Goal: Task Accomplishment & Management: Manage account settings

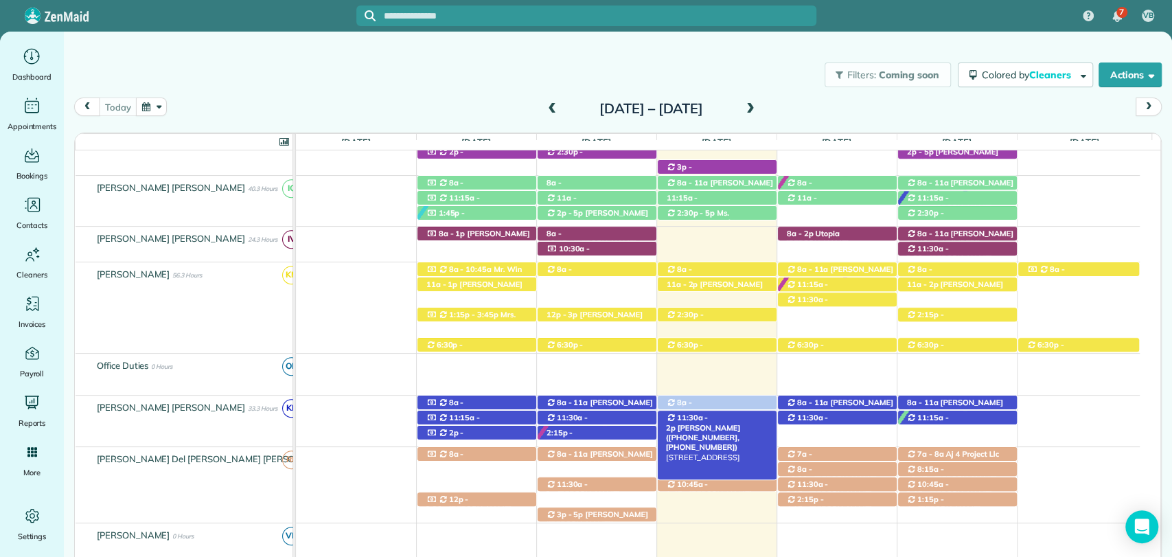
drag, startPoint x: 702, startPoint y: 497, endPoint x: 699, endPoint y: 421, distance: 76.3
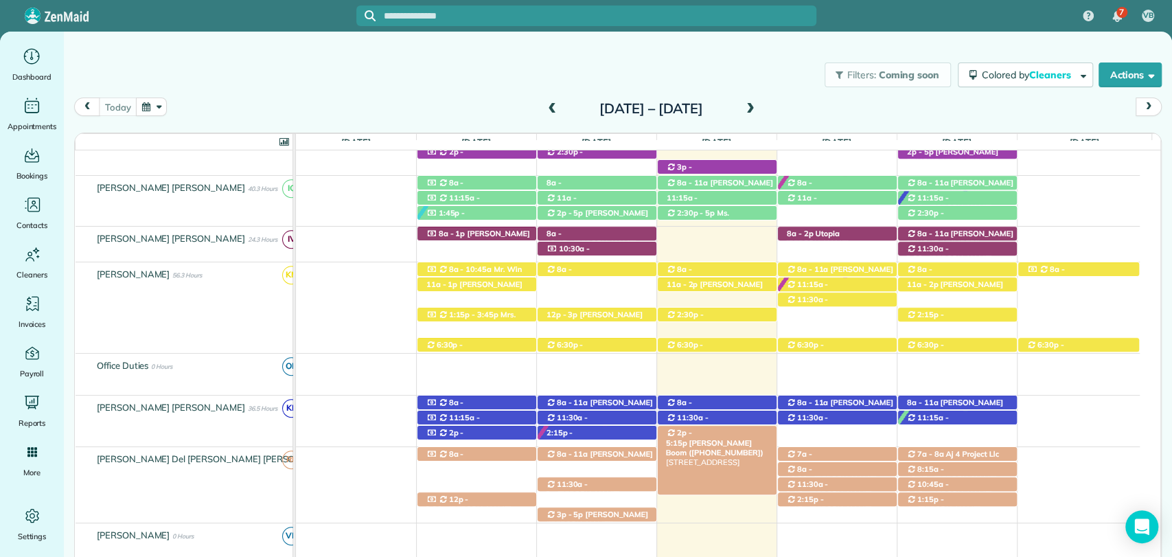
click at [743, 438] on span "Mrs. Coley Boom (+12513796155)" at bounding box center [715, 447] width 98 height 19
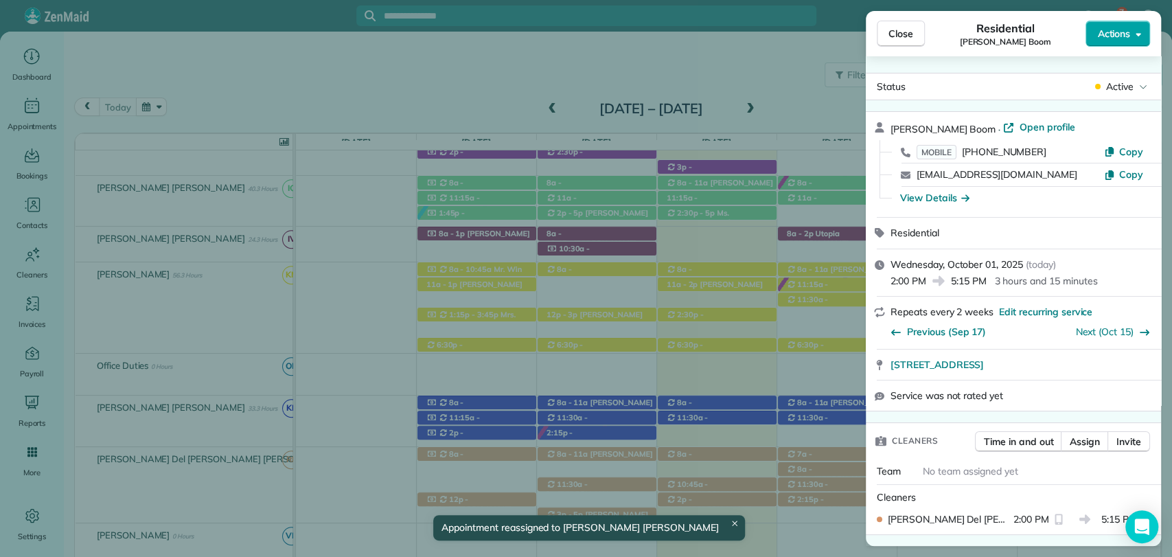
click at [1114, 34] on span "Actions" at bounding box center [1113, 34] width 33 height 14
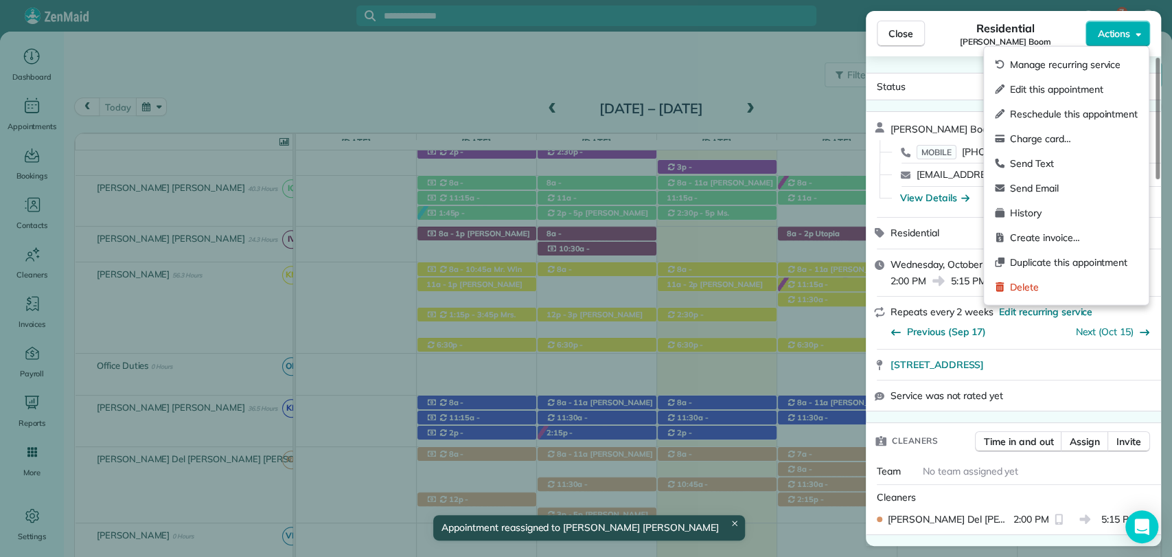
click at [1032, 84] on span "Edit this appointment" at bounding box center [1074, 89] width 128 height 14
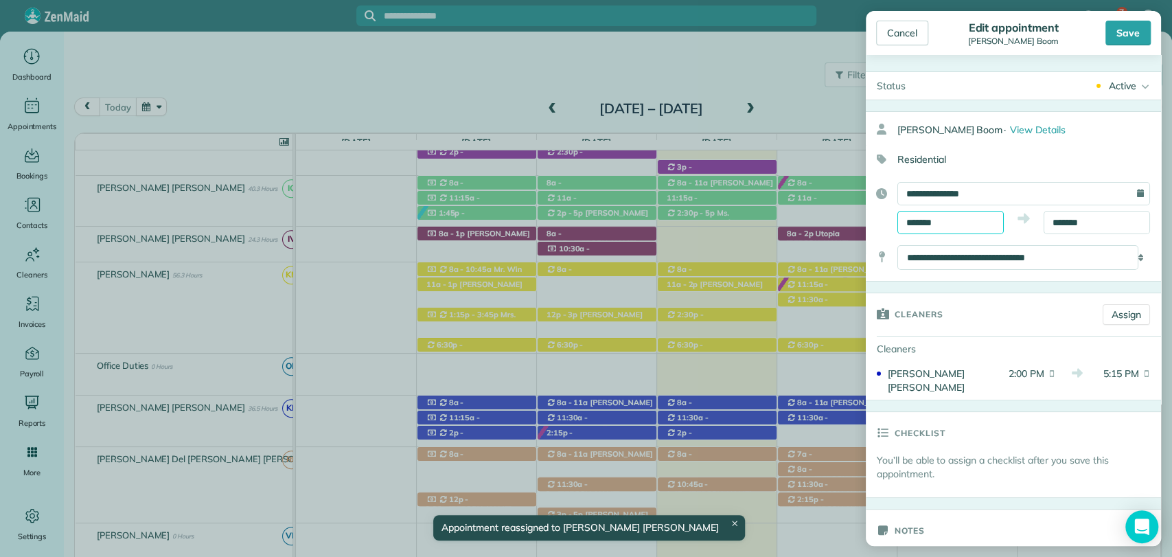
click at [934, 227] on body "7 VB Dashboard Appointments Bookings Contacts Cleaners Invoices Payroll Reports…" at bounding box center [586, 278] width 1172 height 557
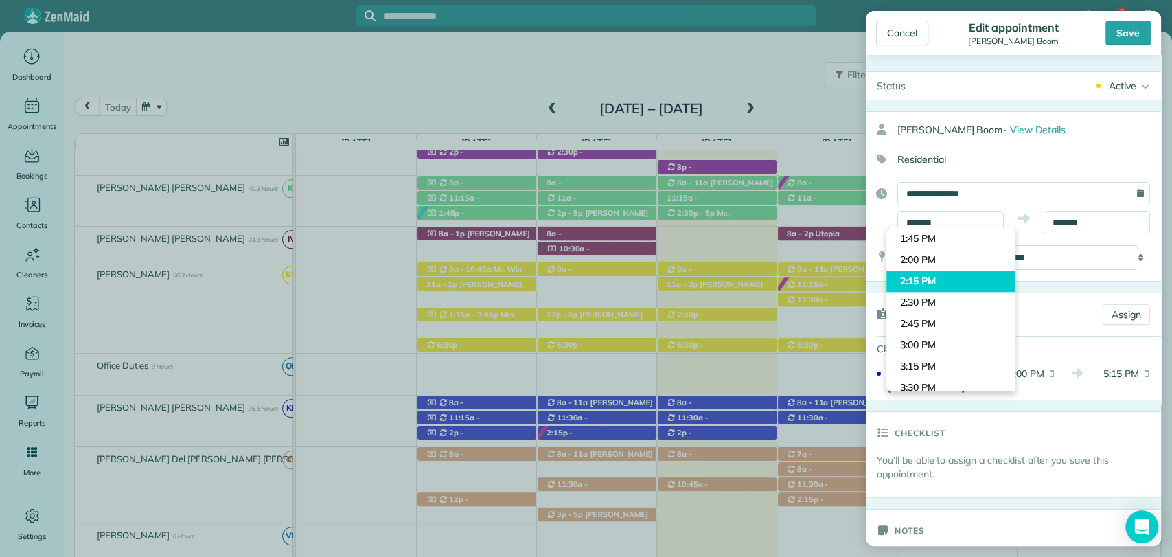
type input "*******"
click at [929, 276] on body "7 VB Dashboard Appointments Bookings Contacts Cleaners Invoices Payroll Reports…" at bounding box center [586, 278] width 1172 height 557
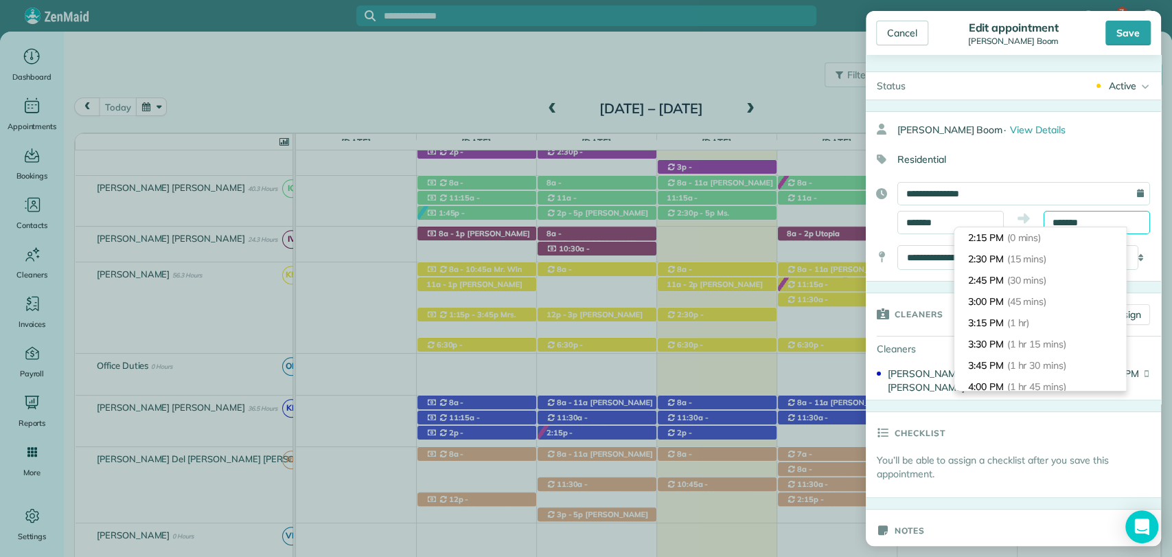
click at [1063, 218] on input "*******" at bounding box center [1096, 222] width 106 height 23
type input "*******"
click at [1024, 275] on span "(3 hrs 15 mins)" at bounding box center [1040, 280] width 67 height 12
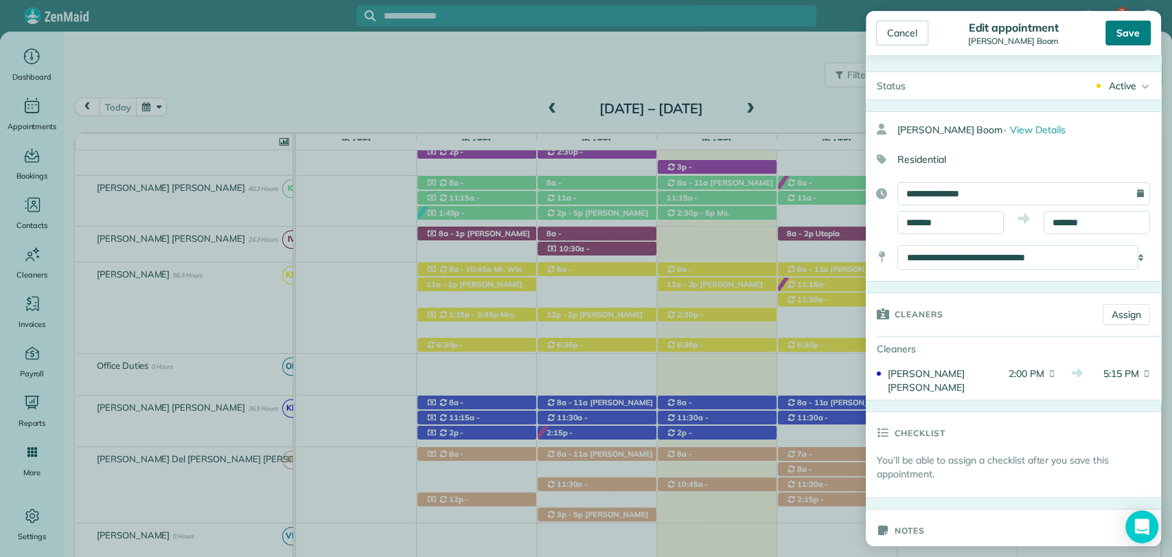
click at [1128, 40] on div "Save" at bounding box center [1127, 33] width 45 height 25
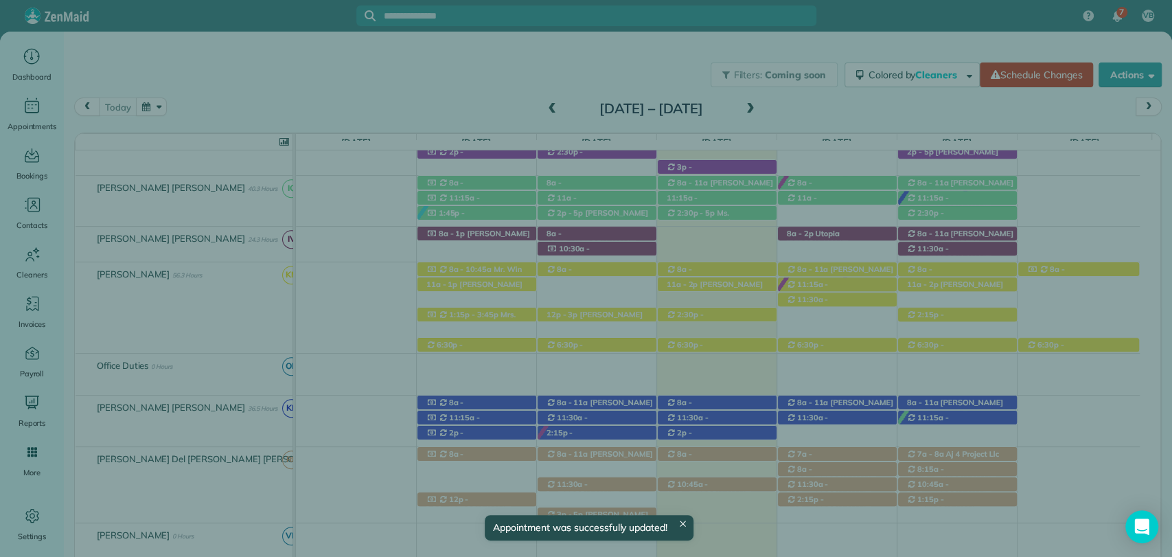
click at [899, 31] on span "Close" at bounding box center [900, 34] width 25 height 14
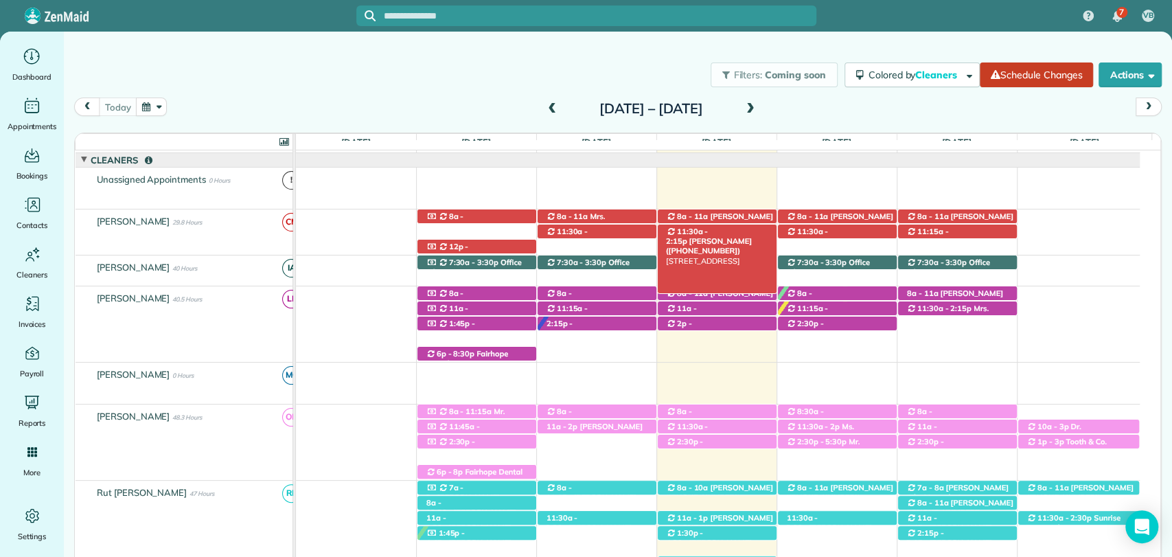
click at [724, 236] on span "Joyce Alston (+13092366650)" at bounding box center [709, 245] width 86 height 19
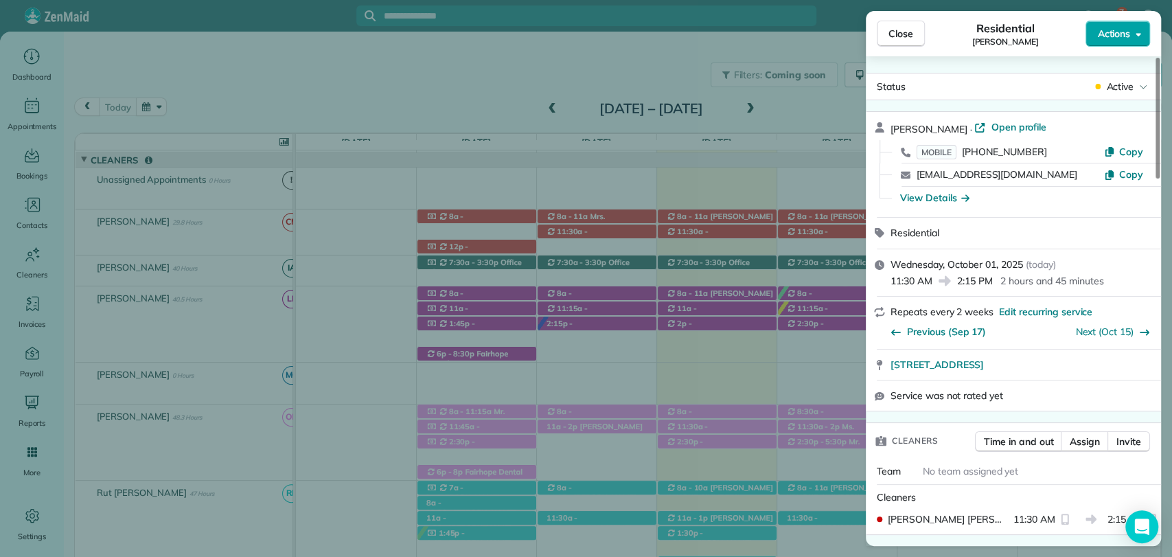
click at [1118, 42] on button "Actions" at bounding box center [1117, 34] width 65 height 26
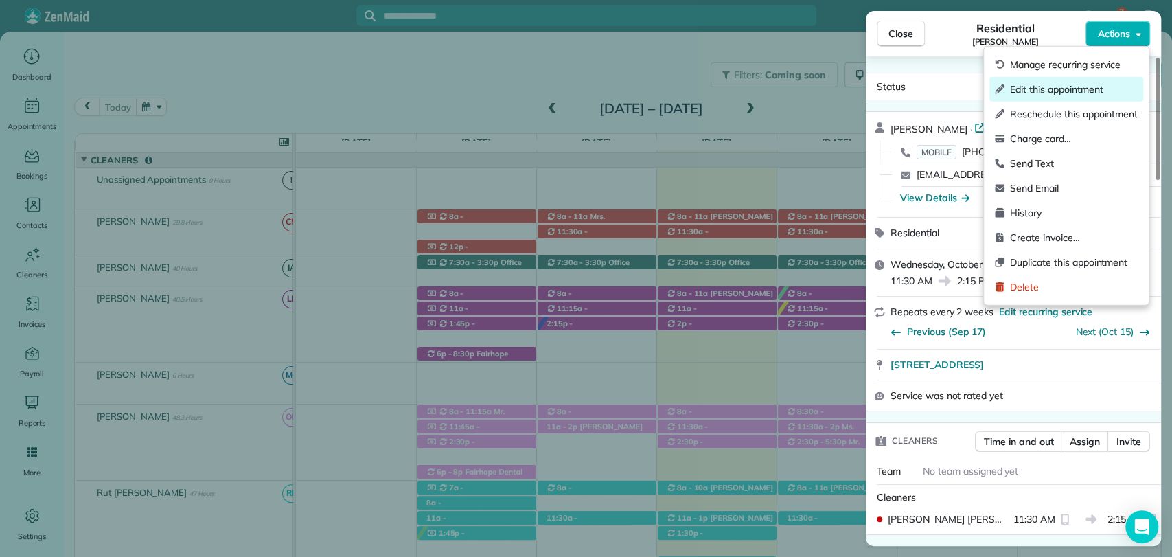
click at [1047, 84] on span "Edit this appointment" at bounding box center [1074, 89] width 128 height 14
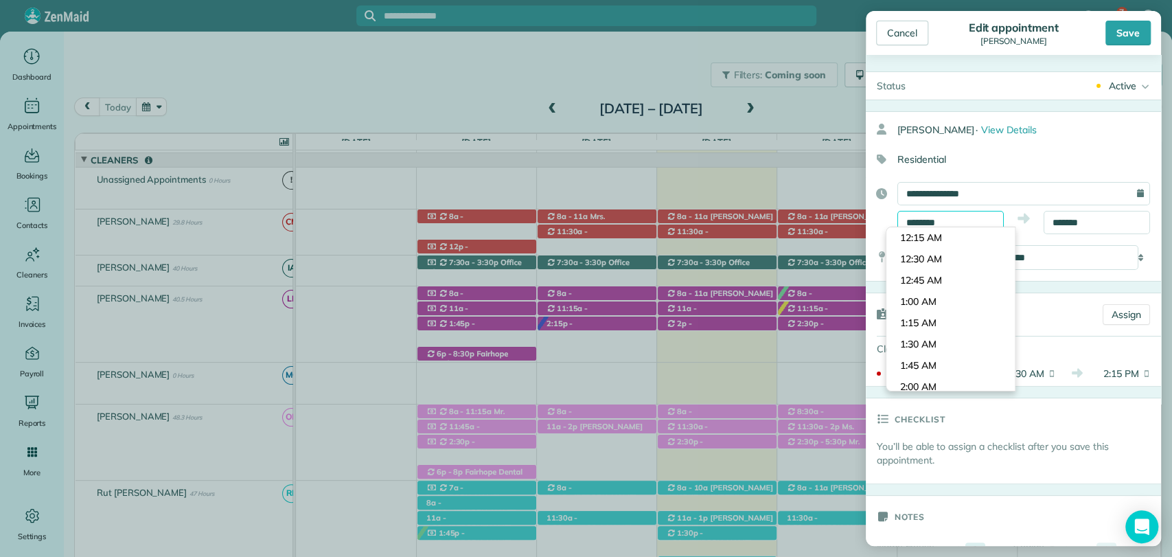
click at [943, 229] on body "7 VB Dashboard Appointments Bookings Contacts Cleaners Invoices Payroll Reports…" at bounding box center [586, 278] width 1172 height 557
type input "********"
click at [930, 242] on body "7 VB Dashboard Appointments Bookings Contacts Cleaners Invoices Payroll Reports…" at bounding box center [586, 278] width 1172 height 557
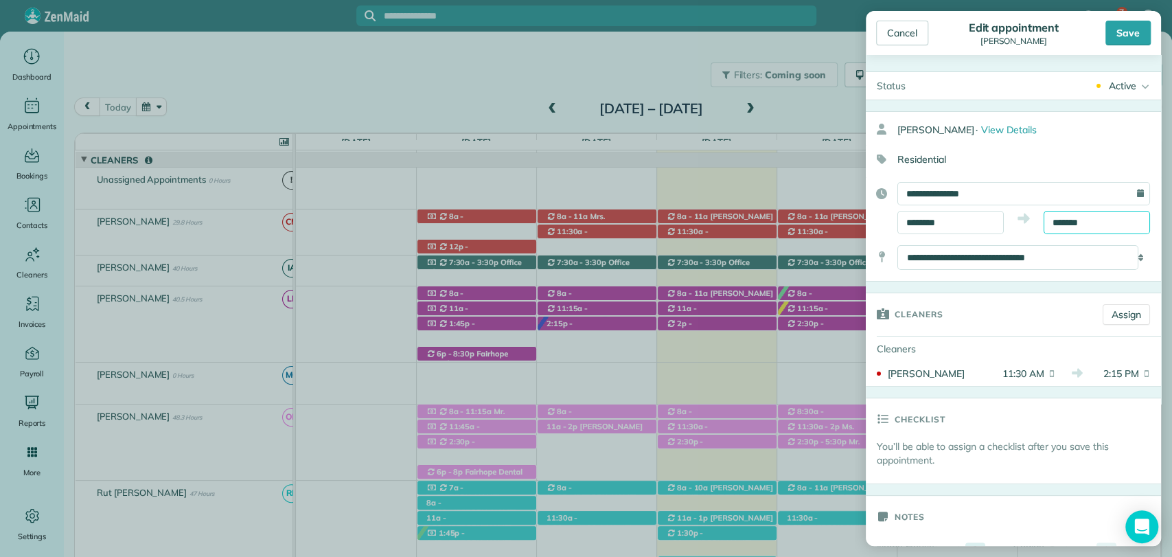
click at [1065, 230] on body "7 VB Dashboard Appointments Bookings Contacts Cleaners Invoices Payroll Reports…" at bounding box center [586, 278] width 1172 height 557
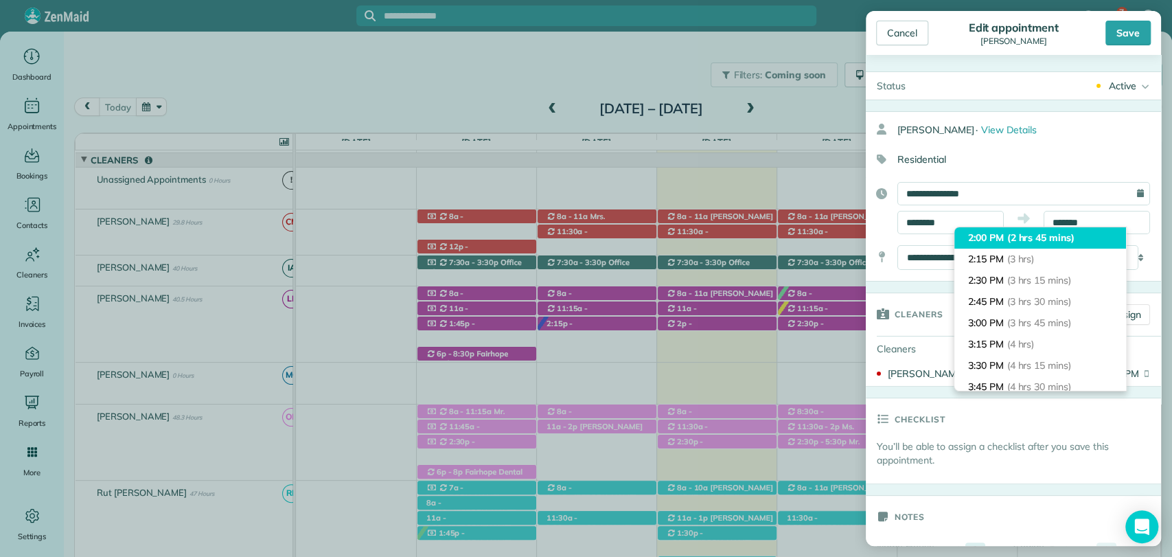
type input "*******"
click at [1006, 240] on li "2:00 PM (2 hrs 45 mins)" at bounding box center [1040, 237] width 172 height 21
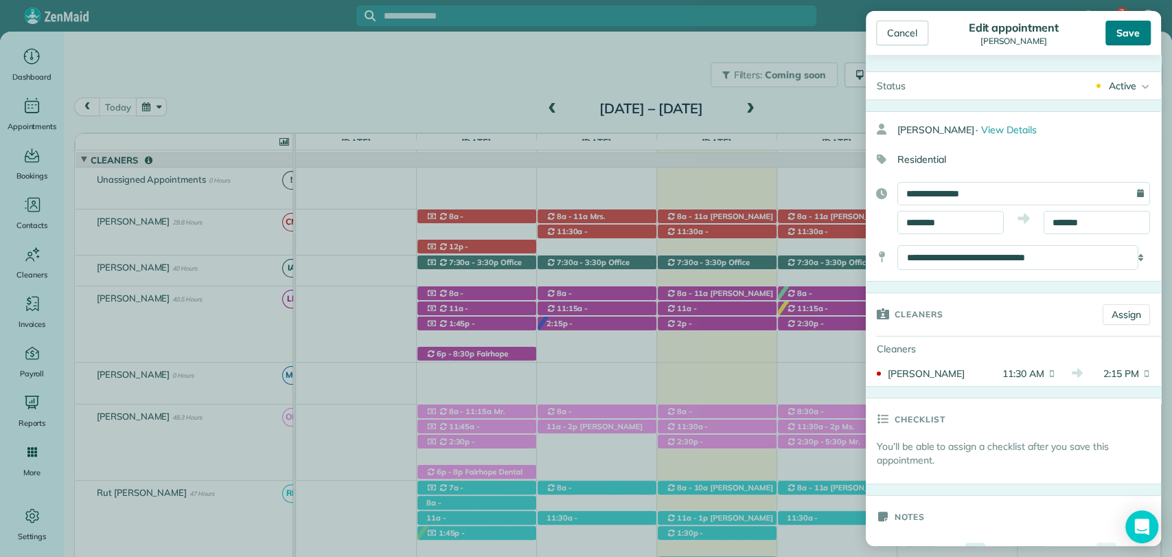
click at [1122, 36] on div "Save" at bounding box center [1127, 33] width 45 height 25
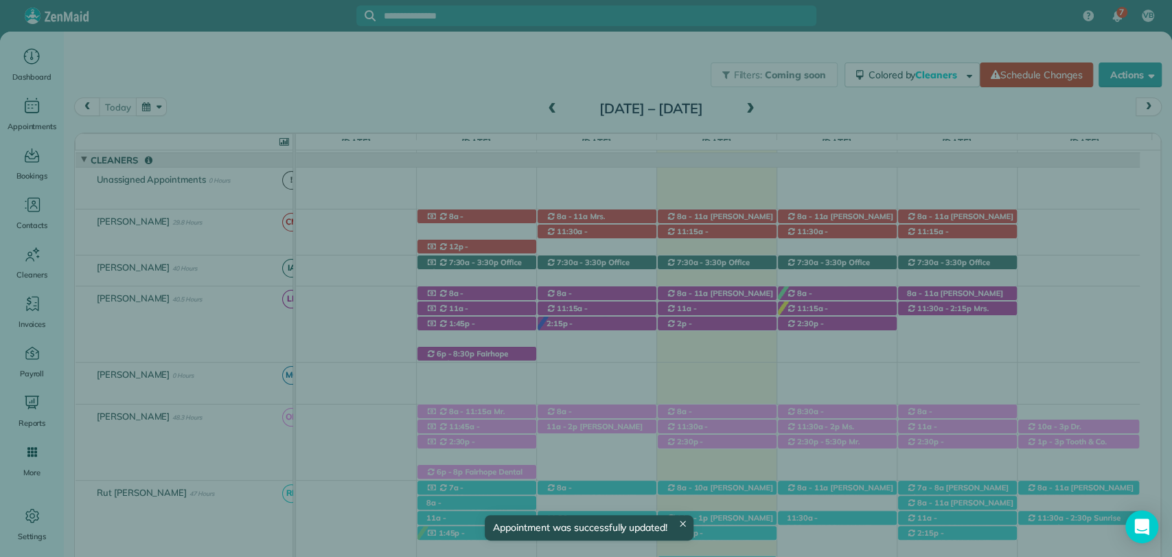
click at [898, 41] on button "Close" at bounding box center [900, 34] width 48 height 26
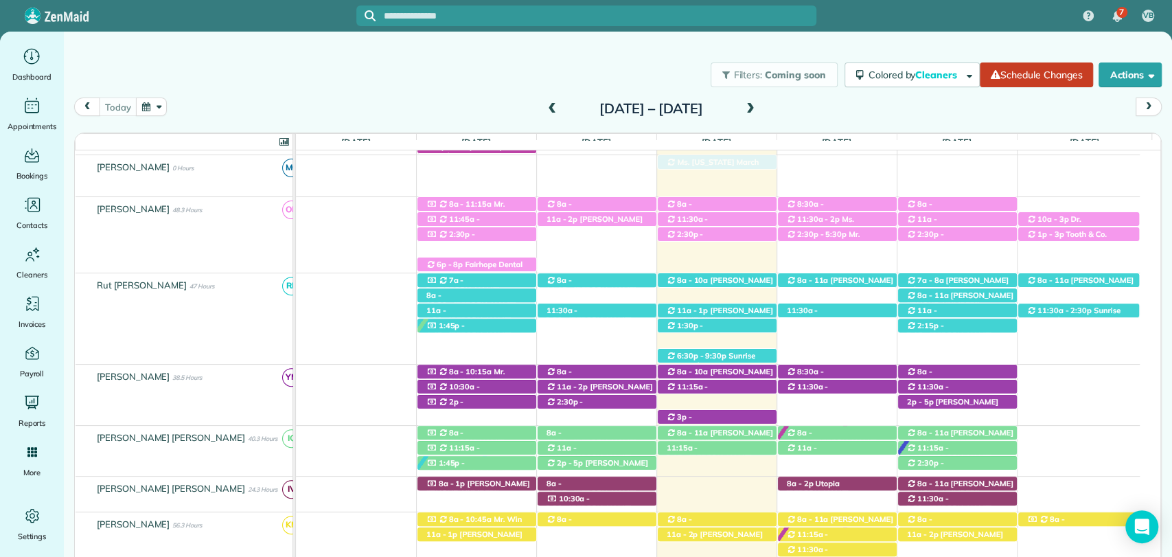
drag, startPoint x: 725, startPoint y: 364, endPoint x: 725, endPoint y: 176, distance: 187.4
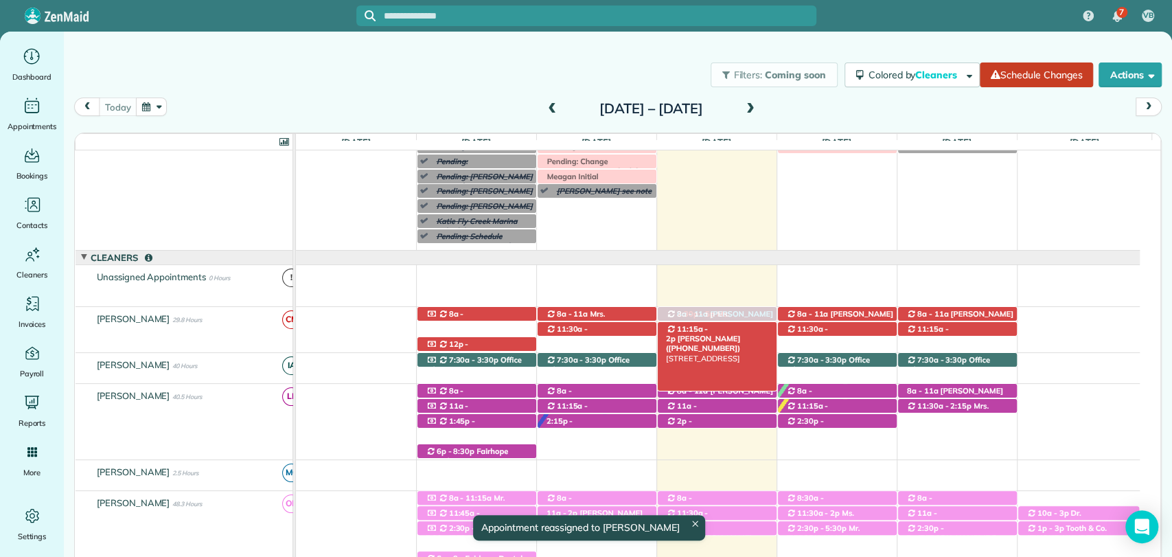
drag, startPoint x: 719, startPoint y: 465, endPoint x: 723, endPoint y: 335, distance: 130.5
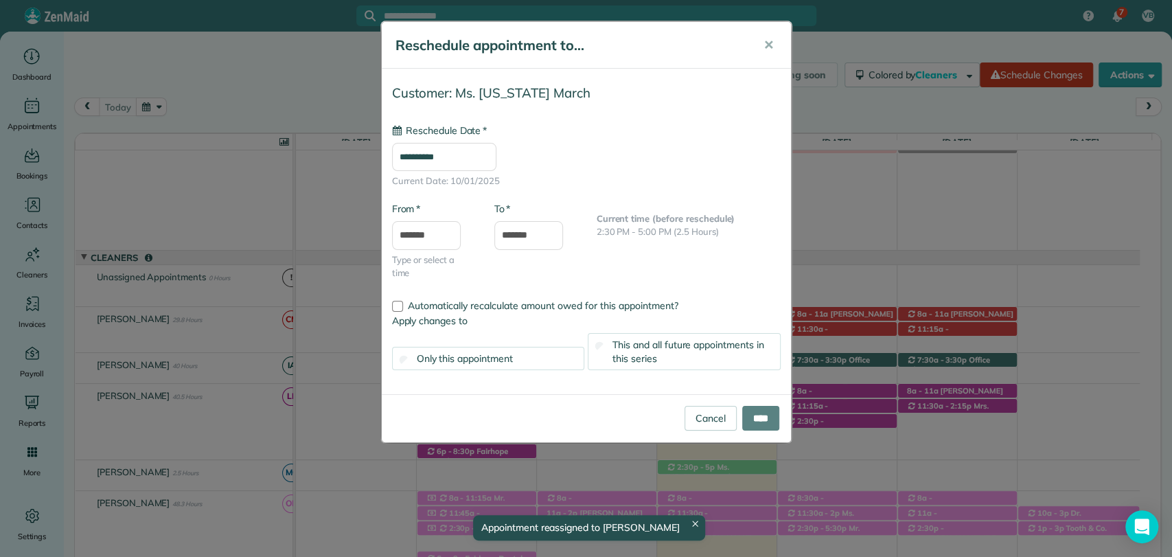
type input "**********"
click at [423, 236] on input "*******" at bounding box center [426, 235] width 69 height 29
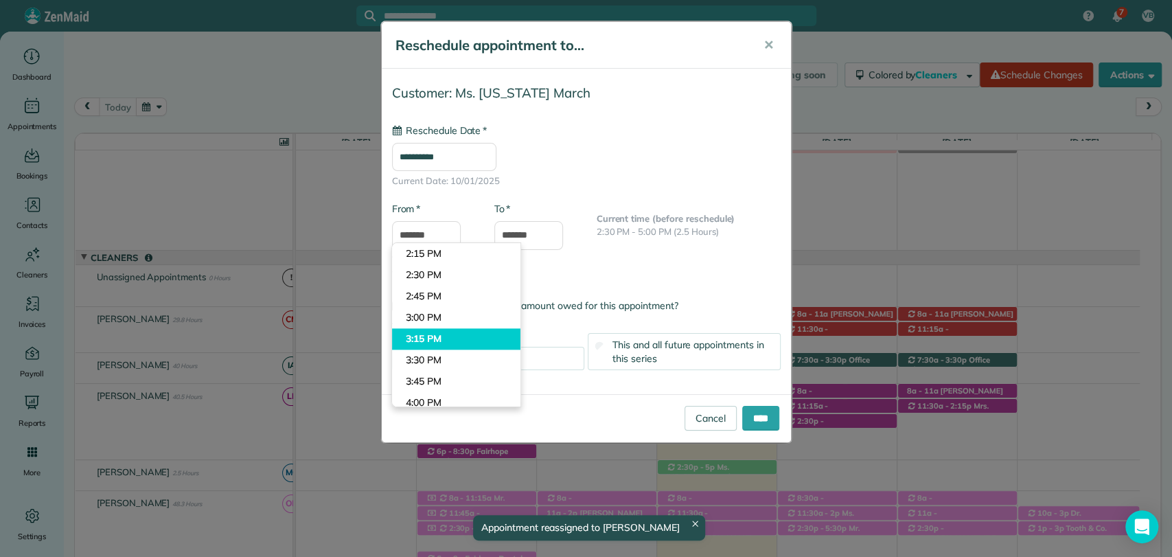
type input "*******"
click at [430, 336] on body "7 VB Dashboard Appointments Bookings Contacts Cleaners Invoices Payroll Reports…" at bounding box center [586, 278] width 1172 height 557
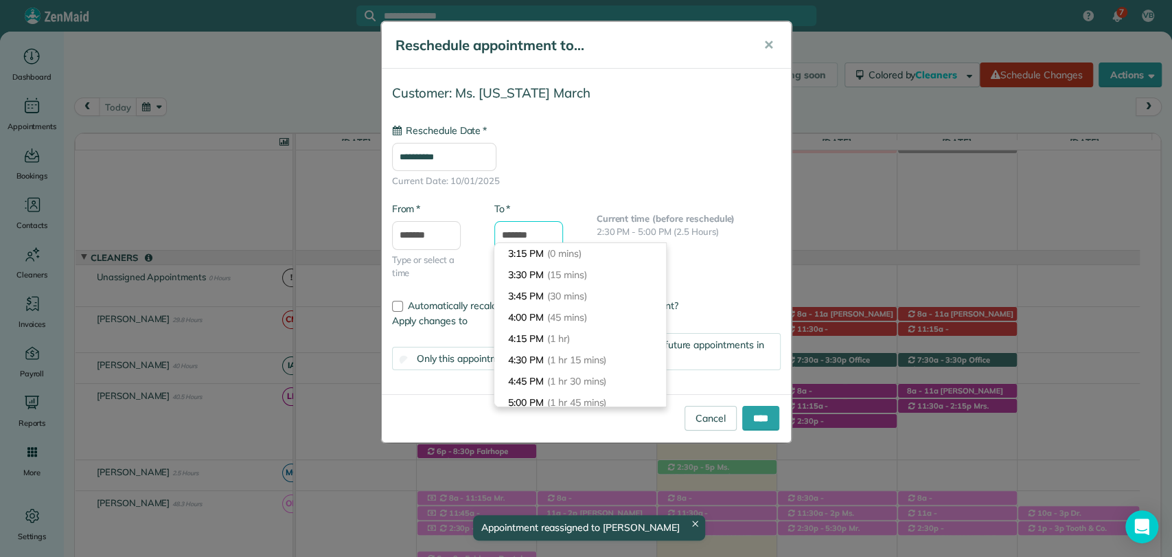
click at [510, 234] on input "*******" at bounding box center [528, 235] width 69 height 29
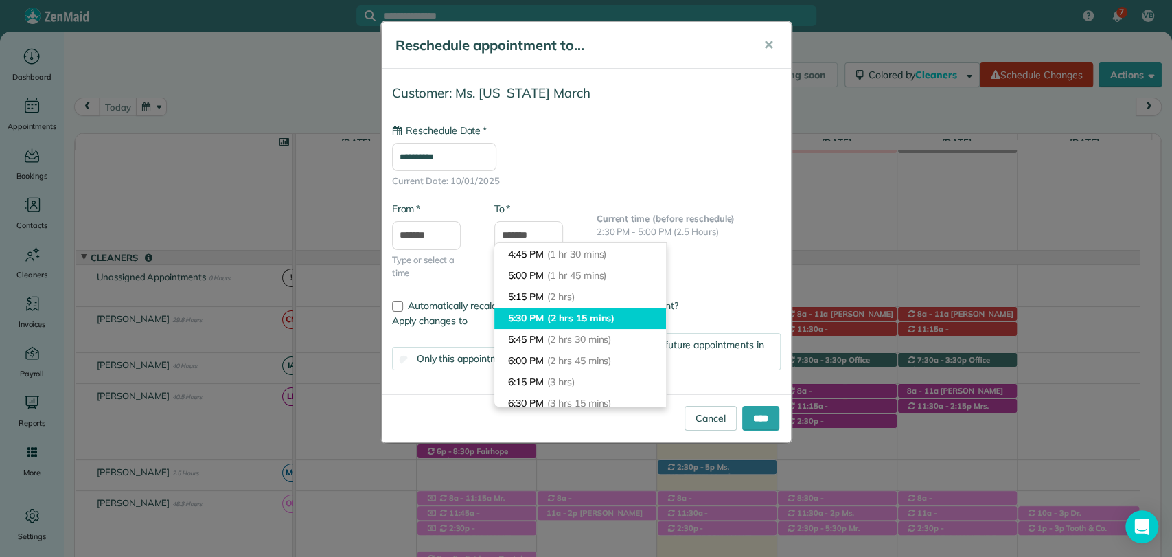
type input "*******"
click at [542, 314] on li "5:30 PM (2 hrs 15 mins)" at bounding box center [580, 317] width 172 height 21
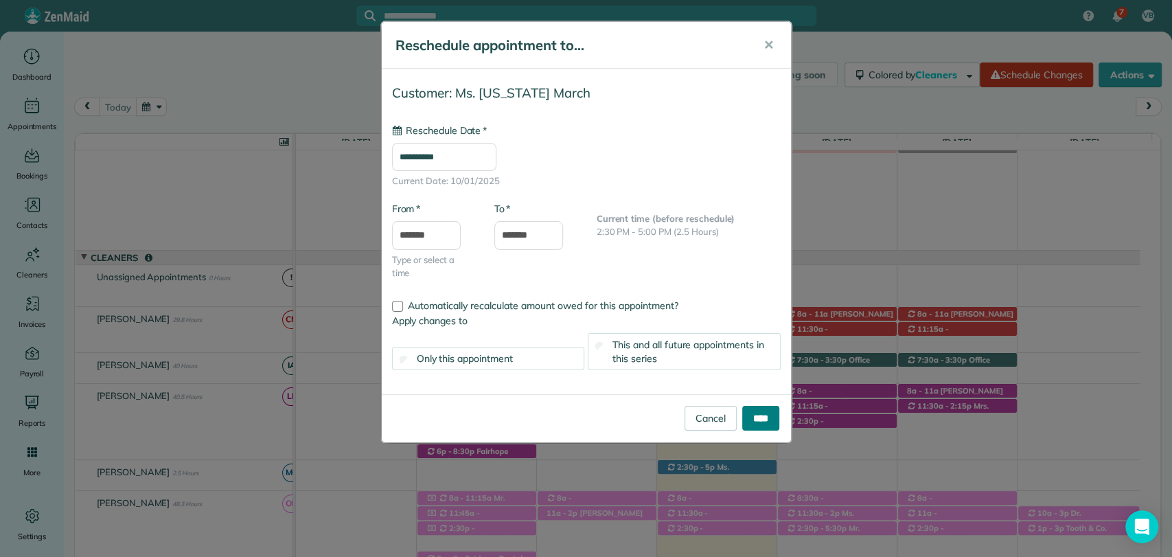
click at [758, 414] on input "****" at bounding box center [760, 418] width 37 height 25
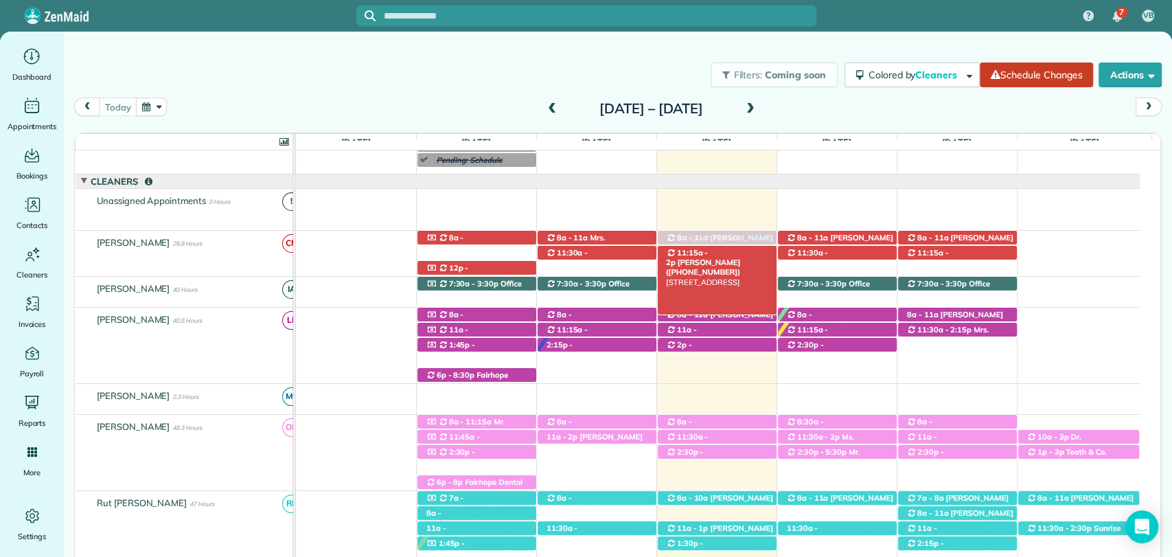
drag, startPoint x: 708, startPoint y: 391, endPoint x: 696, endPoint y: 257, distance: 135.0
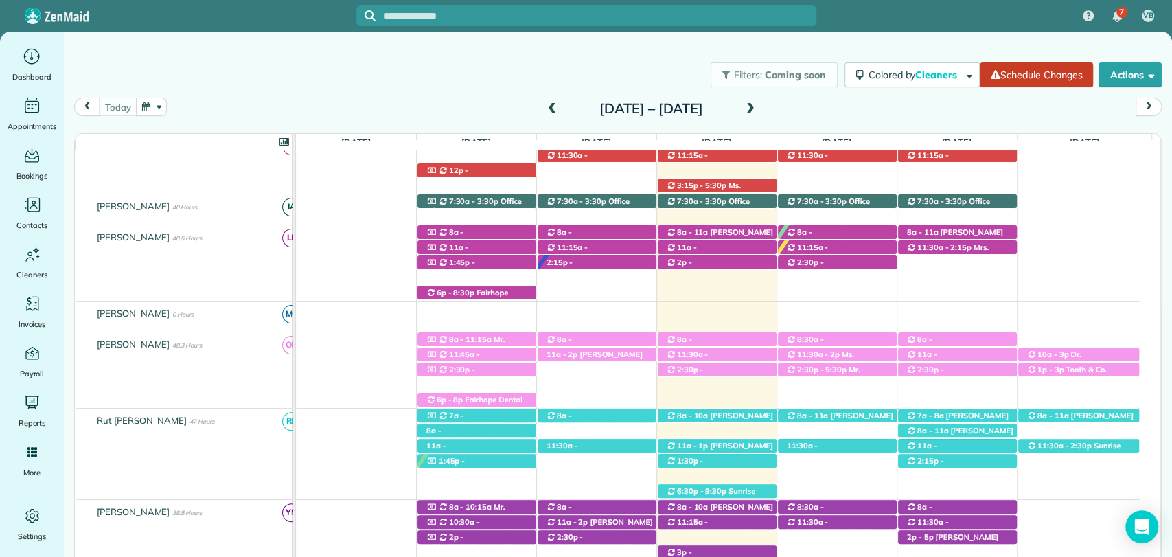
scroll to position [207, 0]
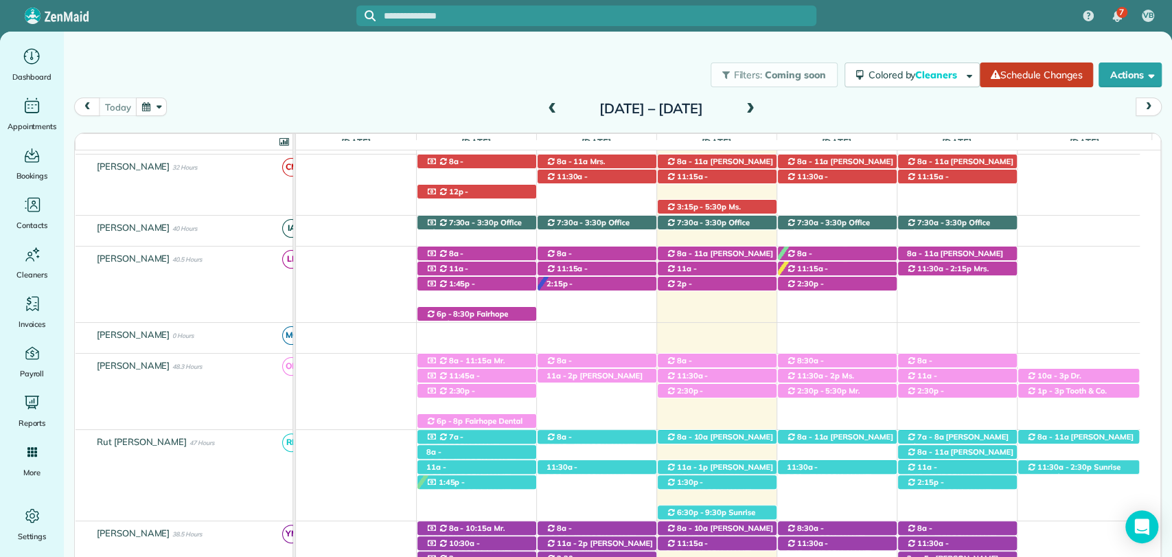
click at [841, 116] on div "today Sunday Sep 28 – Saturday Oct 4, 2025" at bounding box center [617, 110] width 1087 height 26
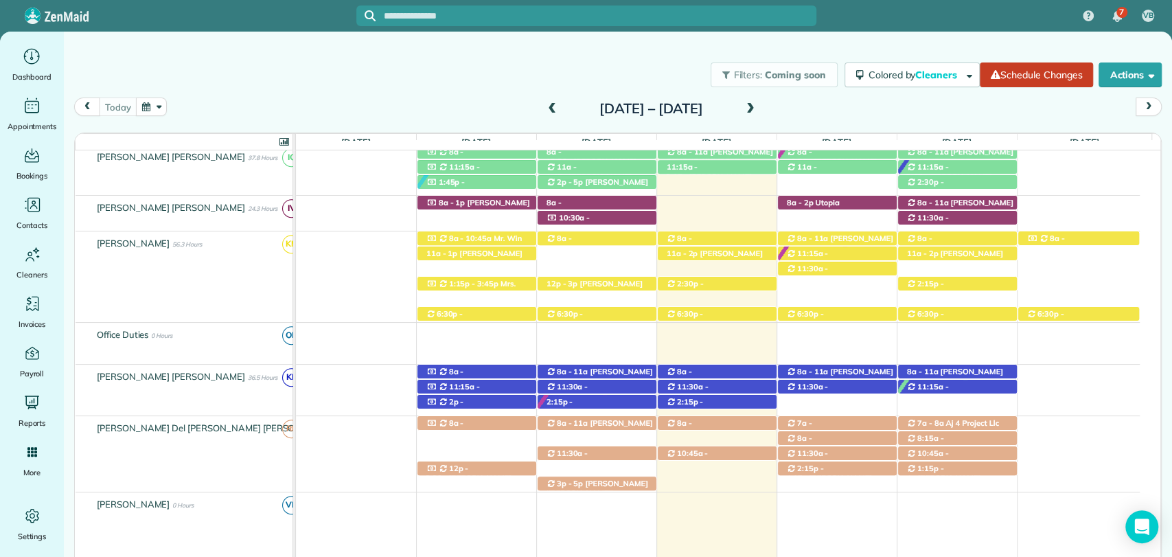
scroll to position [664, 0]
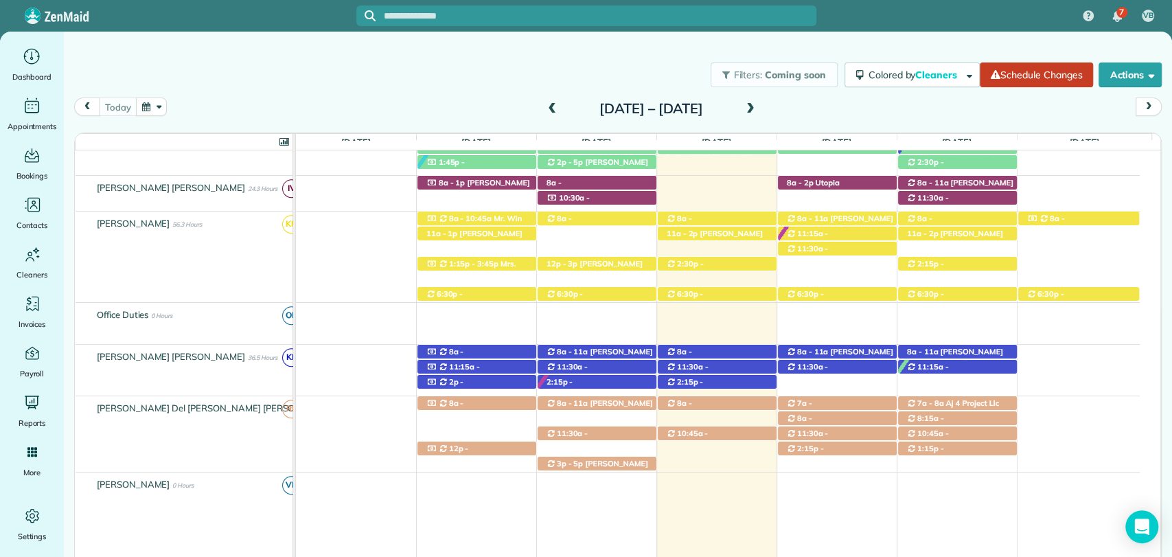
click at [829, 110] on div "today Sunday Sep 28 – Saturday Oct 4, 2025" at bounding box center [617, 110] width 1087 height 26
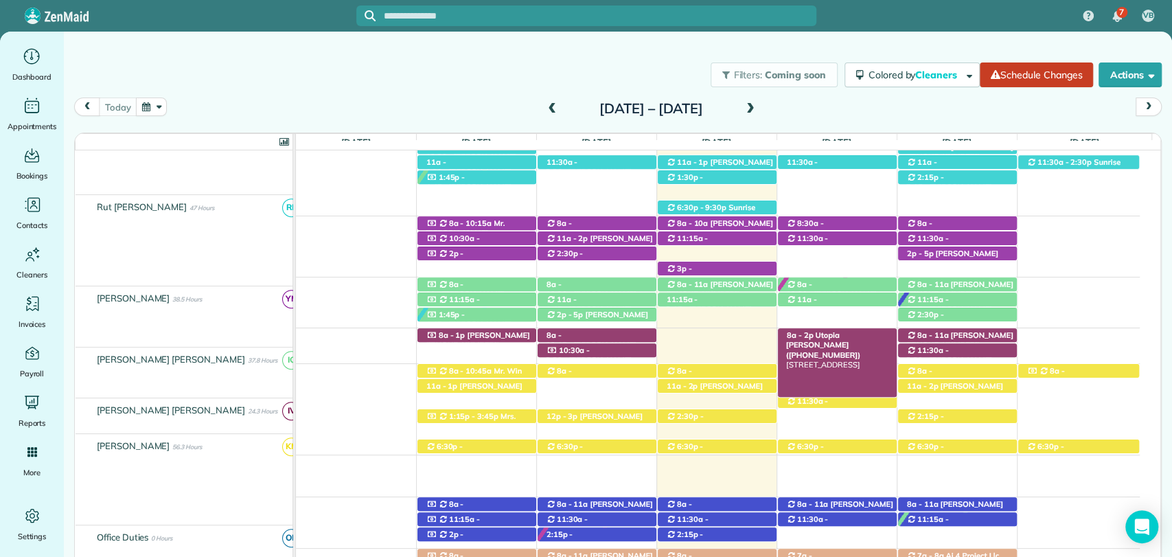
scroll to position [512, 0]
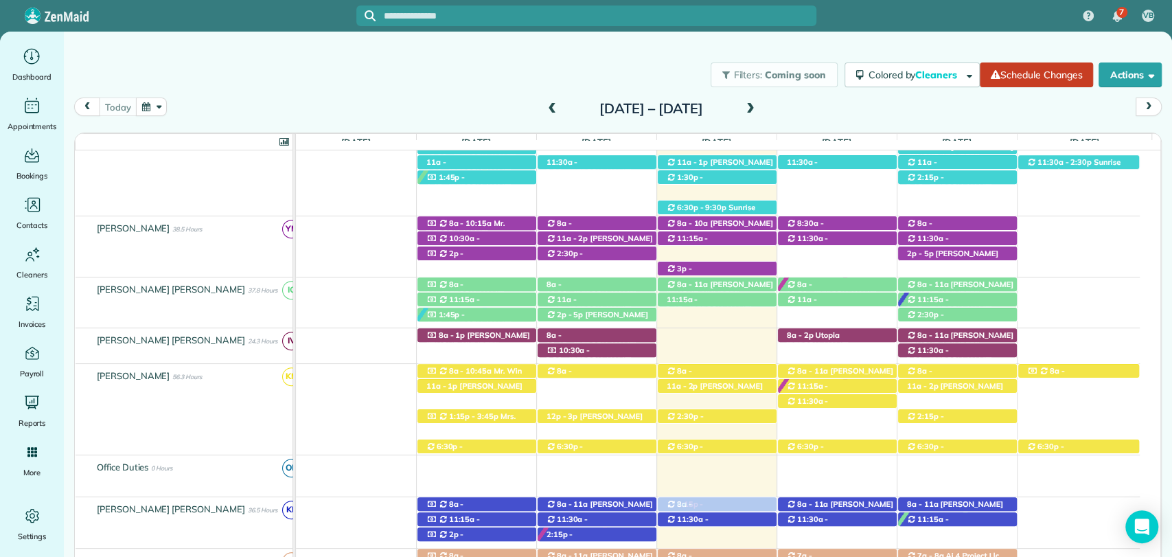
click at [682, 539] on div "8a - 11a Lindsay Wall (+18133952668) 9441 Aspen Circle - Daphne, AL, 36527 8a -…" at bounding box center [718, 522] width 844 height 50
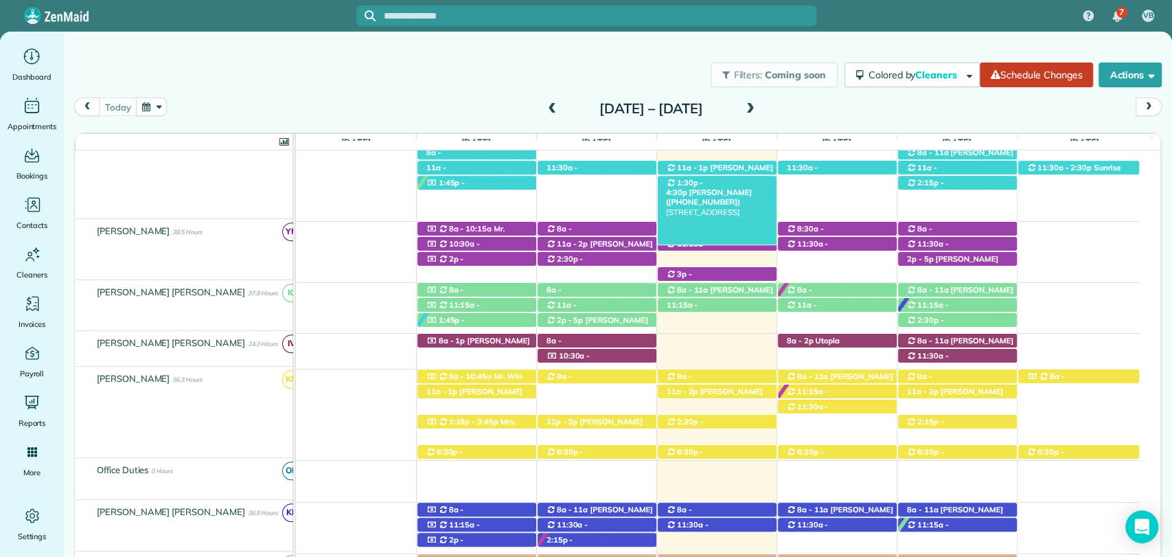
scroll to position [507, 0]
drag, startPoint x: 681, startPoint y: 537, endPoint x: 717, endPoint y: 171, distance: 368.3
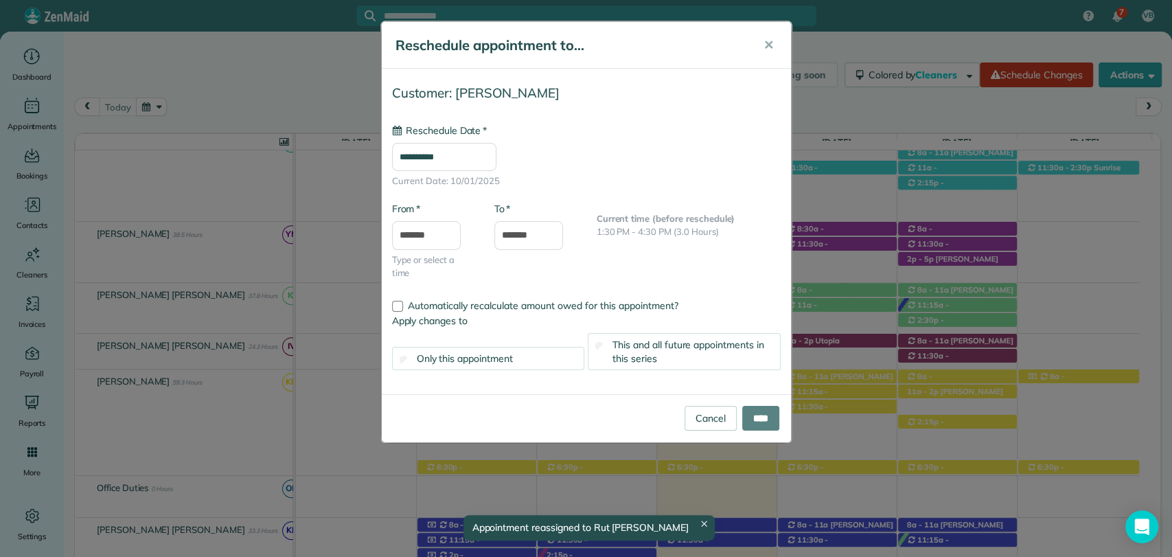
drag, startPoint x: 714, startPoint y: 184, endPoint x: 713, endPoint y: 487, distance: 302.7
type input "**********"
click at [742, 417] on input "****" at bounding box center [760, 418] width 37 height 25
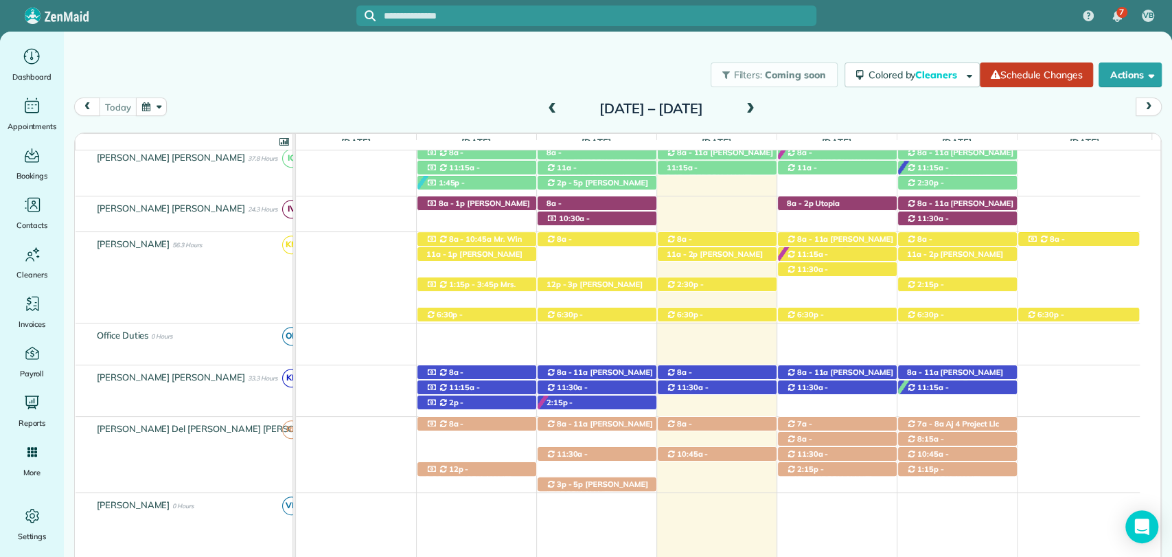
scroll to position [585, 0]
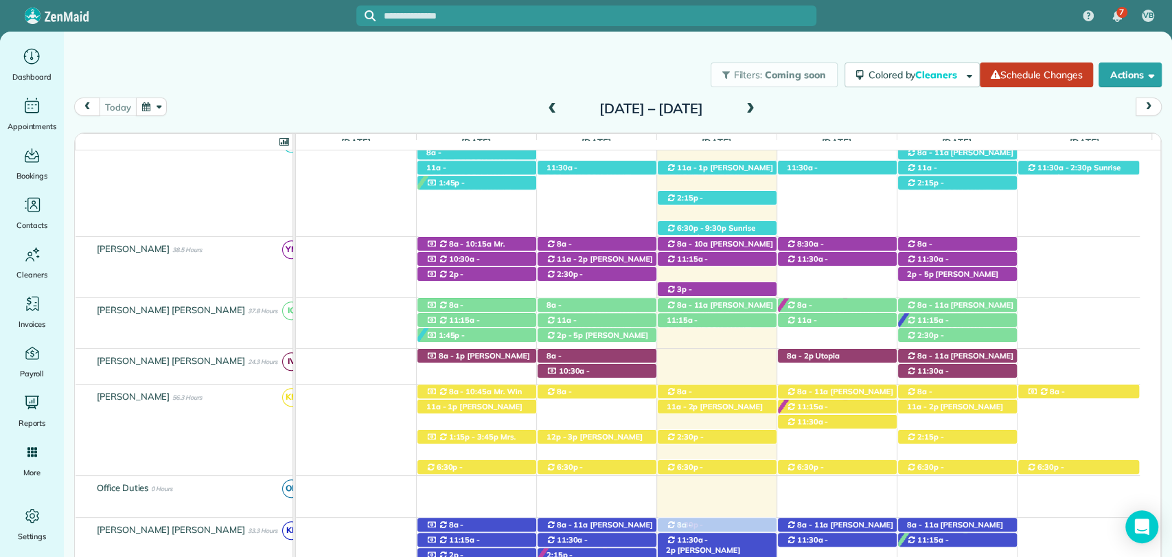
drag, startPoint x: 713, startPoint y: 183, endPoint x: 714, endPoint y: 539, distance: 356.2
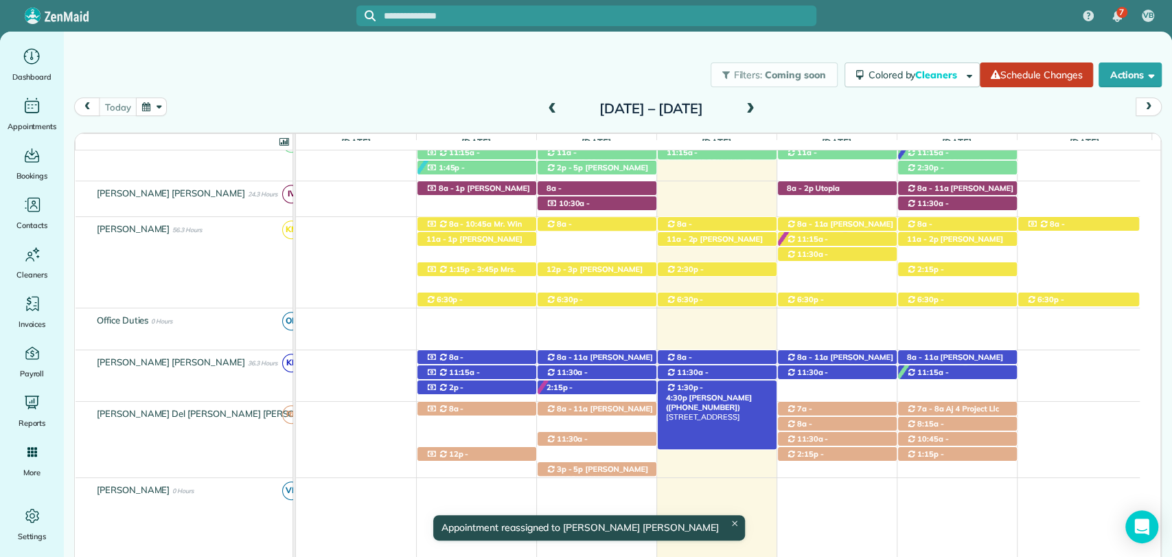
click at [704, 386] on span "1:30p - 4:30p" at bounding box center [685, 391] width 38 height 19
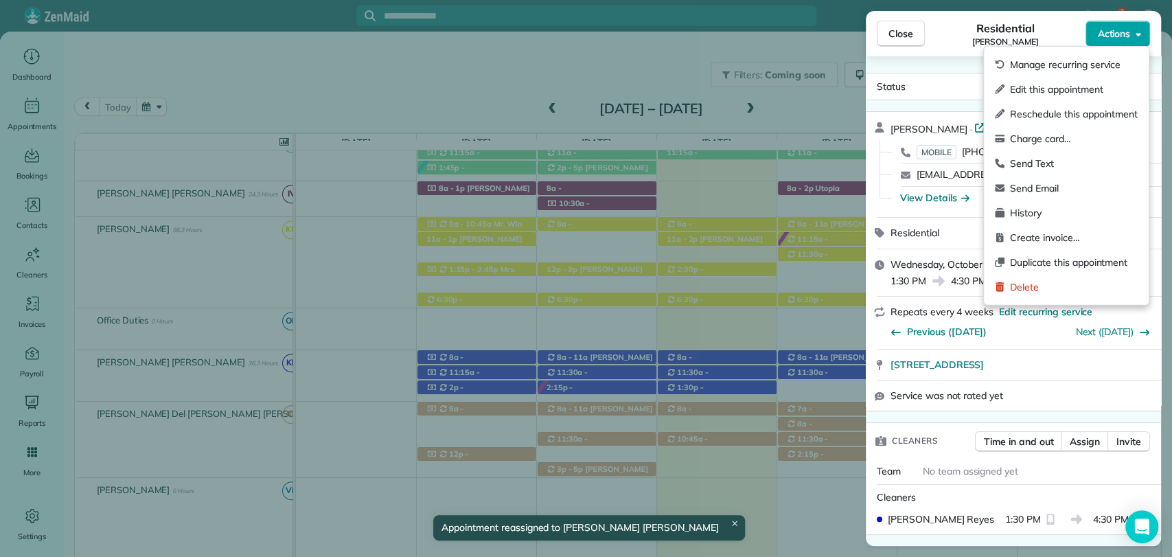
click at [1127, 32] on span "Actions" at bounding box center [1113, 34] width 33 height 14
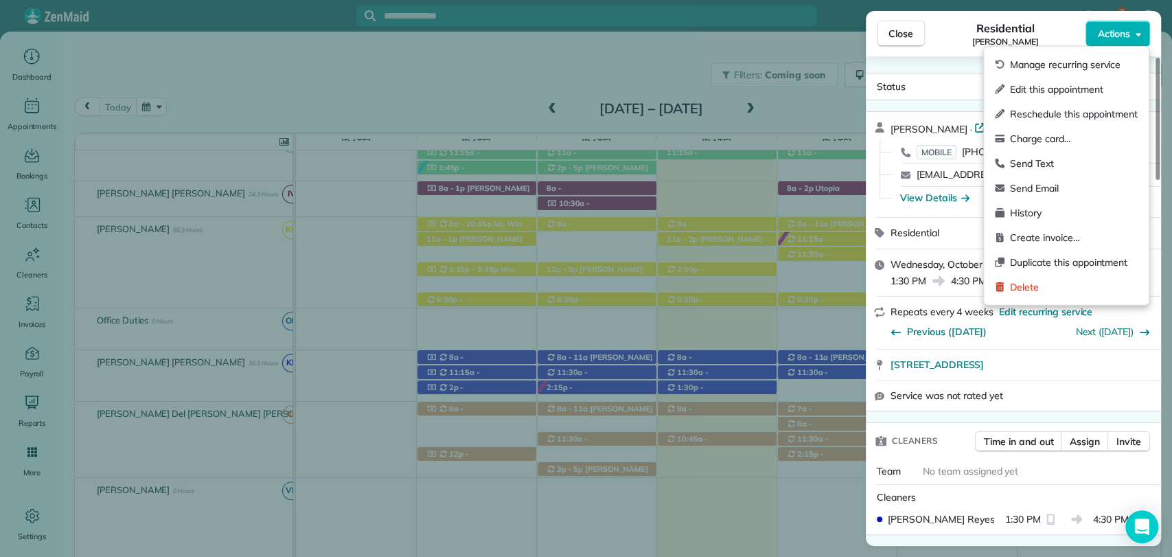
click at [1052, 95] on span "Edit this appointment" at bounding box center [1074, 89] width 128 height 14
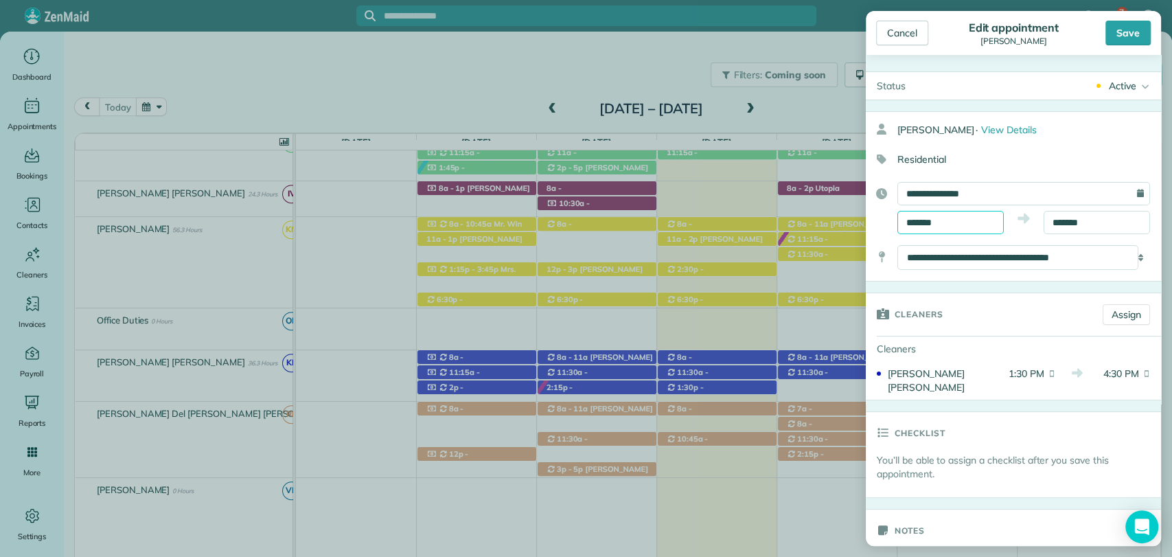
click at [961, 221] on input "*******" at bounding box center [950, 222] width 106 height 23
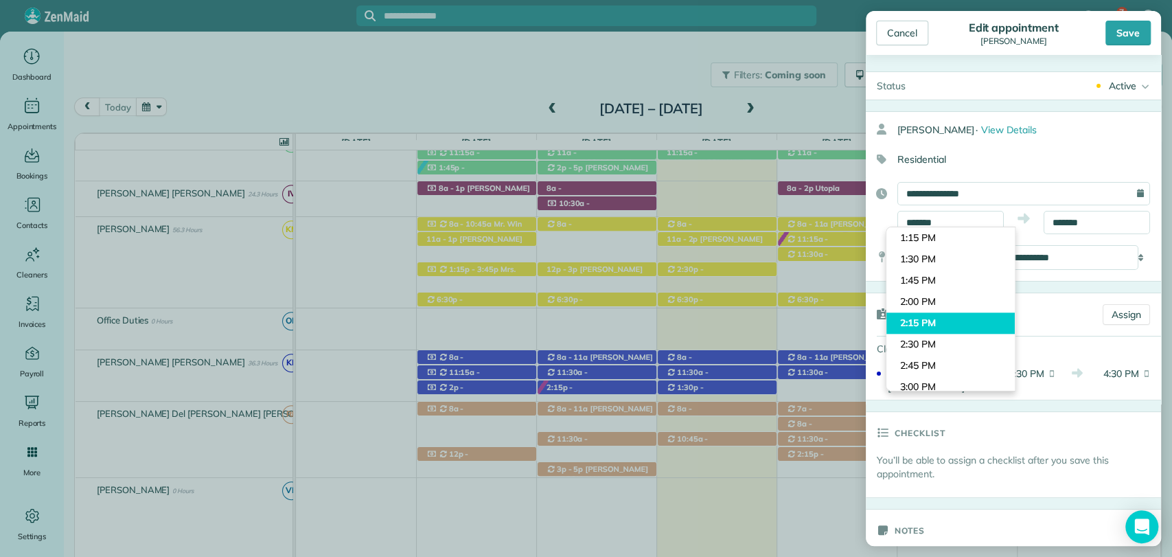
type input "*******"
click at [954, 317] on body "7 VB Dashboard Appointments Bookings Contacts Cleaners Invoices Payroll Reports…" at bounding box center [586, 278] width 1172 height 557
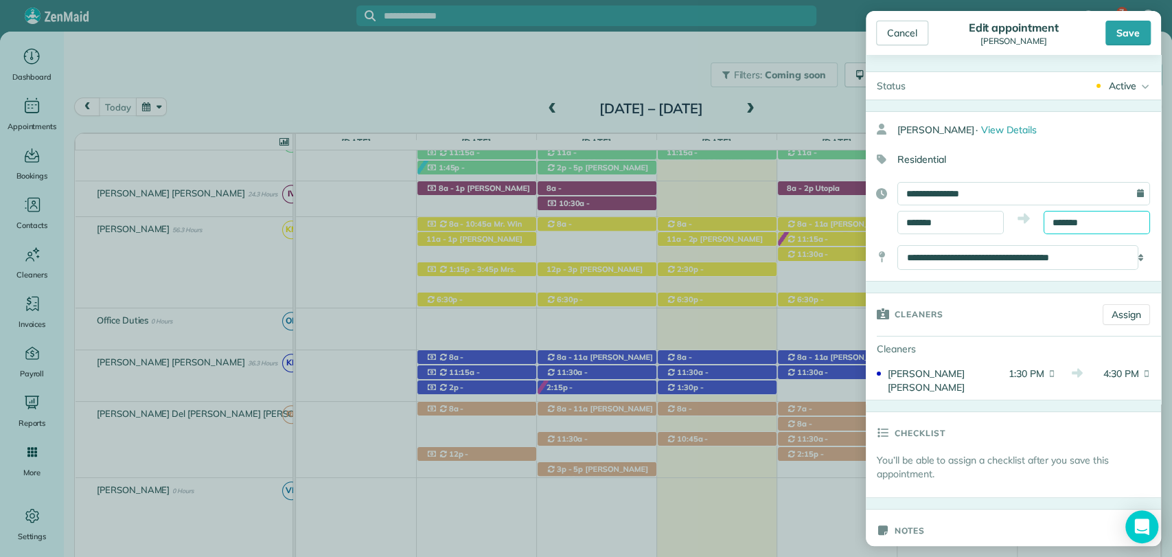
click at [1086, 218] on input "*******" at bounding box center [1096, 222] width 106 height 23
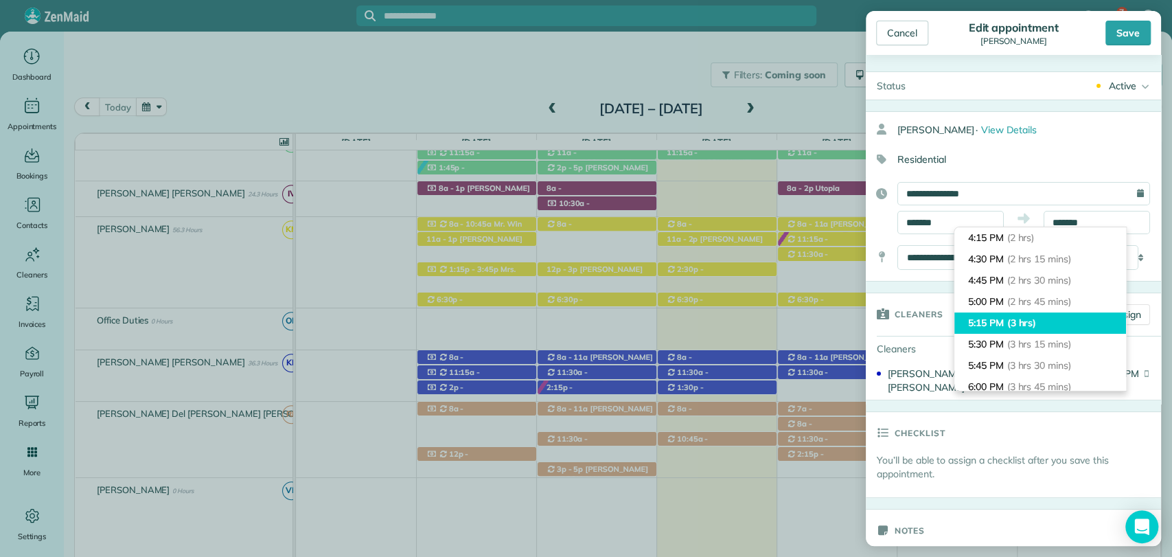
type input "*******"
click at [1036, 323] on span "(3 hrs)" at bounding box center [1022, 322] width 30 height 12
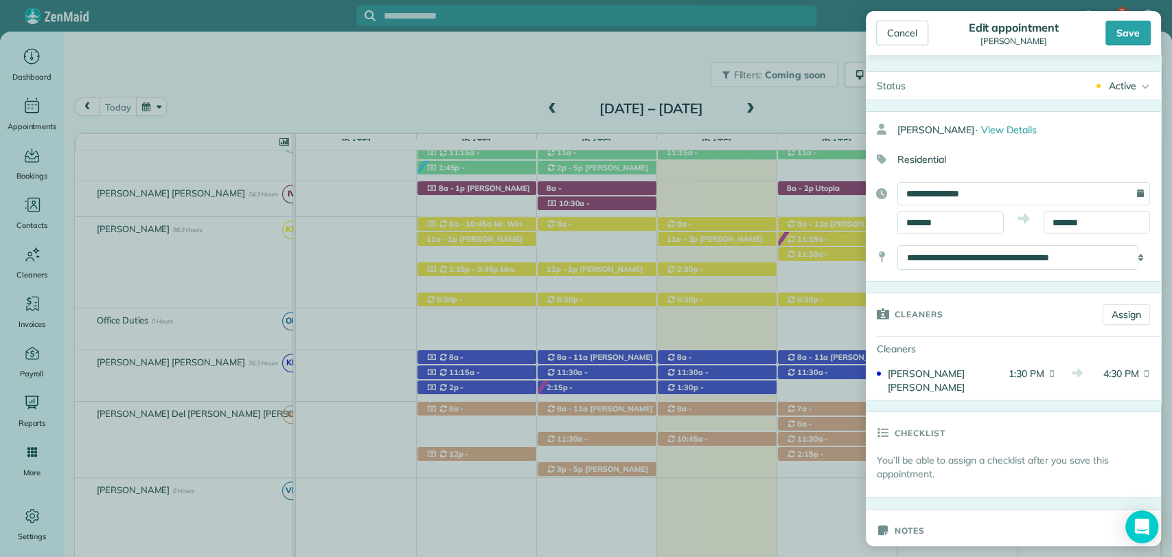
drag, startPoint x: 1135, startPoint y: 38, endPoint x: 1130, endPoint y: 44, distance: 7.8
click at [1135, 39] on div "Save" at bounding box center [1127, 33] width 45 height 25
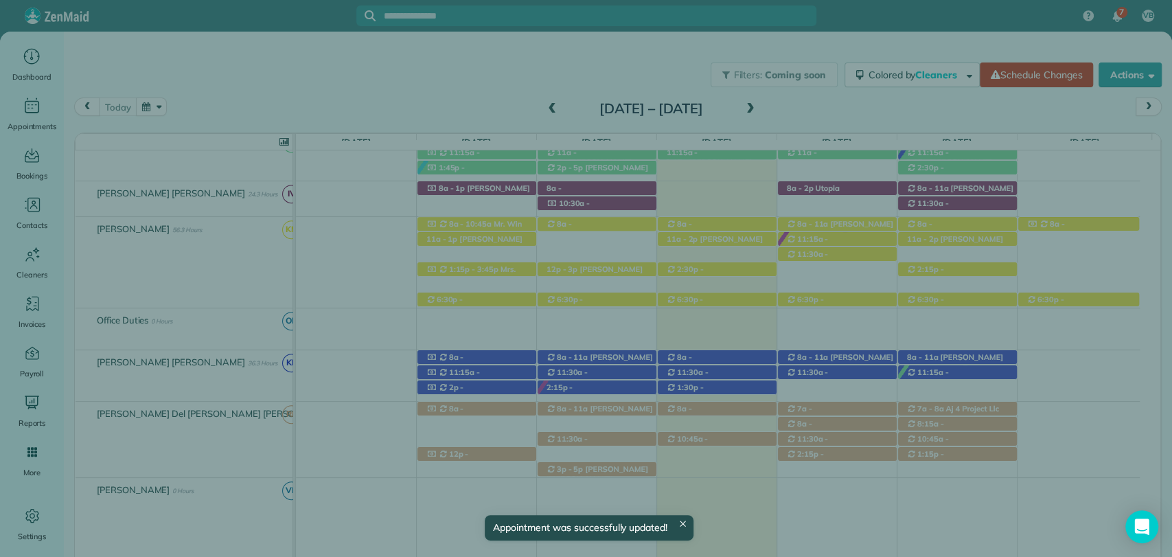
click at [890, 34] on span "Close" at bounding box center [900, 34] width 25 height 14
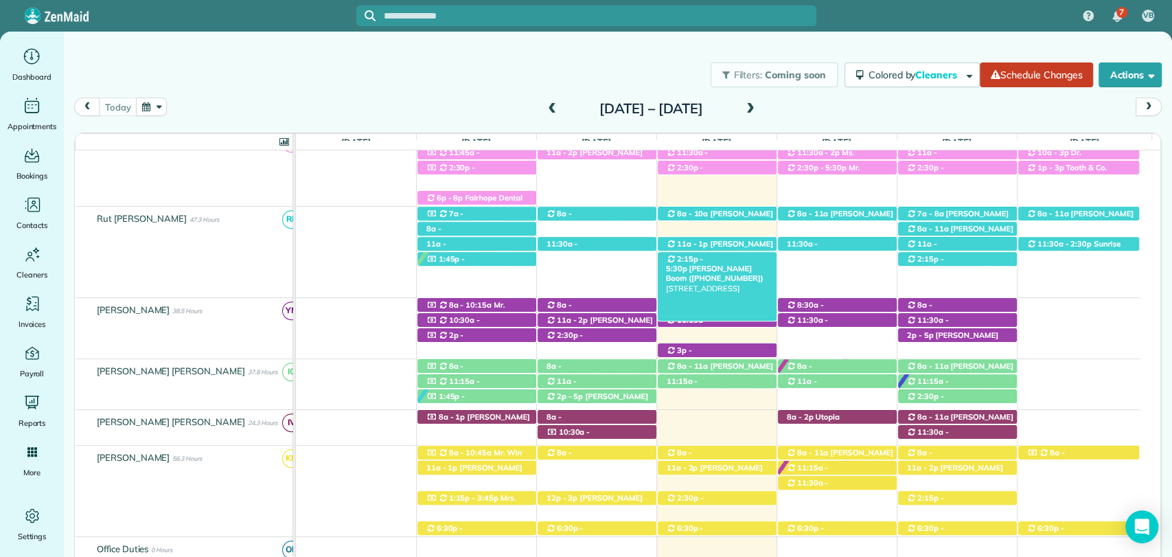
click at [738, 264] on span "Mrs. Coley Boom (+12513796155)" at bounding box center [715, 273] width 98 height 19
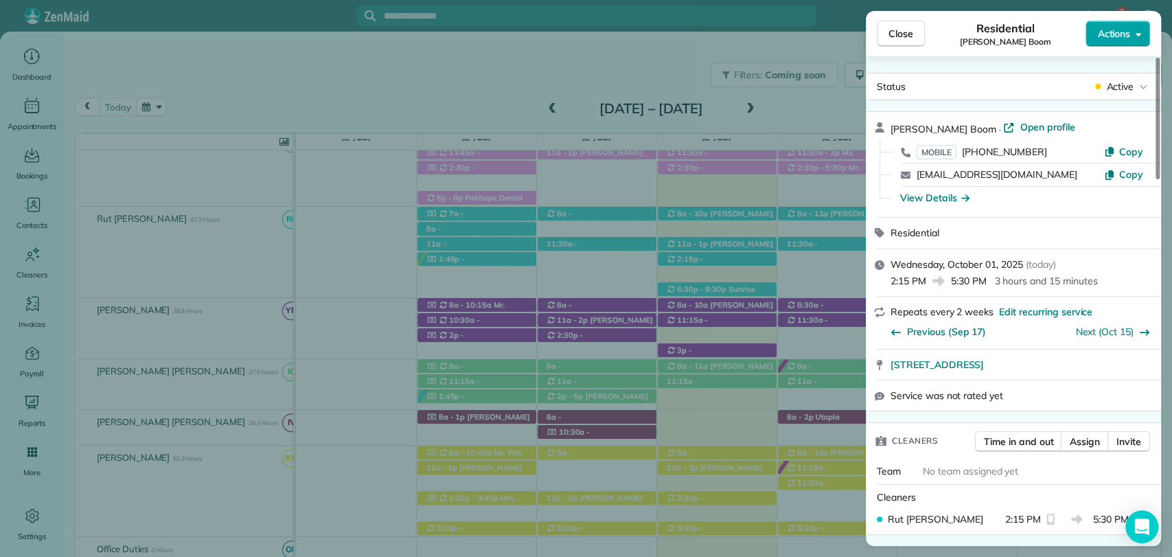
click at [1113, 39] on span "Actions" at bounding box center [1113, 34] width 33 height 14
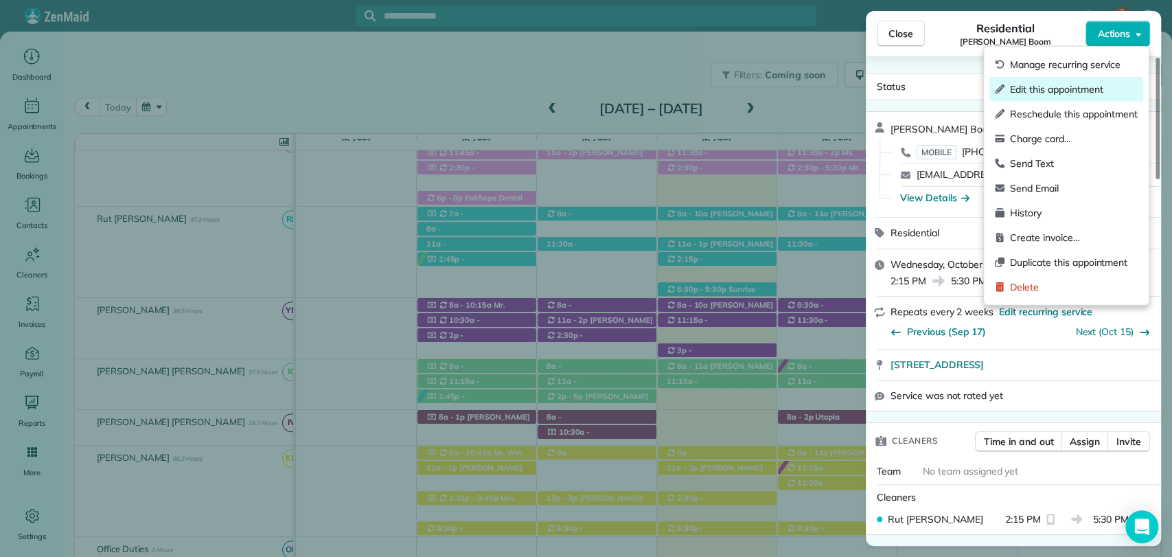
click at [1051, 88] on span "Edit this appointment" at bounding box center [1074, 89] width 128 height 14
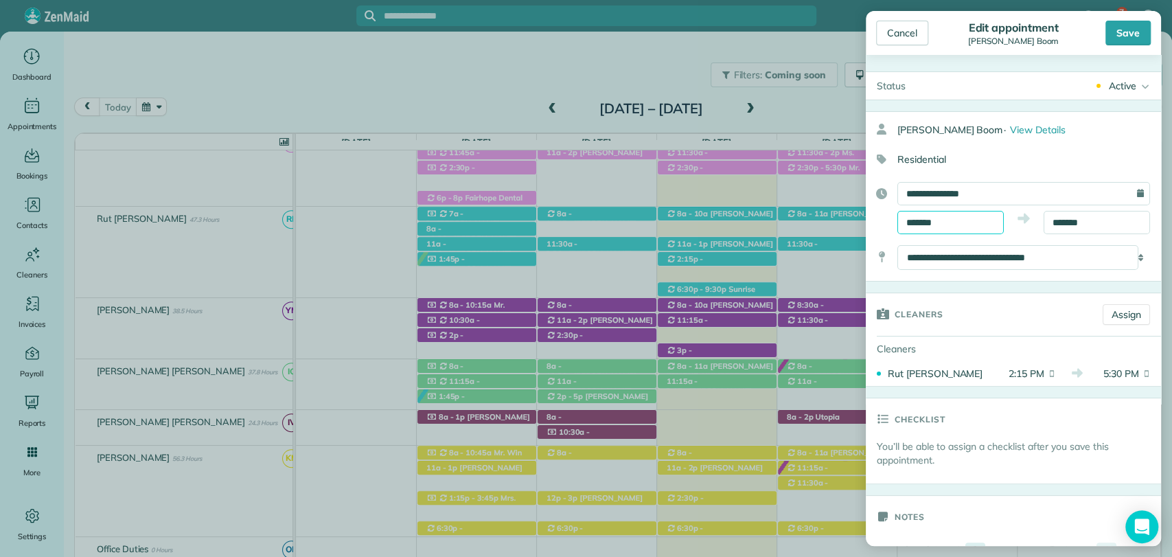
click at [932, 223] on input "*******" at bounding box center [950, 222] width 106 height 23
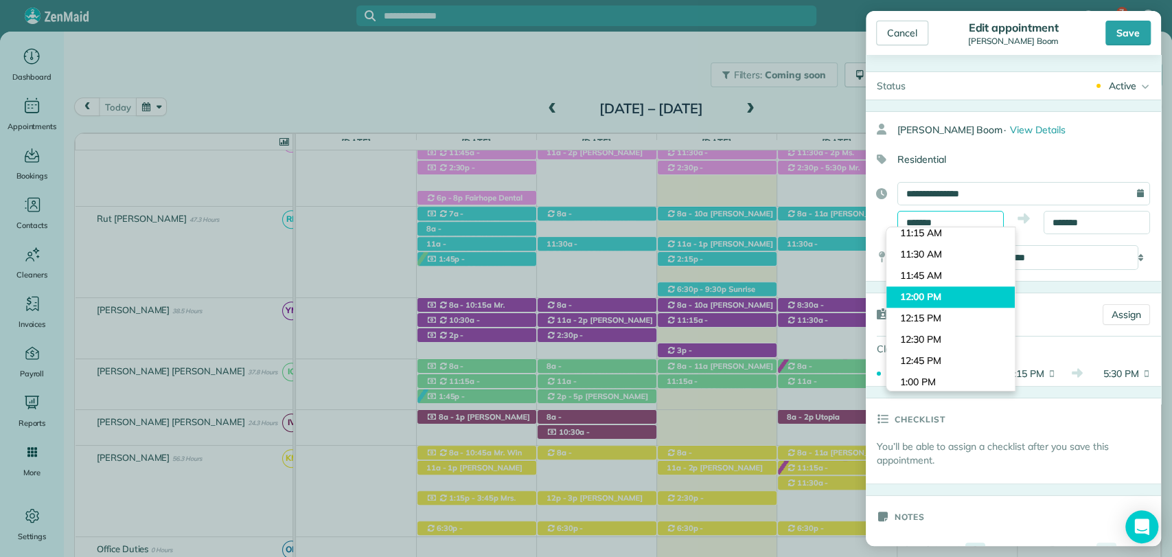
scroll to position [1017, 0]
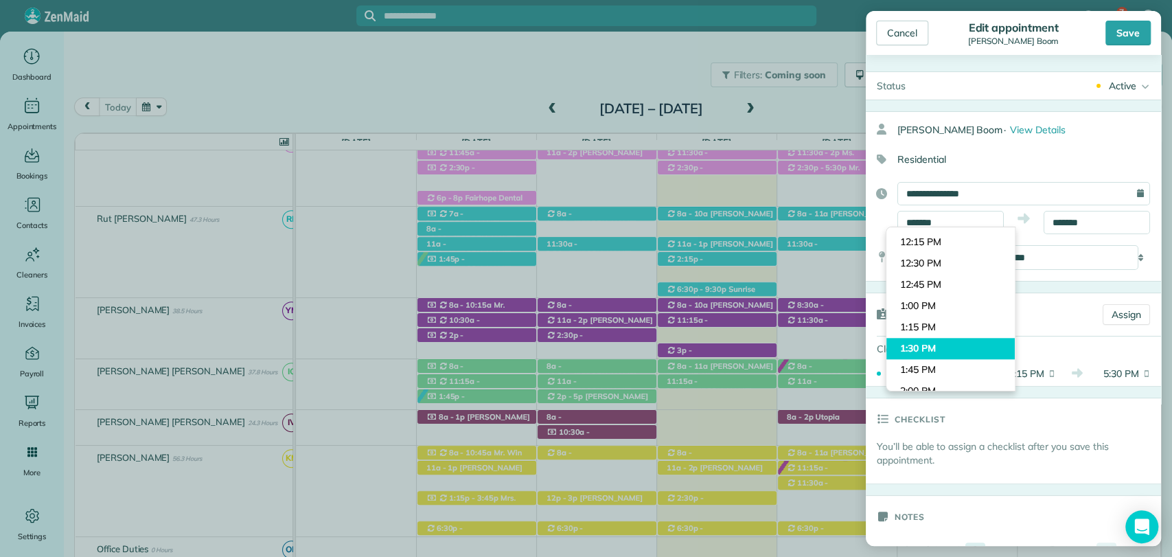
type input "*******"
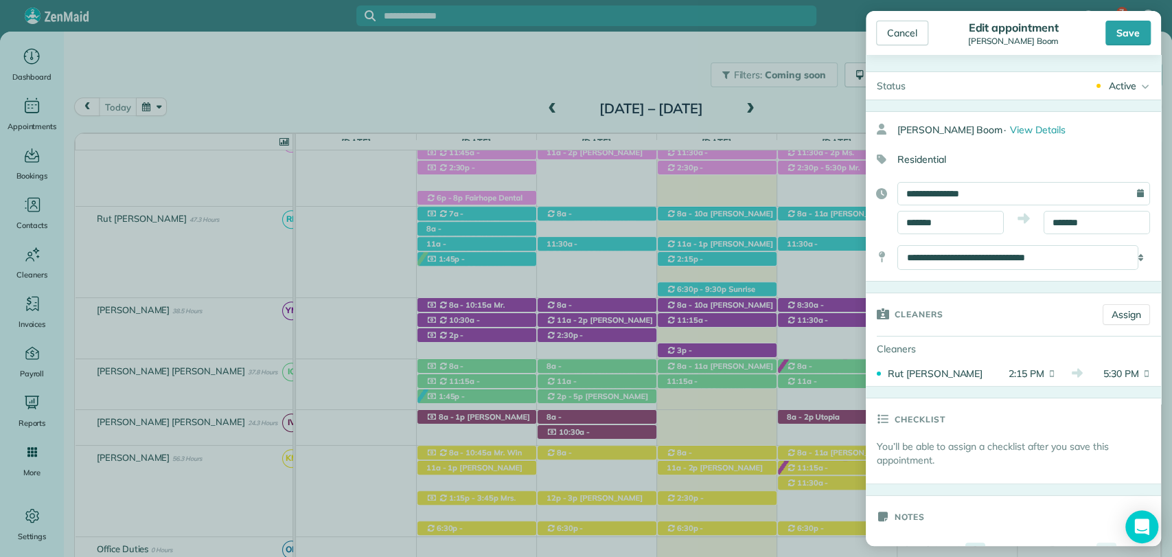
click at [927, 340] on body "7 VB Dashboard Appointments Bookings Contacts Cleaners Invoices Payroll Reports…" at bounding box center [586, 278] width 1172 height 557
click at [1072, 229] on body "7 VB Dashboard Appointments Bookings Contacts Cleaners Invoices Payroll Reports…" at bounding box center [586, 278] width 1172 height 557
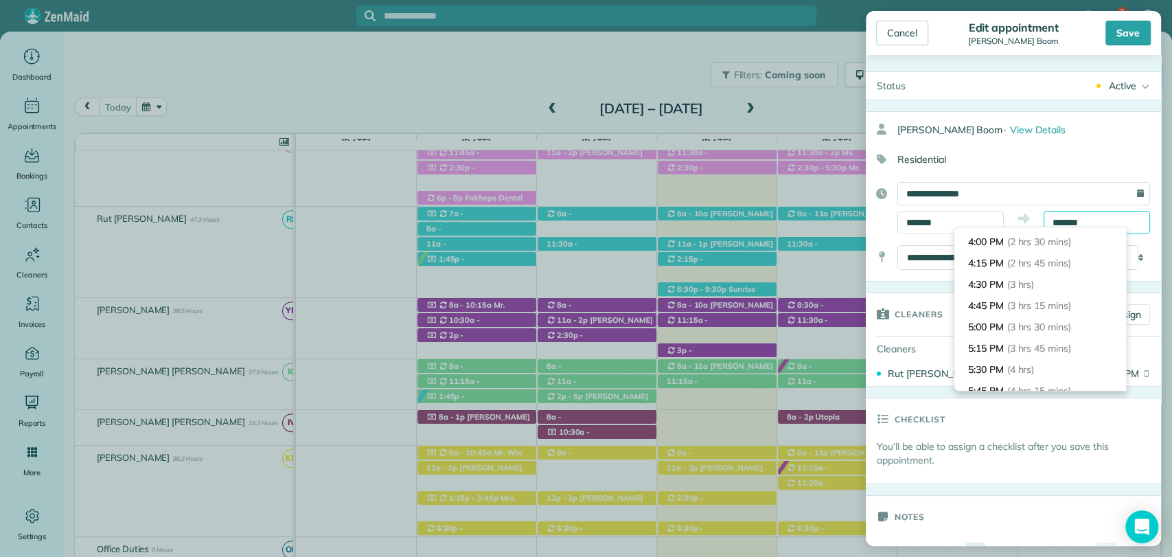
scroll to position [166, 0]
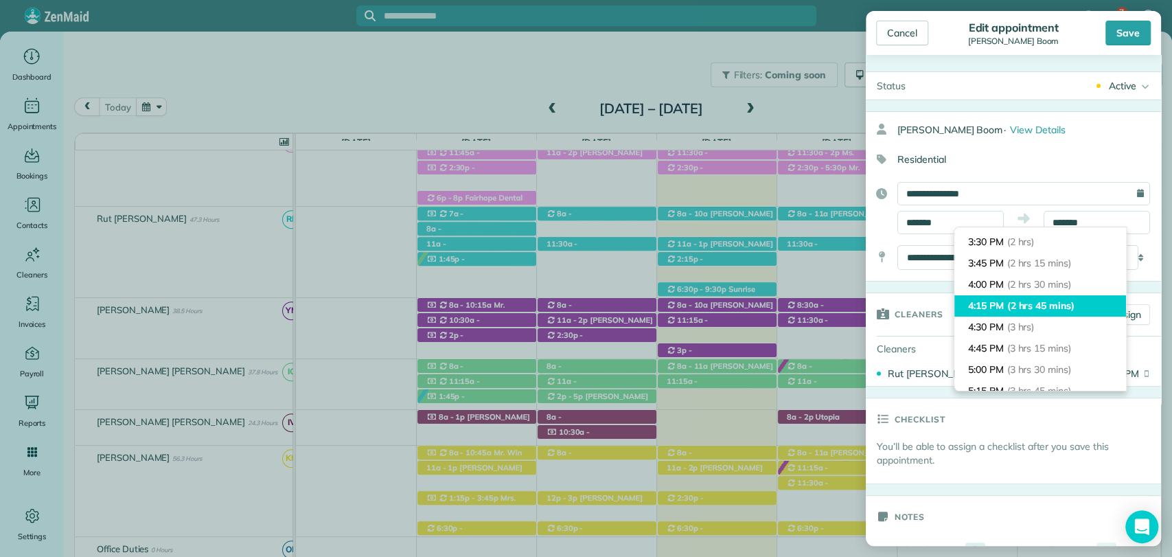
type input "*******"
click at [1032, 310] on span "(2 hrs 45 mins)" at bounding box center [1040, 305] width 67 height 12
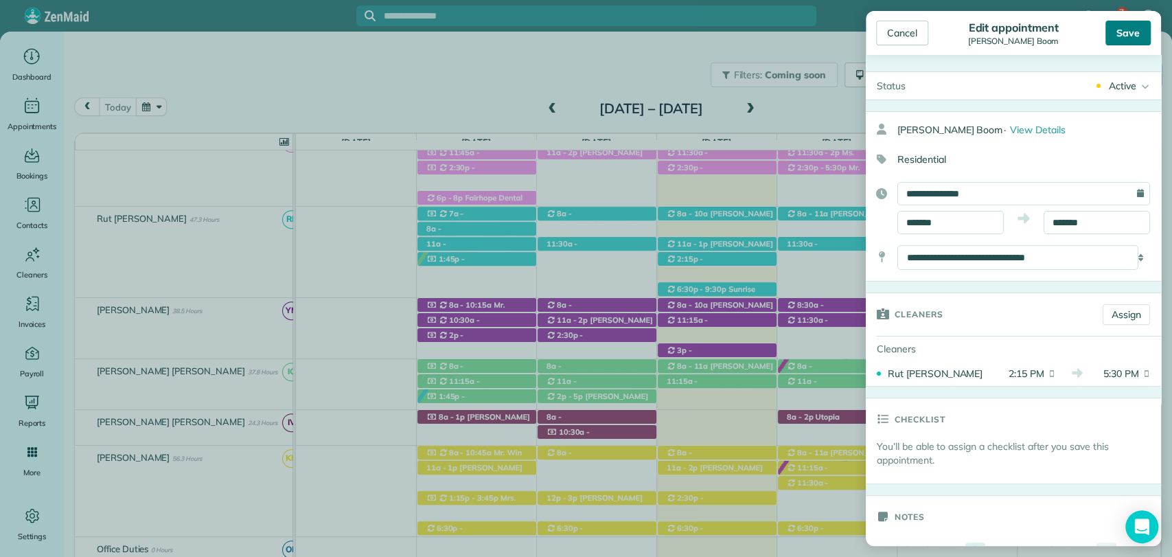
click at [1124, 36] on div "Save" at bounding box center [1127, 33] width 45 height 25
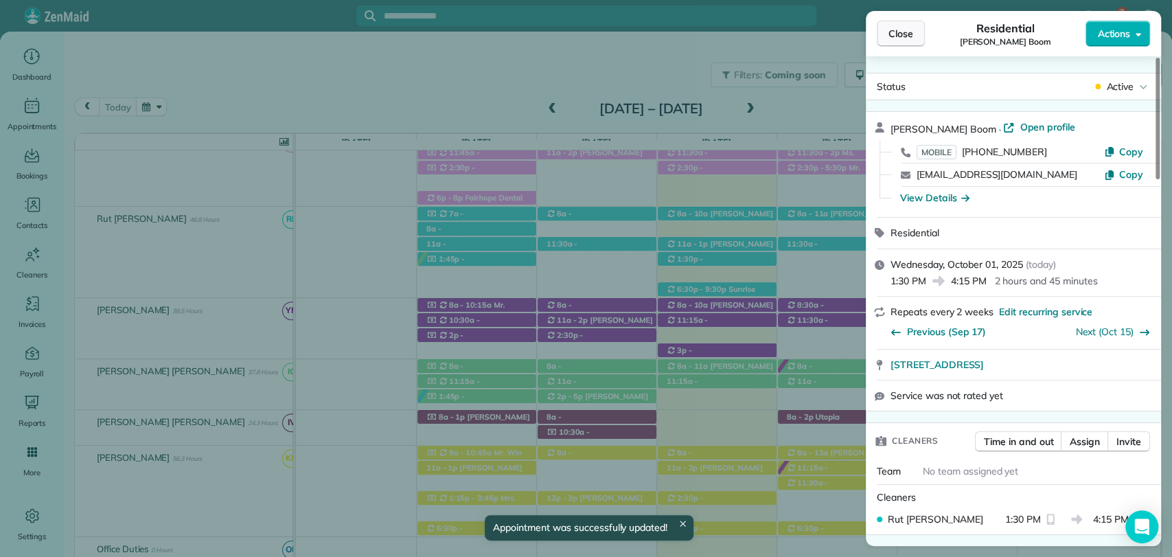
click at [893, 36] on span "Close" at bounding box center [900, 34] width 25 height 14
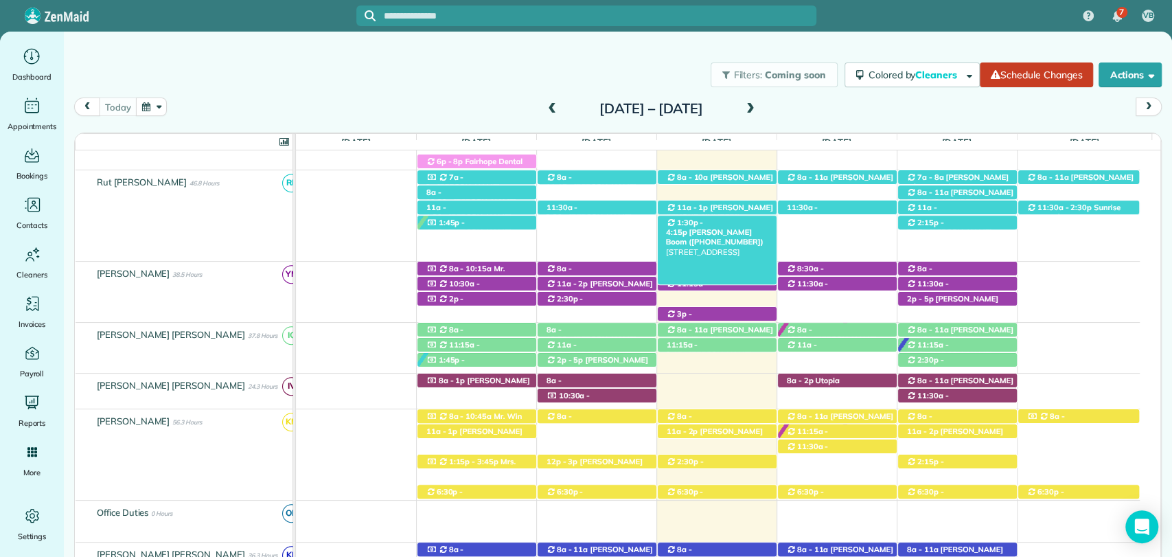
scroll to position [507, 0]
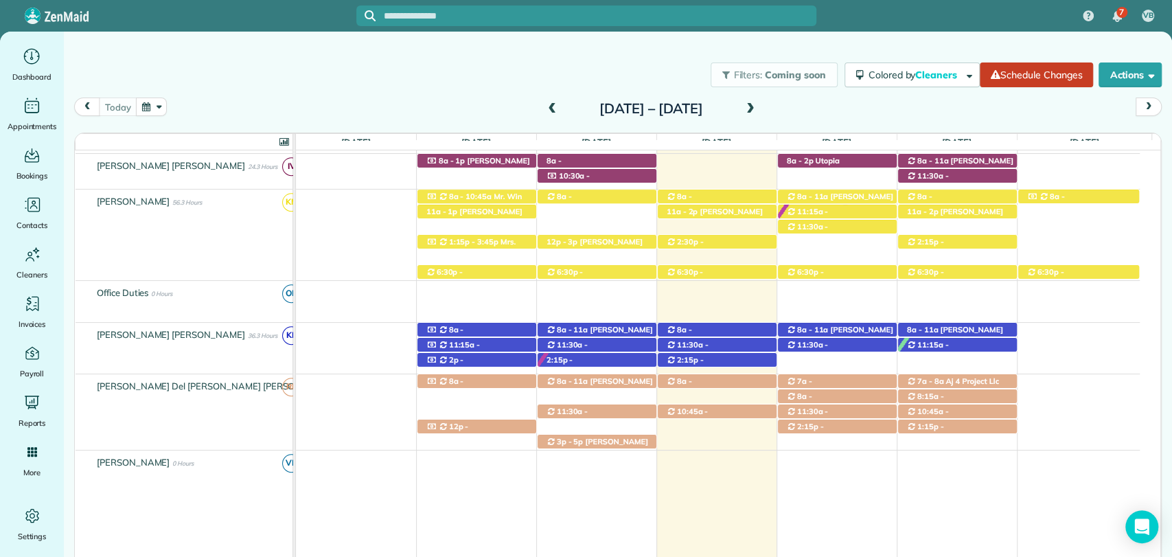
click at [442, 78] on div "Filters: Coming soon Colored by Cleaners Color by Cleaner Color by Team Color b…" at bounding box center [618, 74] width 1108 height 45
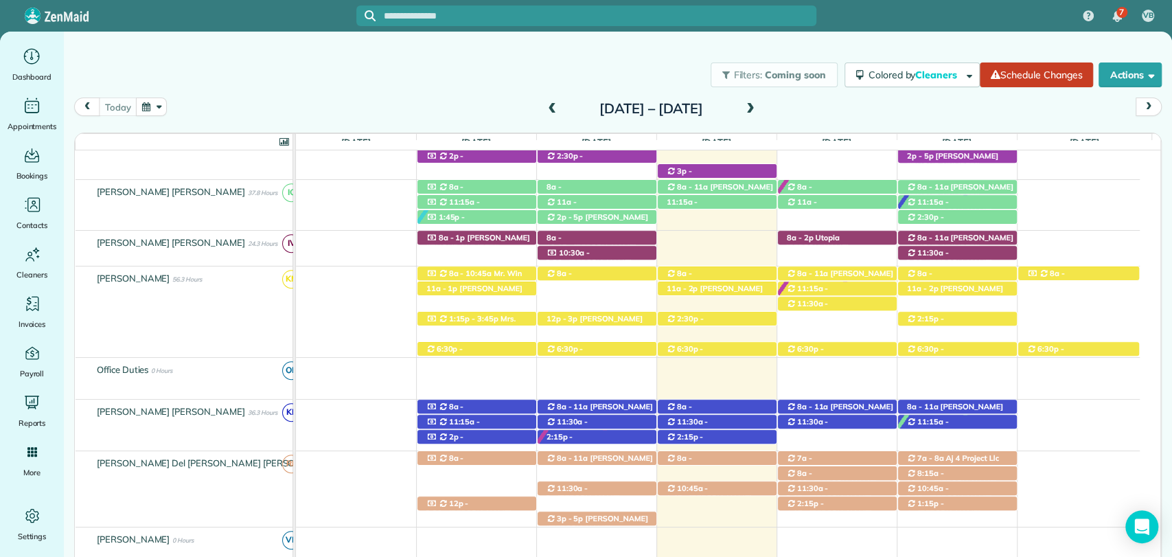
scroll to position [478, 0]
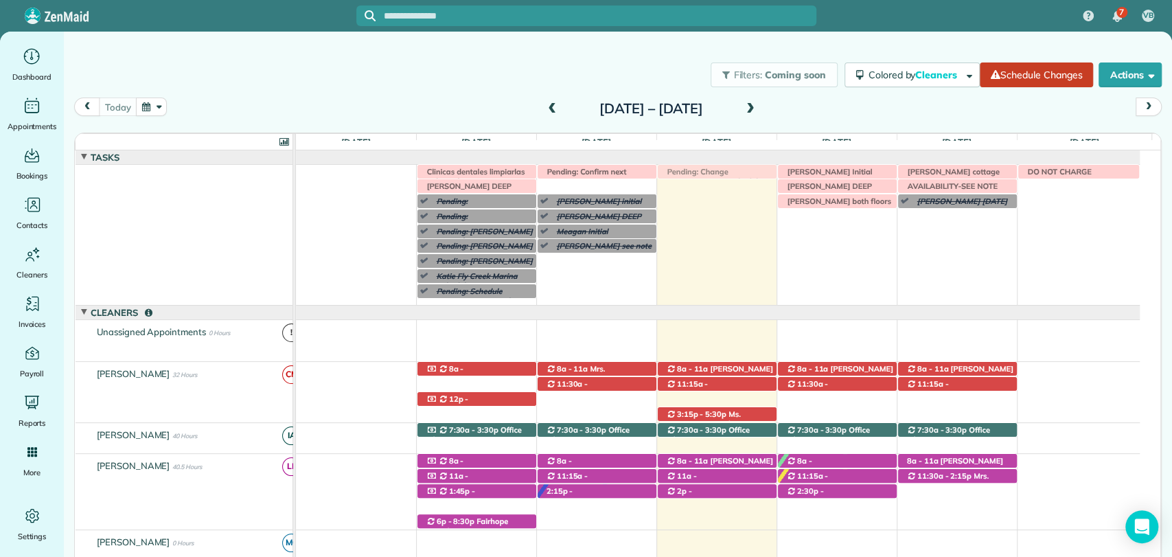
drag, startPoint x: 610, startPoint y: 187, endPoint x: 693, endPoint y: 194, distance: 82.6
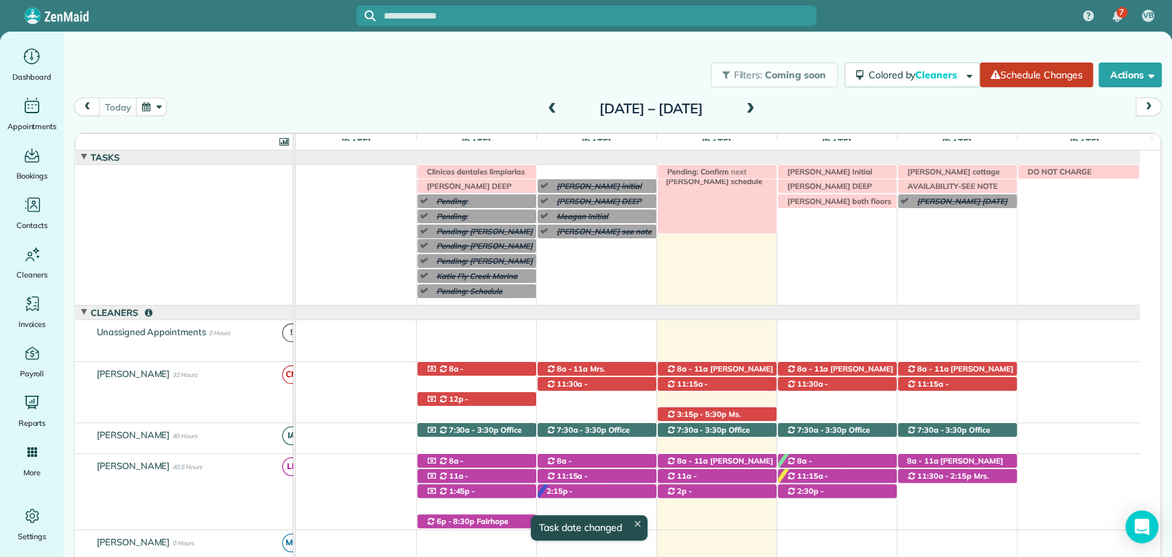
drag, startPoint x: 591, startPoint y: 171, endPoint x: 699, endPoint y: 178, distance: 108.0
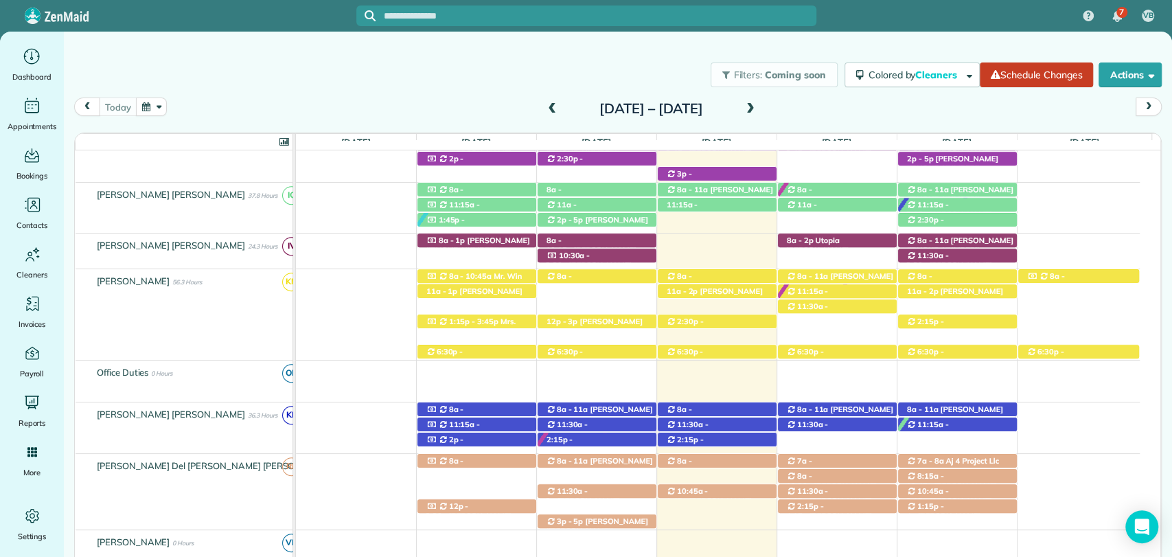
scroll to position [609, 0]
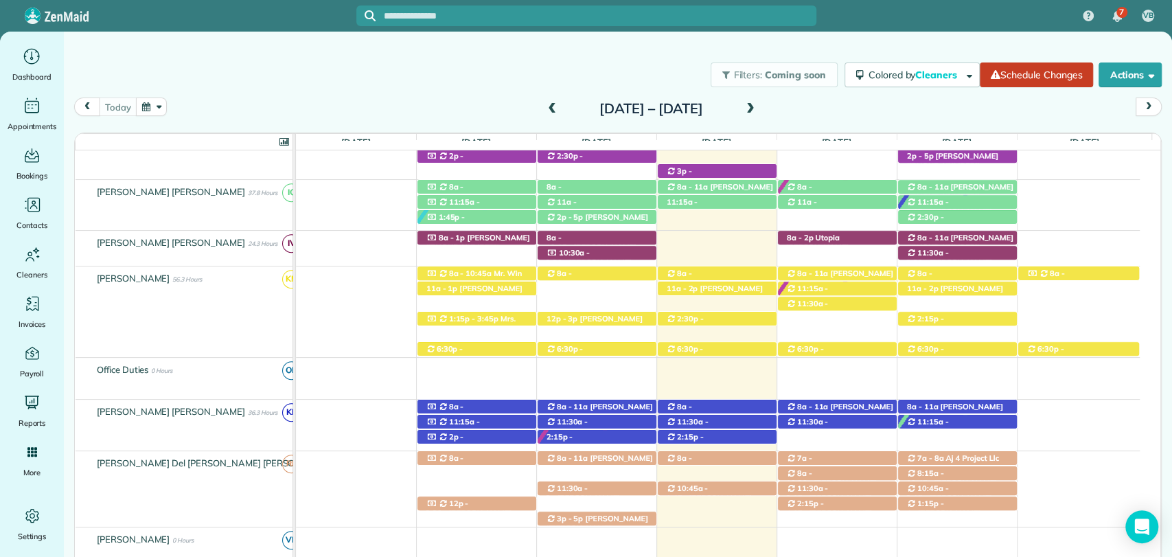
click at [824, 95] on div "Filters: Coming soon Colored by Cleaners Color by Cleaner Color by Team Color b…" at bounding box center [618, 74] width 1108 height 45
drag, startPoint x: 812, startPoint y: 89, endPoint x: 660, endPoint y: 501, distance: 439.1
click at [825, 97] on div "today Sunday Sep 28 – Saturday Oct 4, 2025" at bounding box center [617, 110] width 1087 height 26
click at [805, 111] on div "today Sunday Sep 28 – Saturday Oct 4, 2025" at bounding box center [617, 110] width 1087 height 26
click at [729, 493] on span "Waymon Morrison (+12515865087)" at bounding box center [709, 502] width 86 height 19
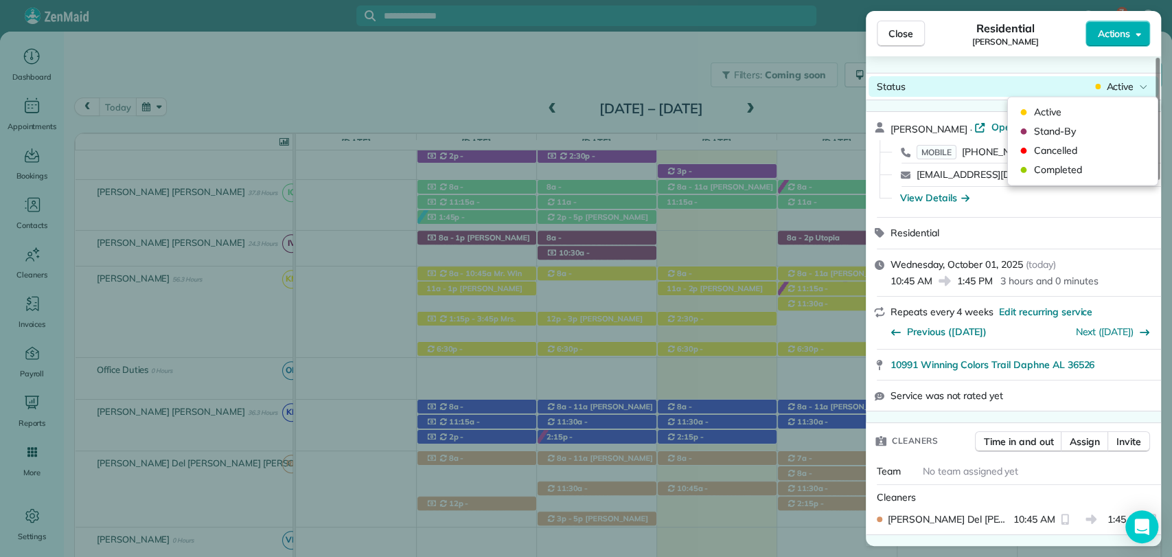
click at [1128, 94] on div "Status Active" at bounding box center [1013, 86] width 290 height 21
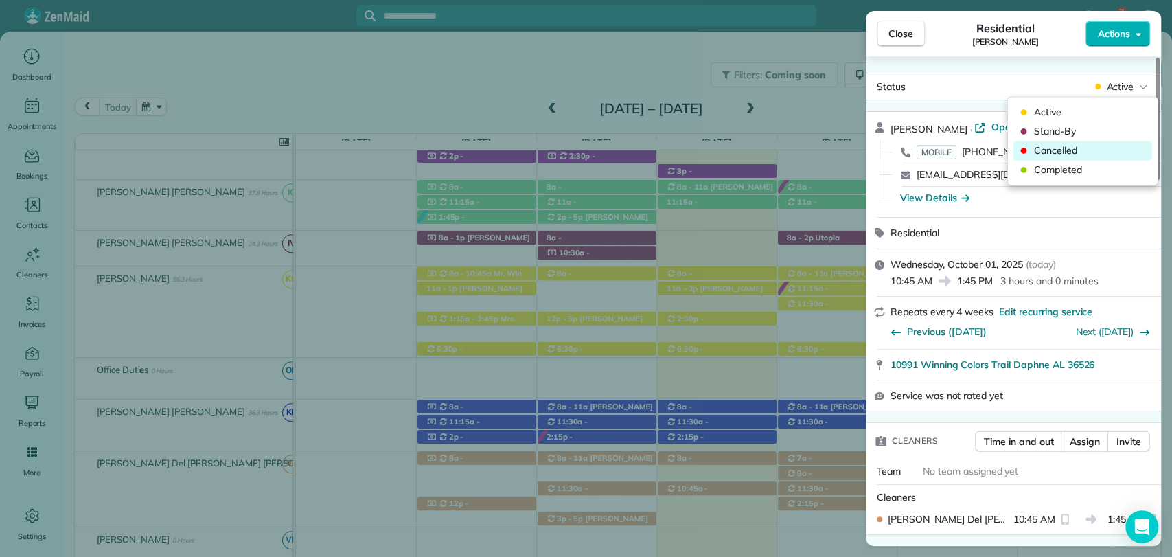
click at [1091, 155] on span "Cancelled" at bounding box center [1091, 150] width 115 height 14
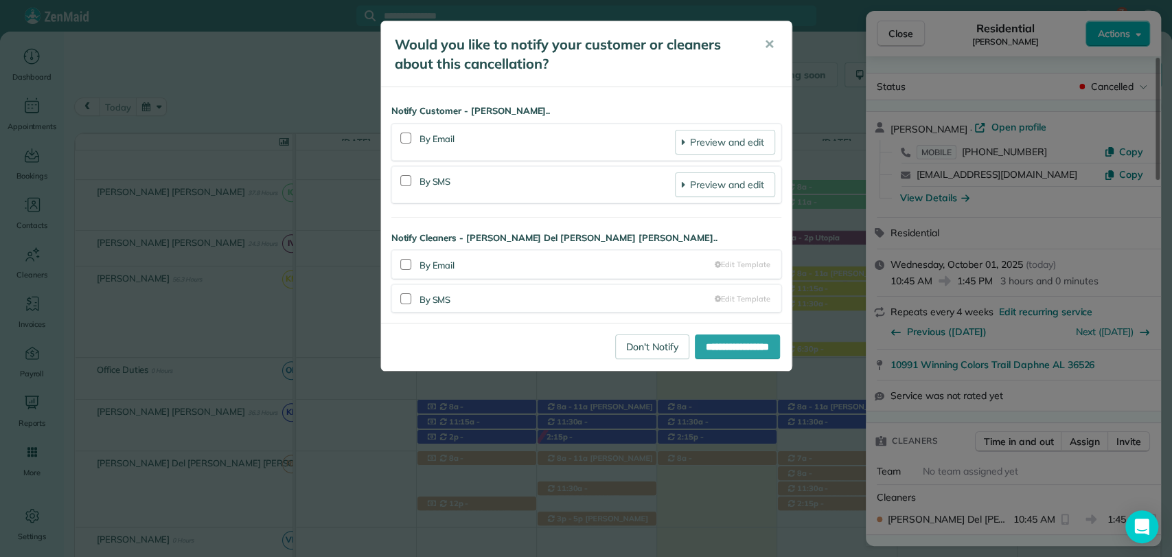
click at [763, 223] on div "**********" at bounding box center [586, 204] width 410 height 235
drag, startPoint x: 408, startPoint y: 302, endPoint x: 404, endPoint y: 292, distance: 10.2
click at [407, 301] on div at bounding box center [405, 298] width 11 height 11
click at [402, 188] on div at bounding box center [405, 181] width 17 height 32
click at [402, 183] on div at bounding box center [405, 180] width 11 height 11
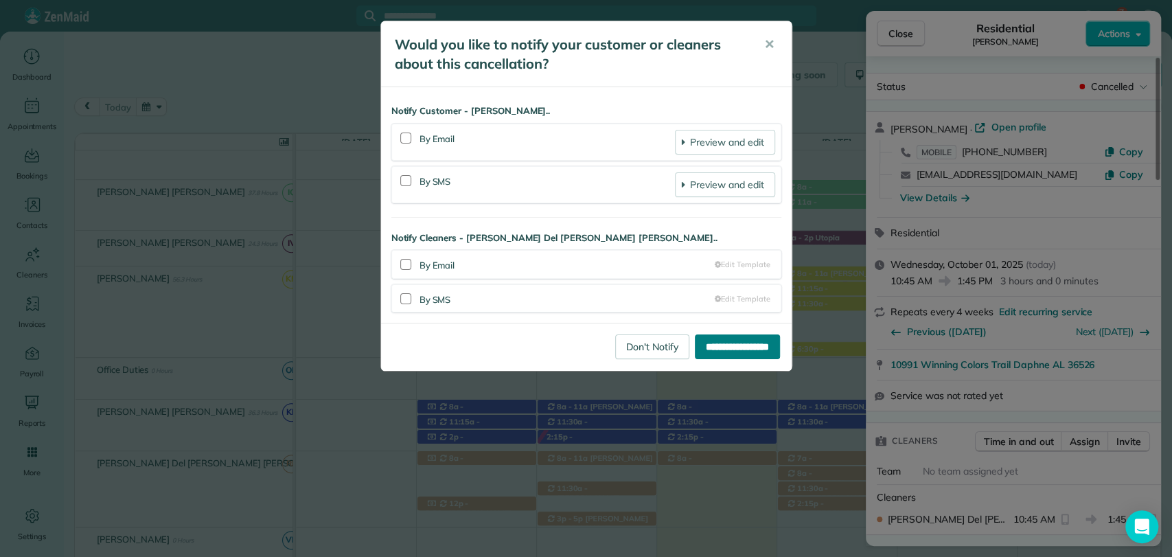
click at [721, 347] on input "**********" at bounding box center [737, 346] width 85 height 25
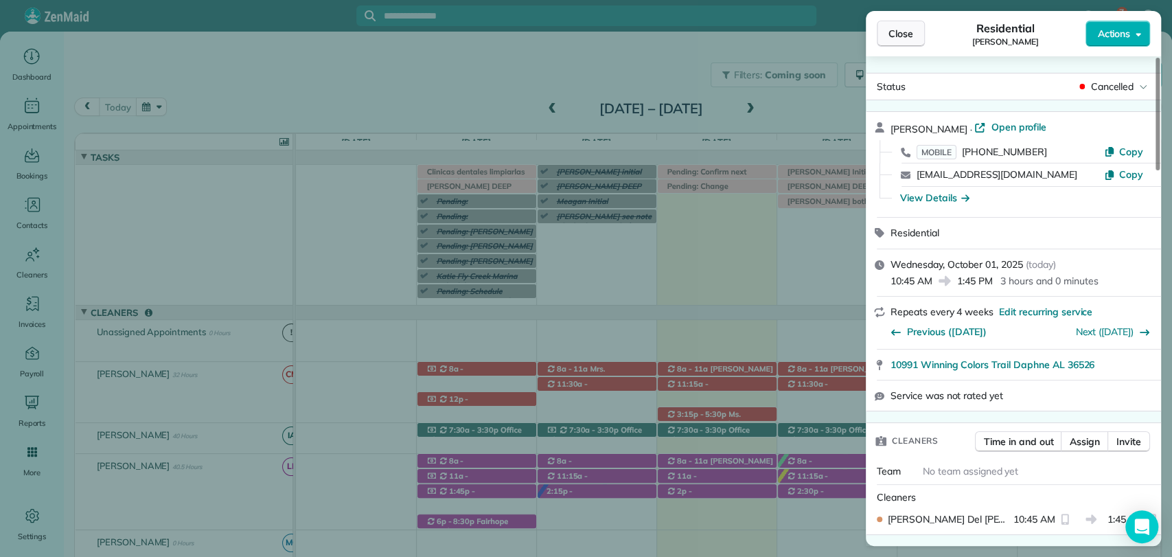
click at [896, 30] on span "Close" at bounding box center [900, 34] width 25 height 14
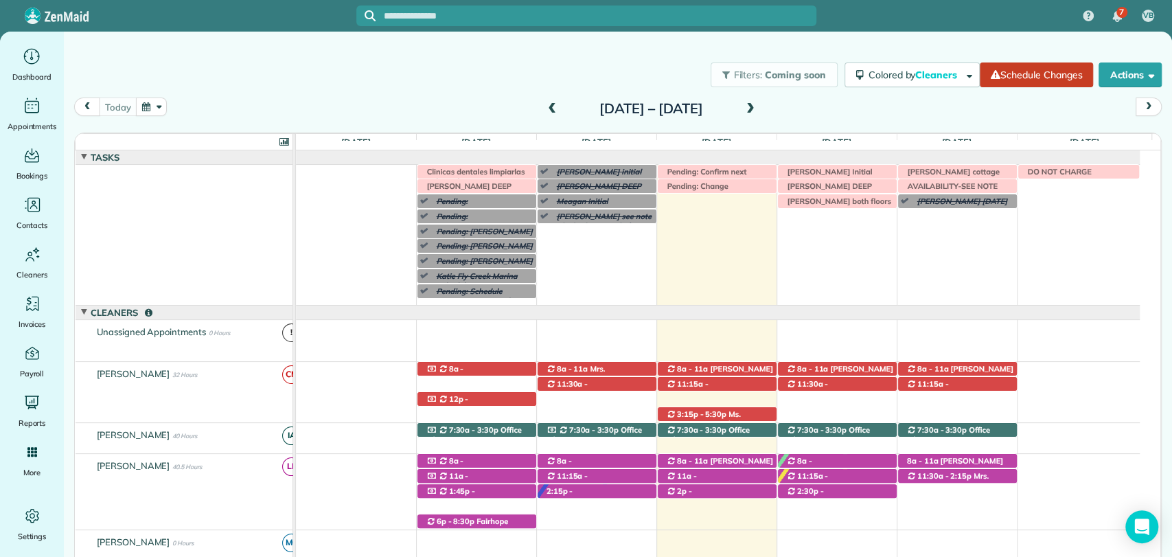
click at [804, 110] on div "[DATE] [DATE] – [DATE]" at bounding box center [617, 110] width 1087 height 26
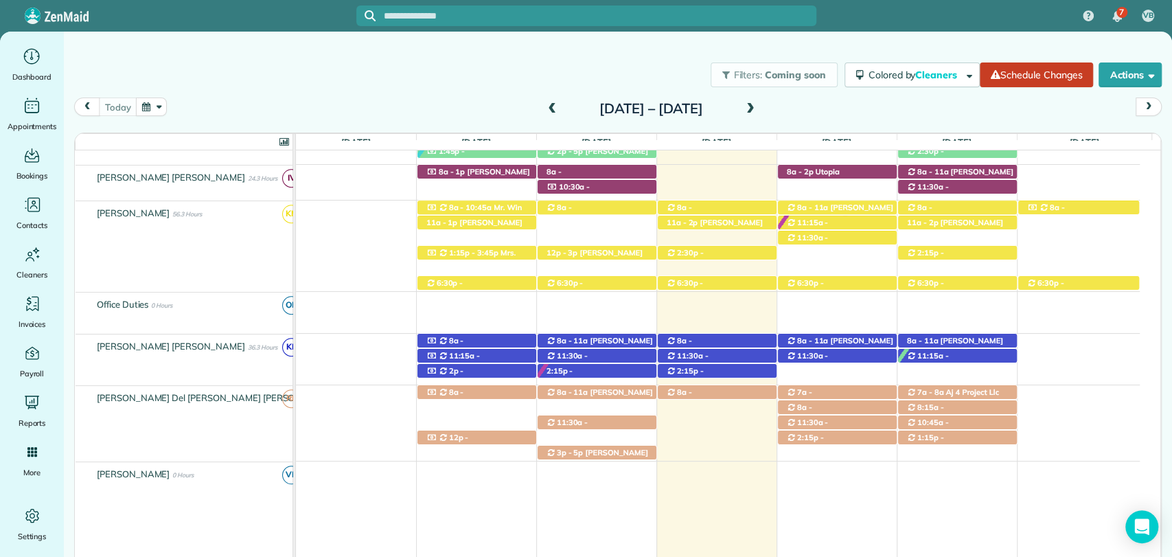
scroll to position [686, 0]
click at [817, 106] on div "today Sunday Sep 28 – Saturday Oct 4, 2025" at bounding box center [617, 110] width 1087 height 26
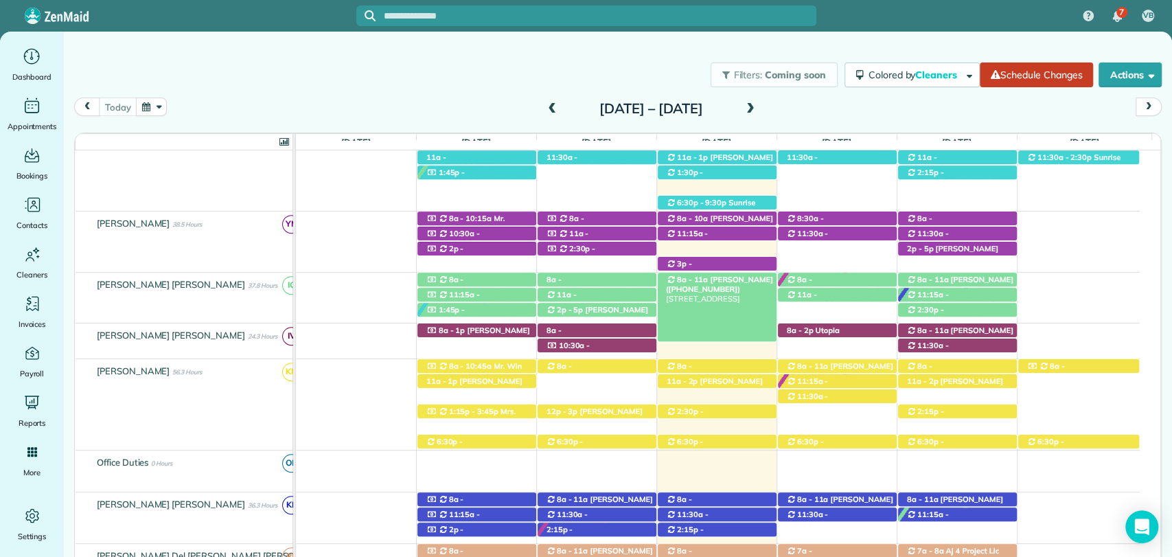
scroll to position [0, 0]
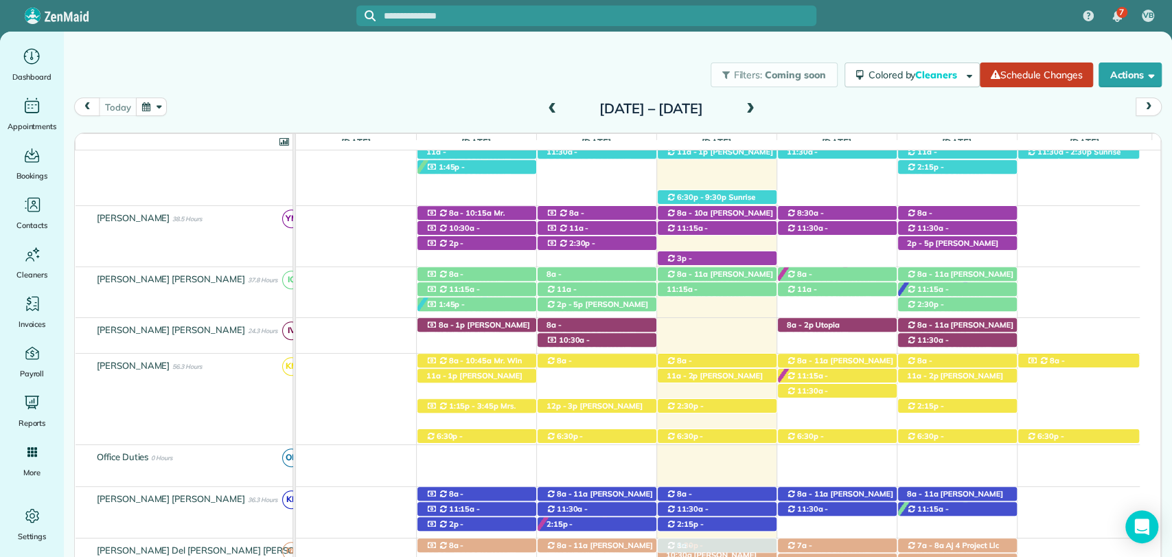
drag, startPoint x: 721, startPoint y: 169, endPoint x: 723, endPoint y: 539, distance: 370.7
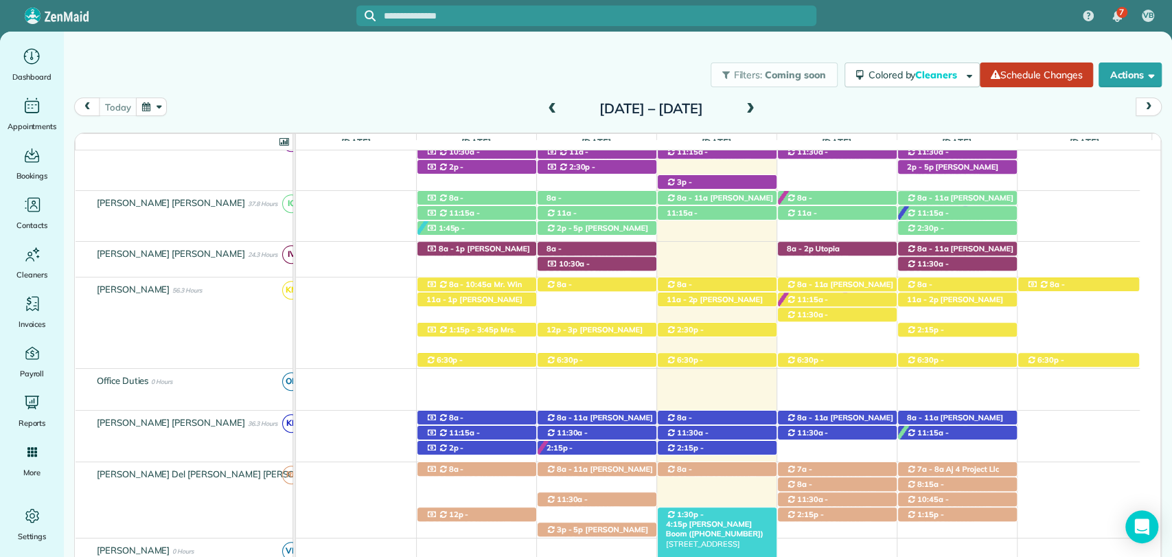
click at [704, 517] on span "1:30p - 4:15p" at bounding box center [685, 518] width 38 height 19
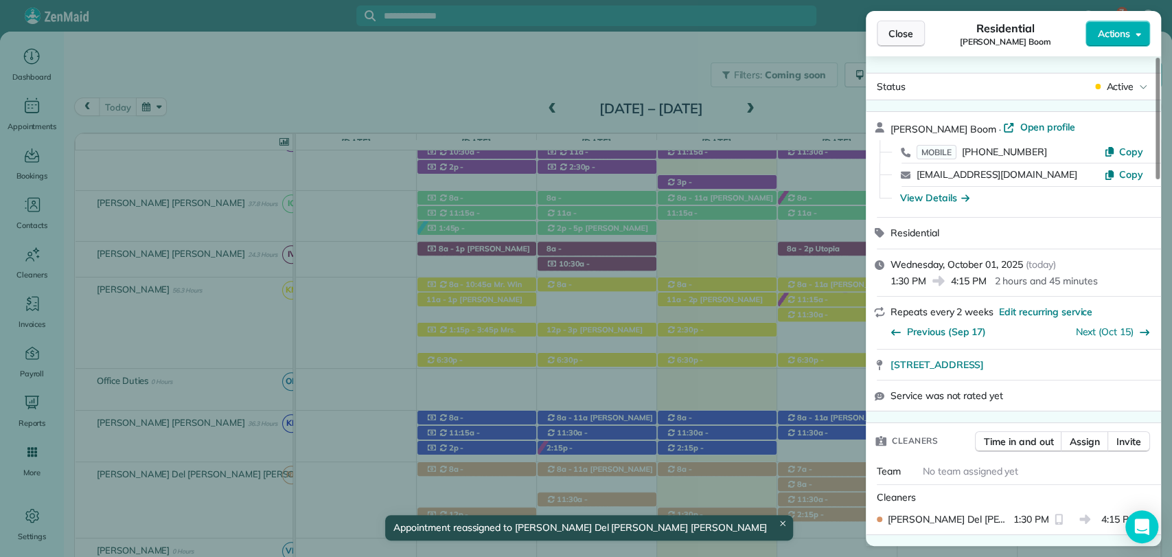
click at [895, 37] on span "Close" at bounding box center [900, 34] width 25 height 14
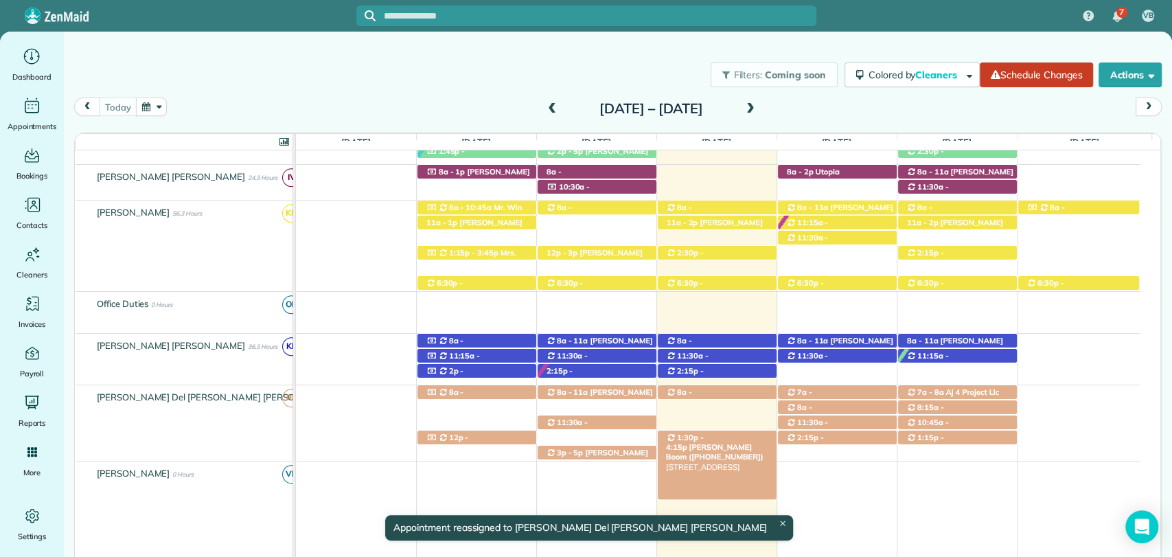
click at [732, 442] on span "Mrs. Coley Boom (+12513796155)" at bounding box center [715, 451] width 98 height 19
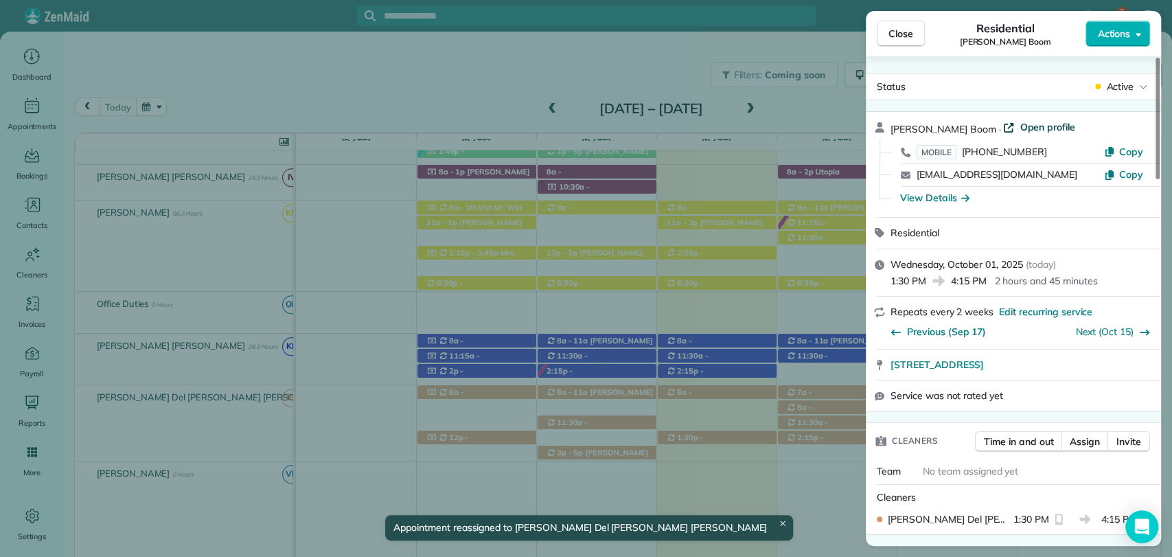
click at [1019, 122] on span "Open profile" at bounding box center [1047, 127] width 56 height 14
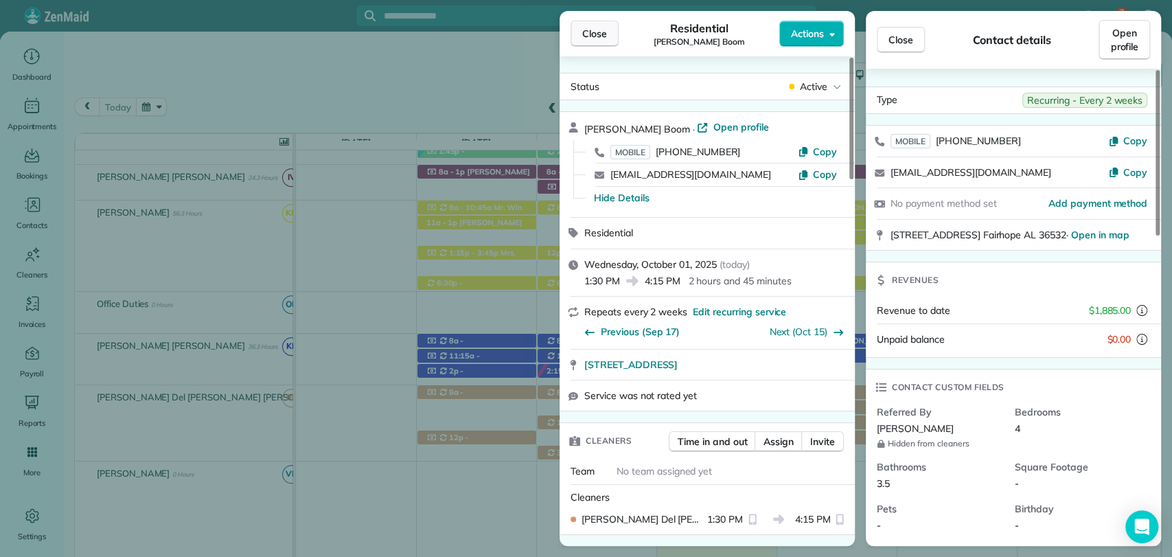
click at [581, 30] on button "Close" at bounding box center [594, 34] width 48 height 26
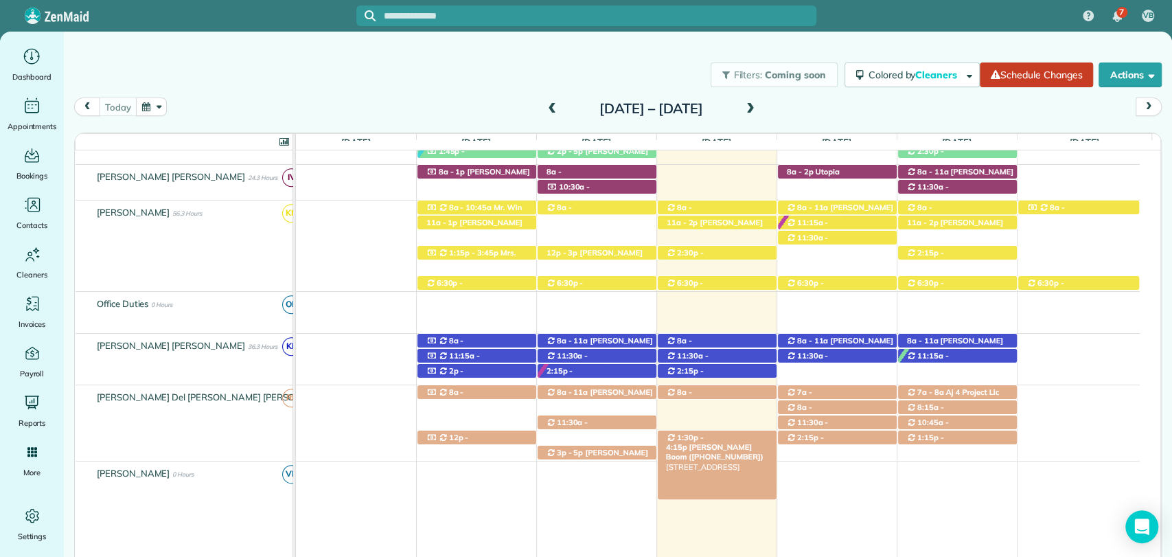
click at [720, 442] on span "Mrs. Coley Boom (+12513796155)" at bounding box center [715, 451] width 98 height 19
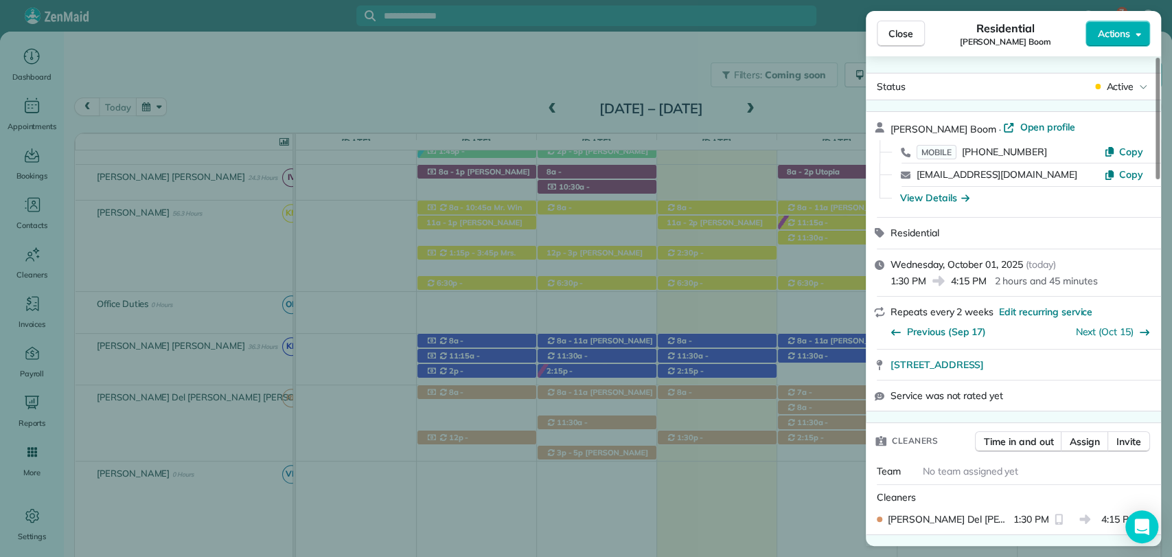
click at [1106, 51] on div "Close Residential Coley Boom Actions" at bounding box center [1013, 33] width 295 height 45
click at [1102, 34] on span "Actions" at bounding box center [1113, 34] width 33 height 14
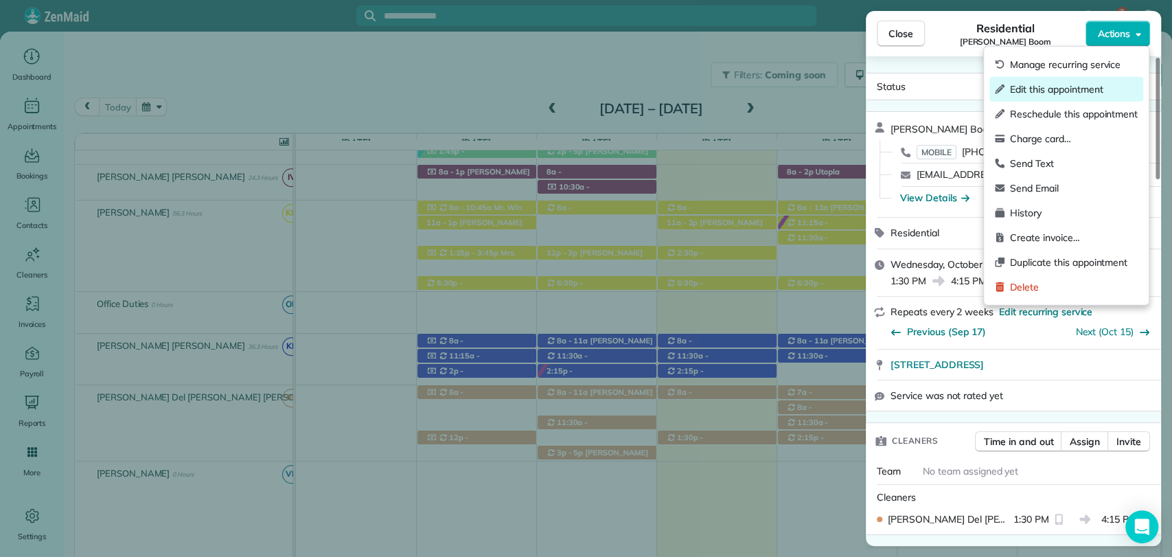
click at [1063, 93] on span "Edit this appointment" at bounding box center [1074, 89] width 128 height 14
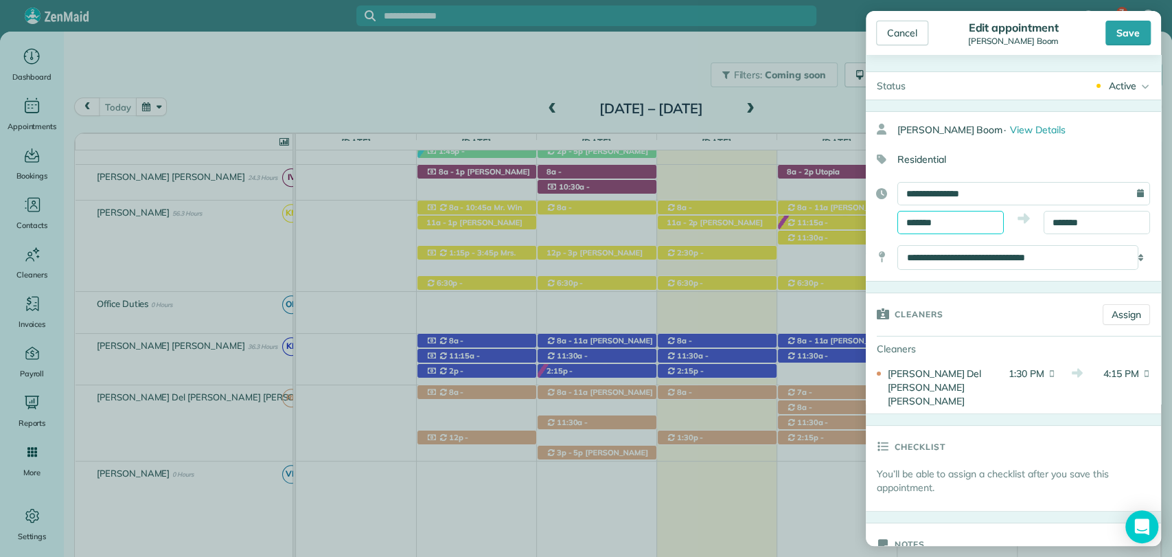
click at [928, 229] on body "7 VB Dashboard Appointments Bookings Contacts Cleaners Invoices Payroll Reports…" at bounding box center [586, 278] width 1172 height 557
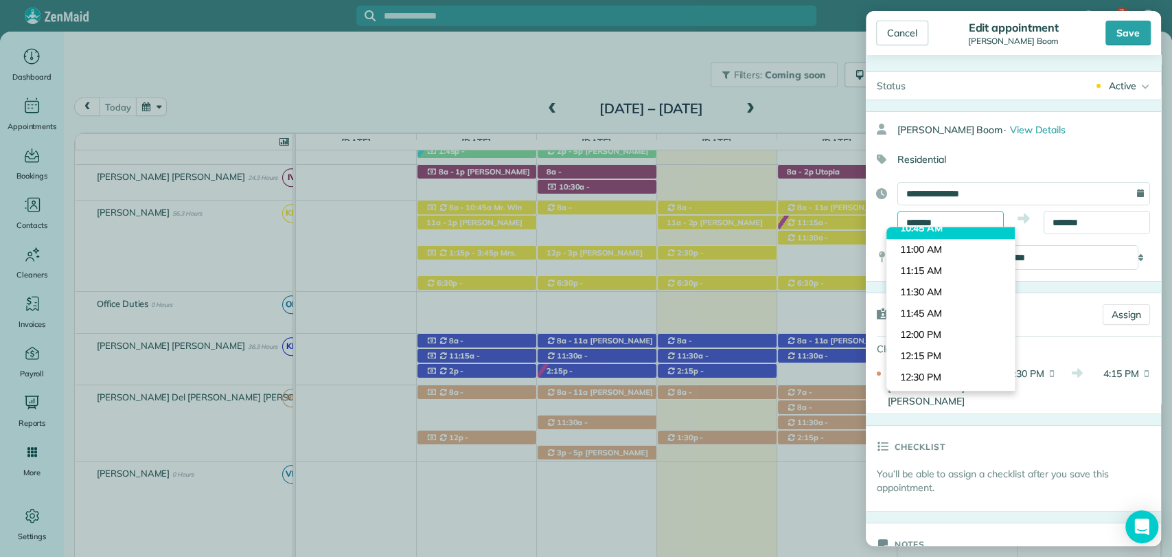
scroll to position [878, 0]
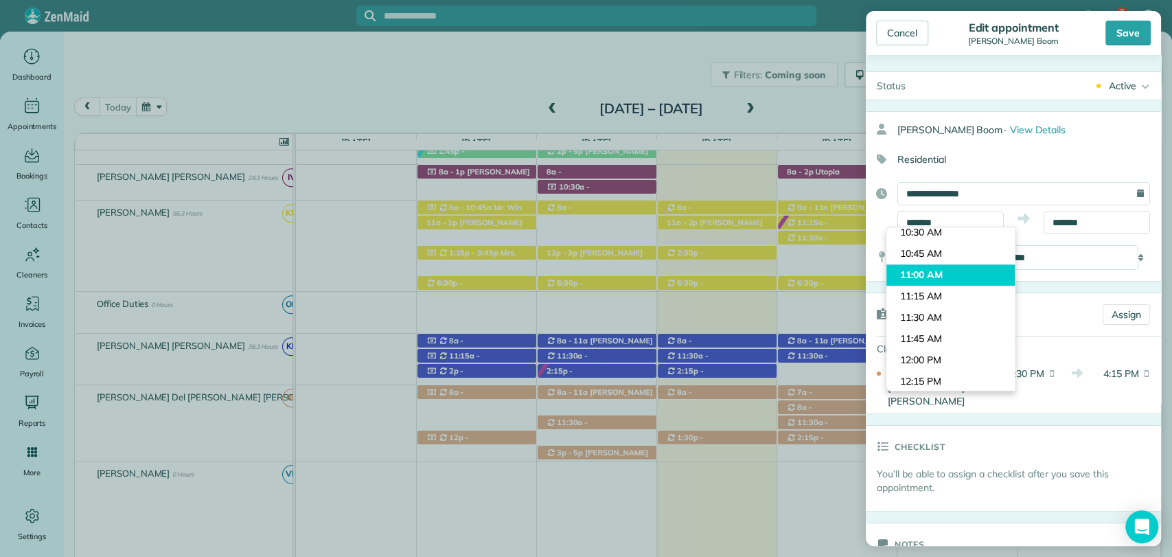
type input "********"
click at [933, 275] on body "7 VB Dashboard Appointments Bookings Contacts Cleaners Invoices Payroll Reports…" at bounding box center [586, 278] width 1172 height 557
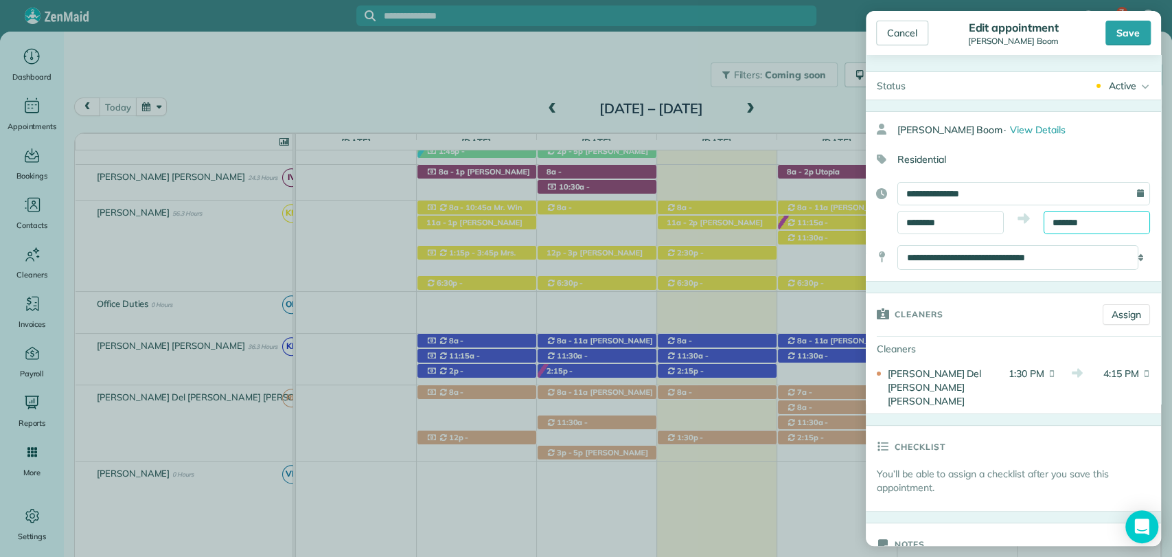
click at [1060, 218] on input "*******" at bounding box center [1096, 222] width 106 height 23
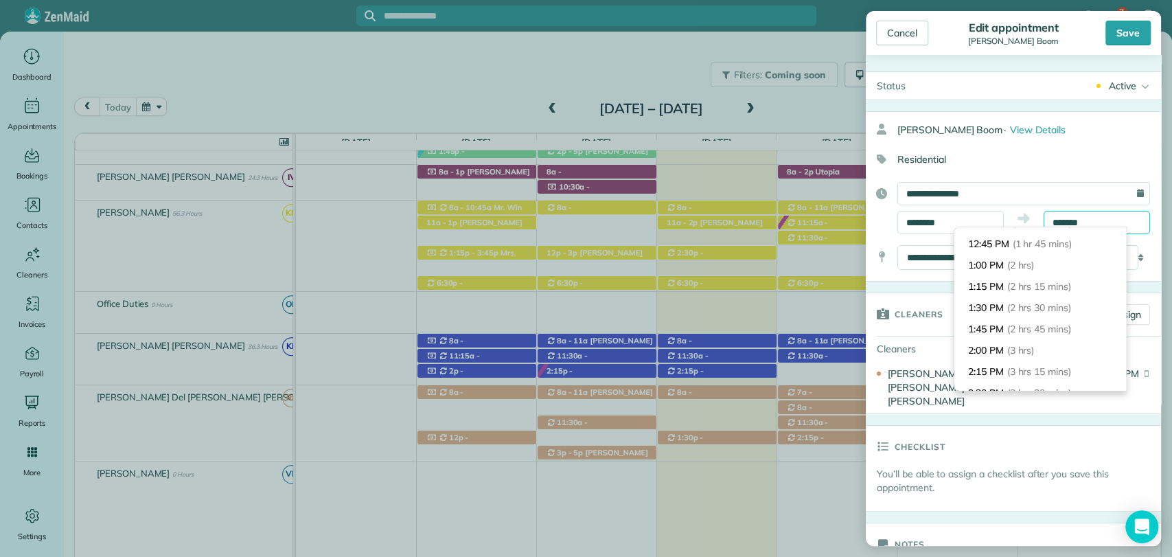
scroll to position [120, 0]
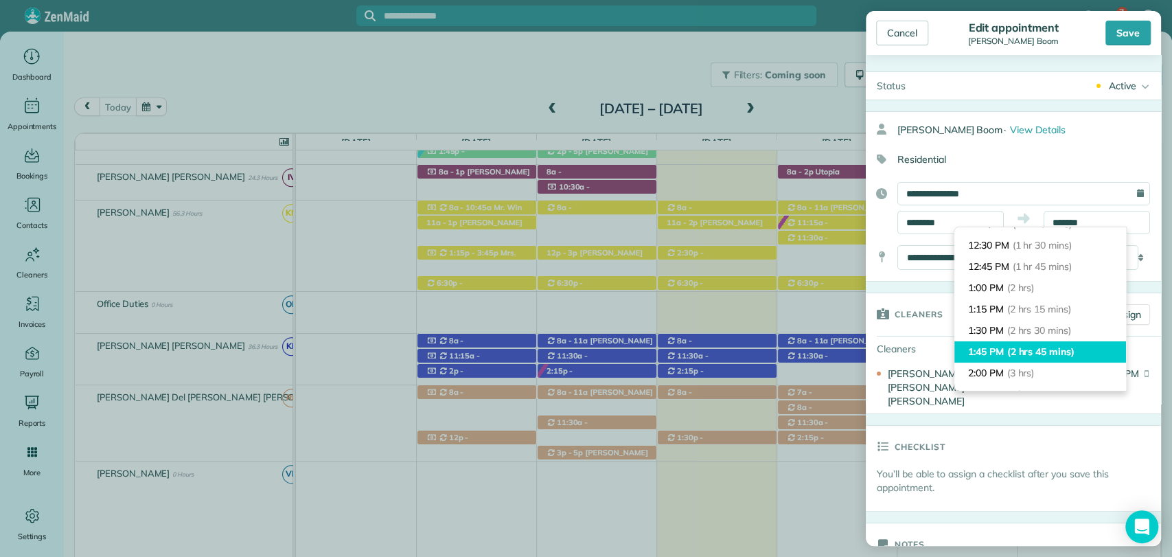
type input "*******"
click at [1032, 345] on span "(2 hrs 45 mins)" at bounding box center [1040, 351] width 67 height 12
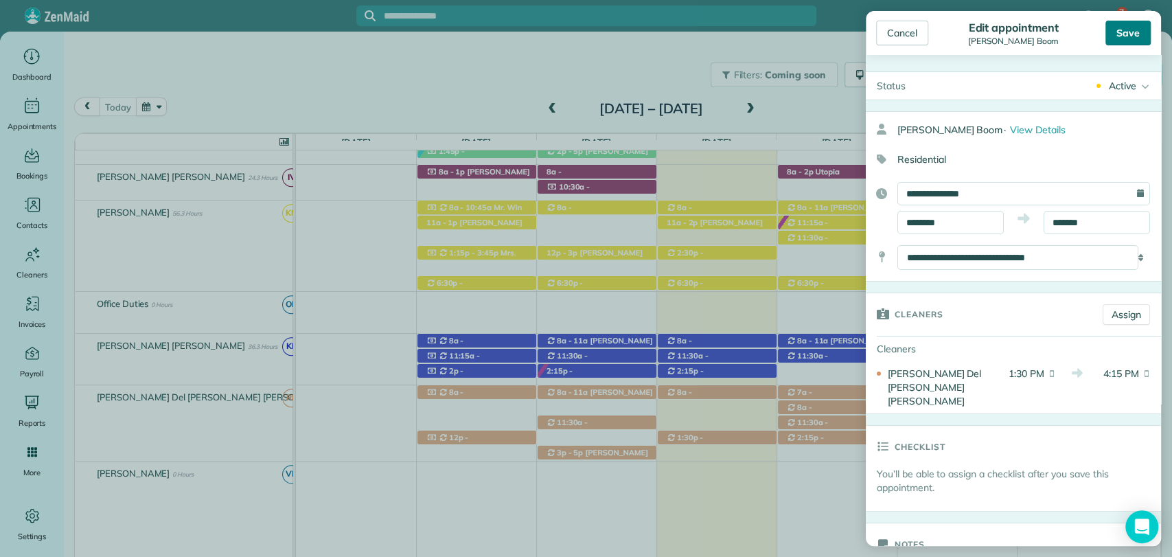
click at [1127, 33] on div "Save" at bounding box center [1127, 33] width 45 height 25
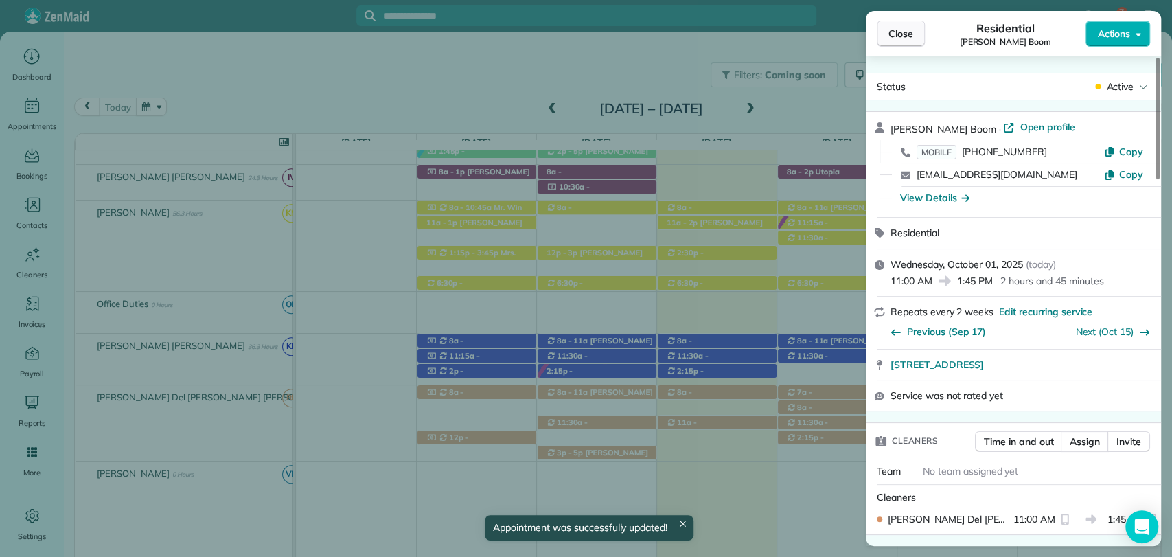
click at [914, 28] on button "Close" at bounding box center [900, 34] width 48 height 26
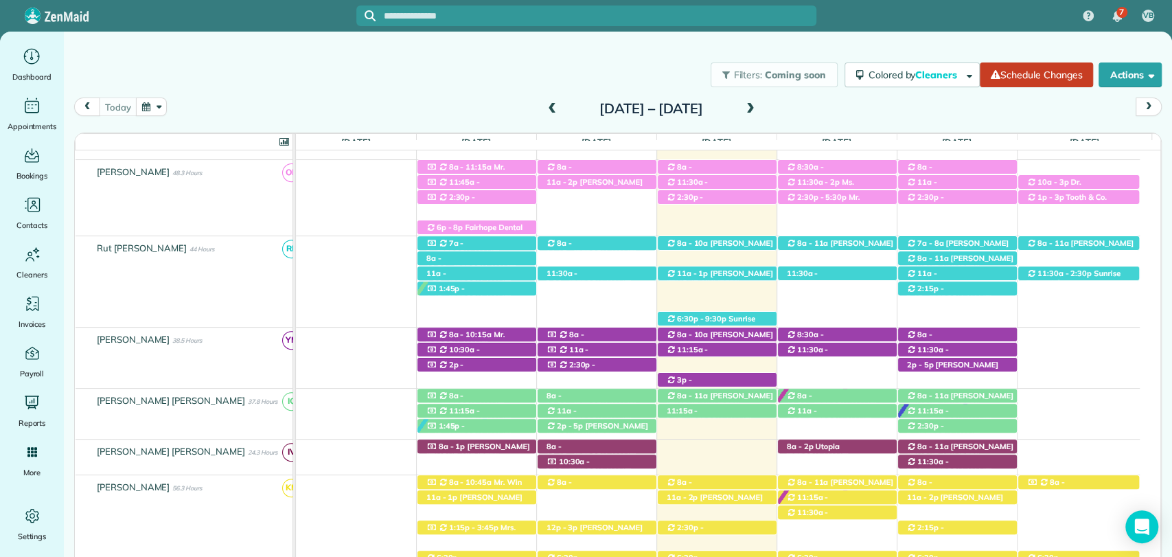
scroll to position [231, 0]
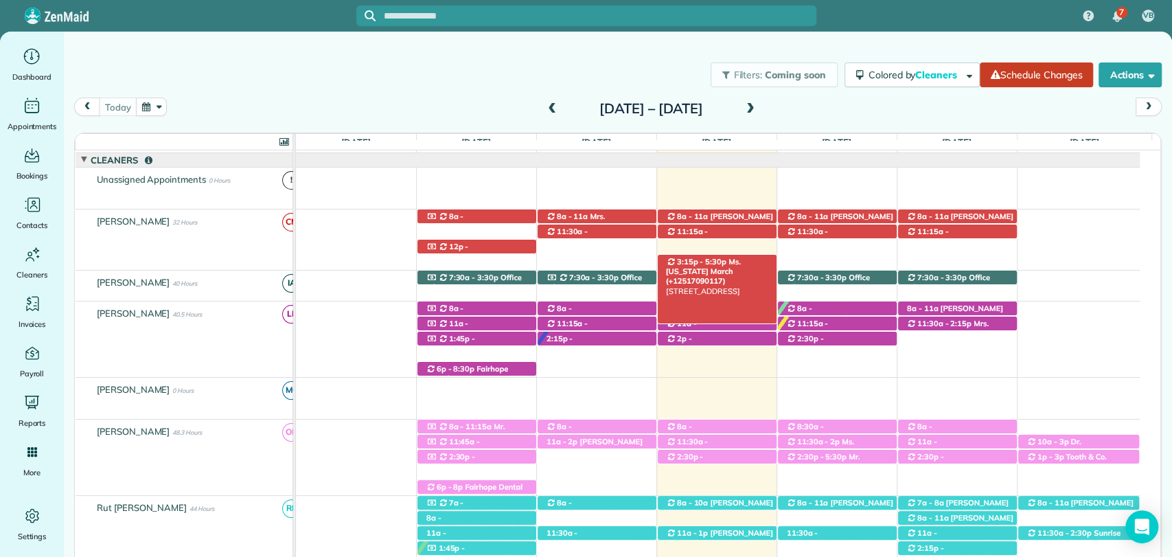
click at [712, 265] on span "3:15p - 5:30p" at bounding box center [701, 262] width 51 height 10
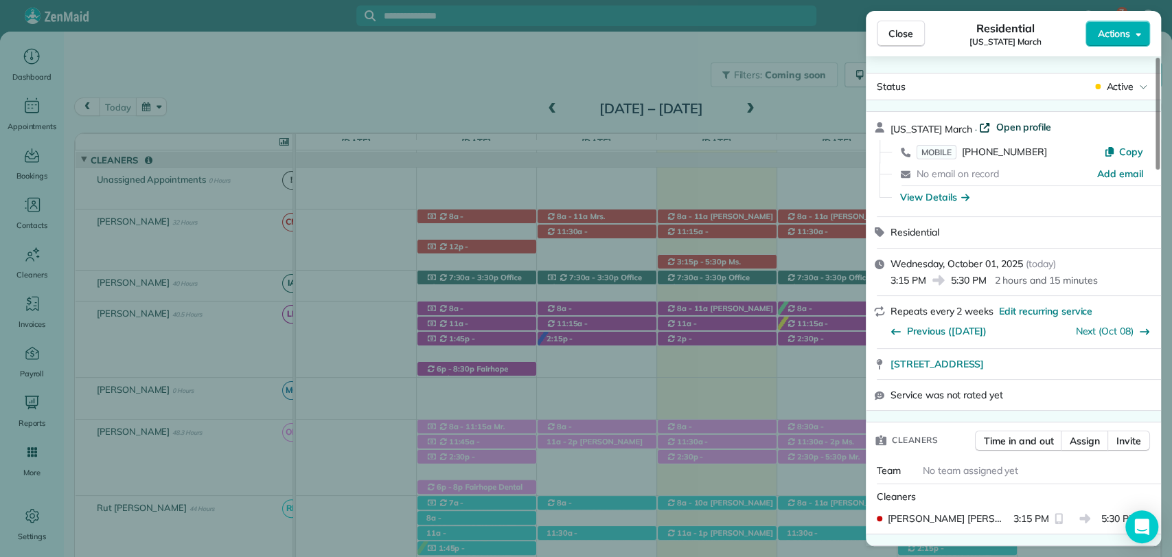
click at [995, 128] on span "Open profile" at bounding box center [1023, 127] width 56 height 14
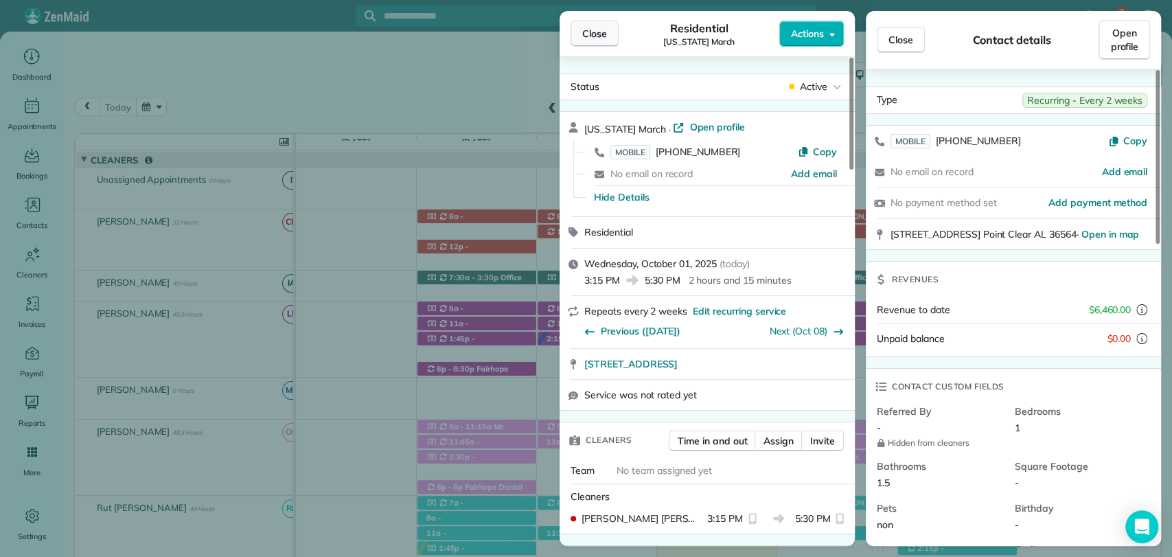
click at [592, 34] on span "Close" at bounding box center [594, 34] width 25 height 14
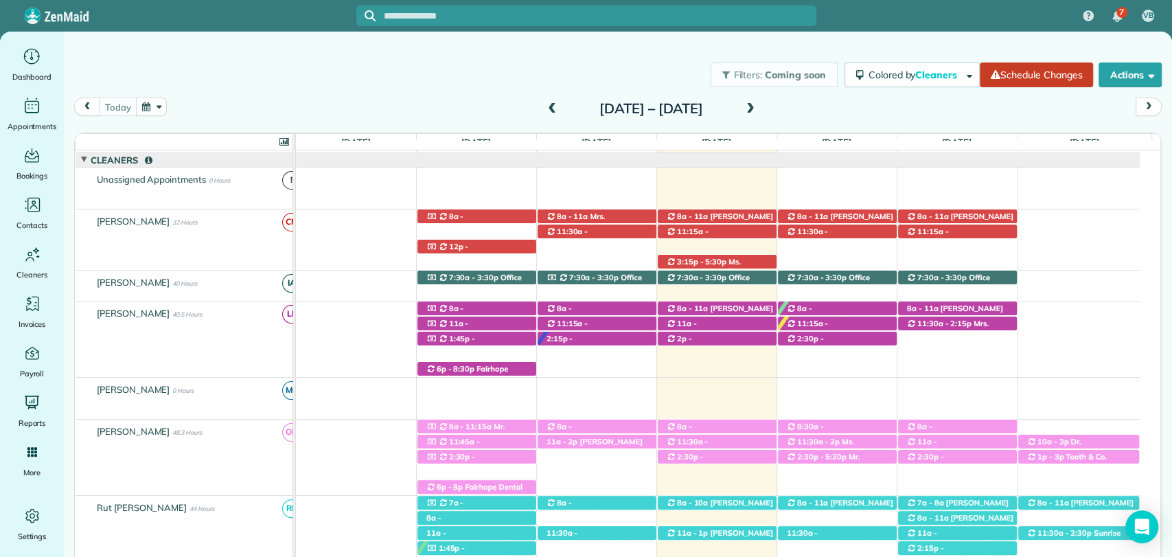
click at [812, 106] on div "today Sunday Sep 28 – Saturday Oct 4, 2025" at bounding box center [617, 110] width 1087 height 26
drag, startPoint x: 725, startPoint y: 262, endPoint x: 729, endPoint y: 520, distance: 258.1
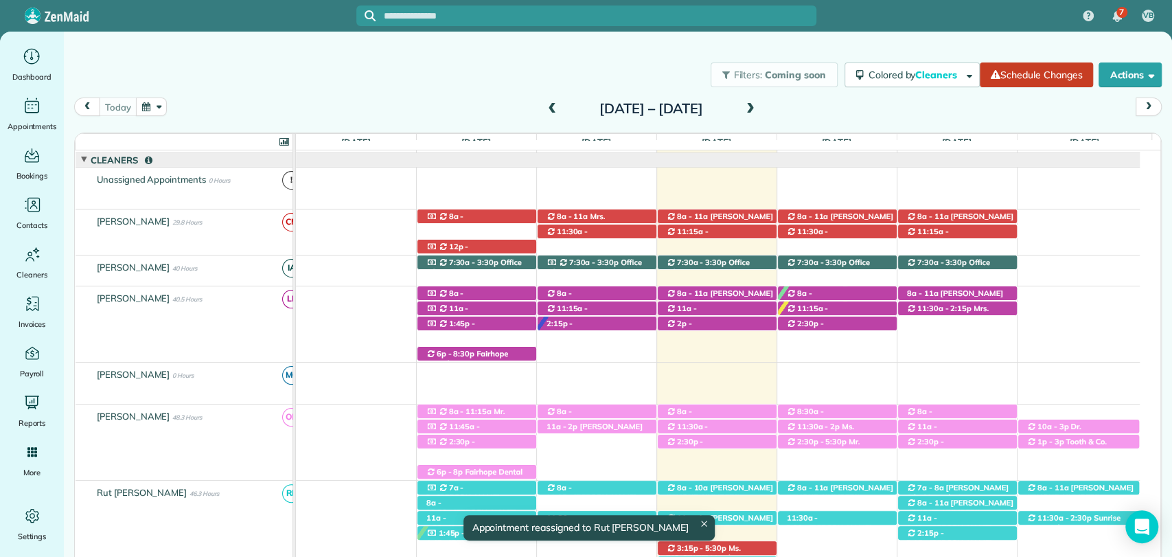
scroll to position [305, 0]
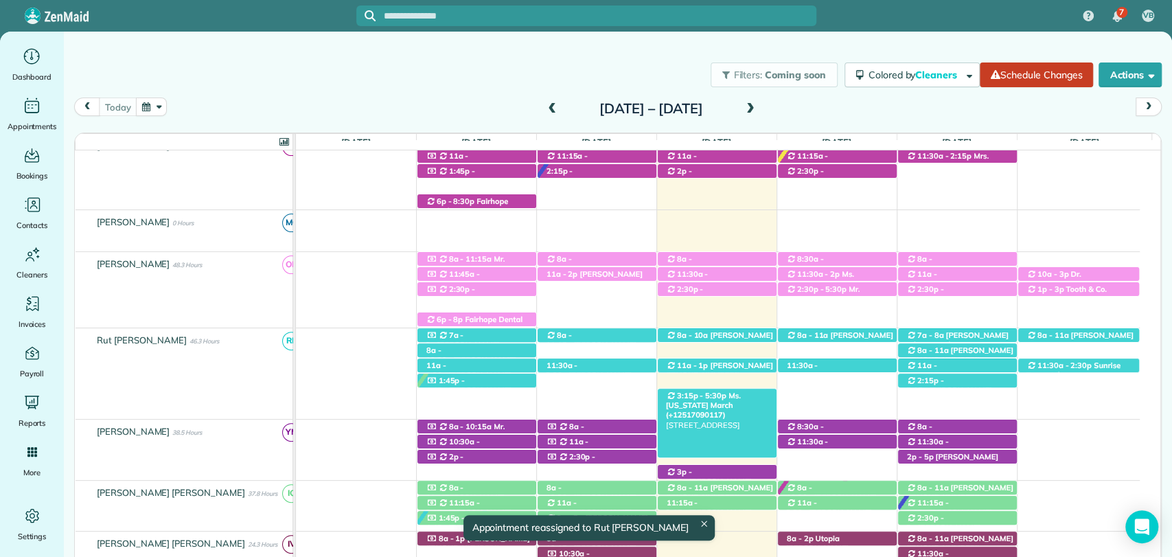
click at [699, 394] on span "3:15p - 5:30p" at bounding box center [701, 396] width 51 height 10
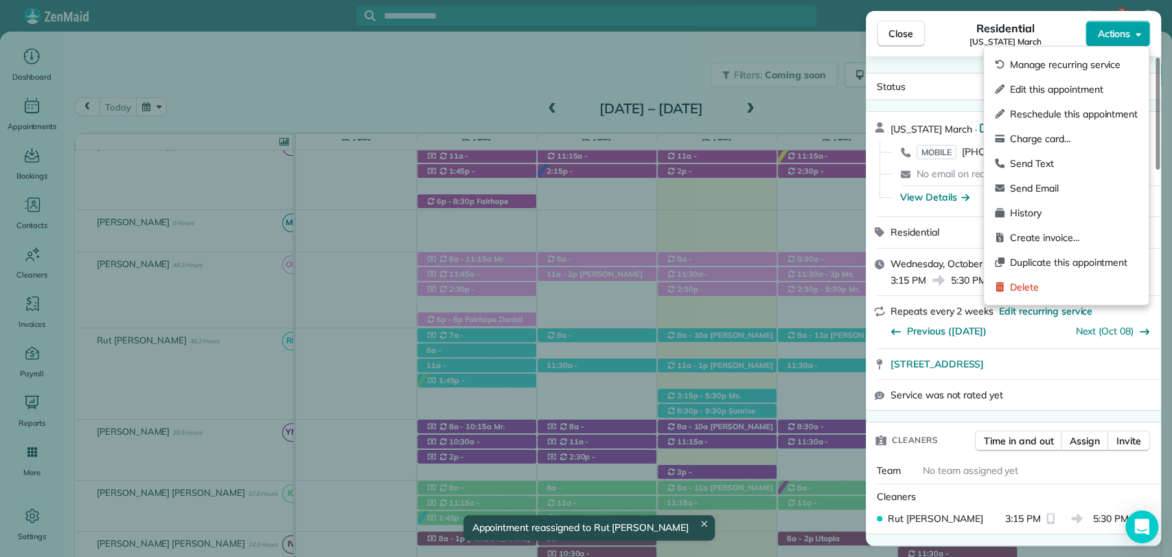
click at [1107, 32] on span "Actions" at bounding box center [1113, 34] width 33 height 14
click at [1052, 84] on span "Edit this appointment" at bounding box center [1074, 89] width 128 height 14
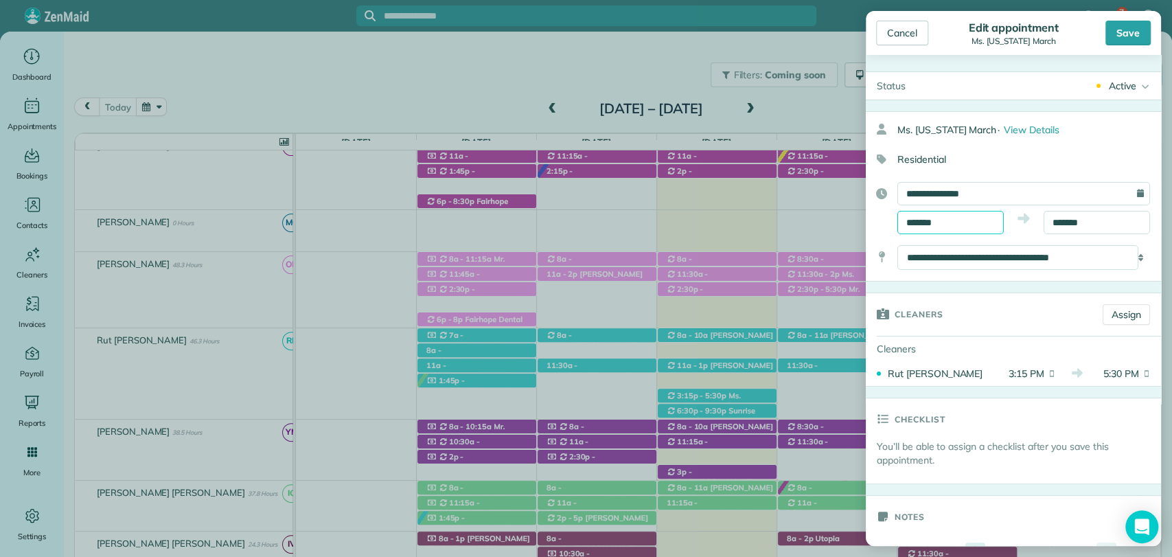
click at [934, 231] on body "7 VB Dashboard Appointments Bookings Contacts Cleaners Invoices Payroll Reports…" at bounding box center [586, 278] width 1172 height 557
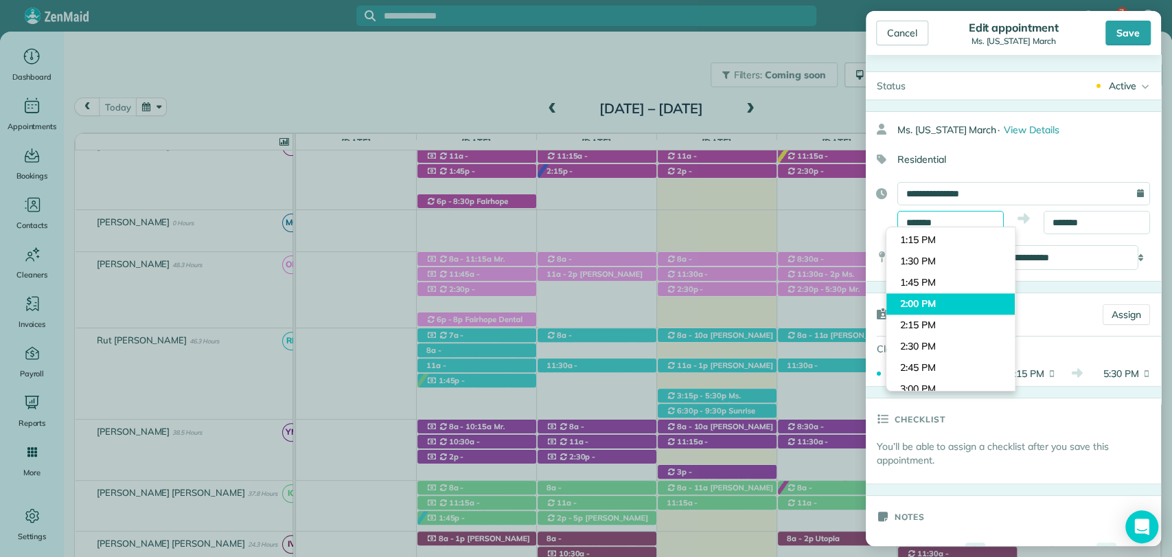
scroll to position [1103, 0]
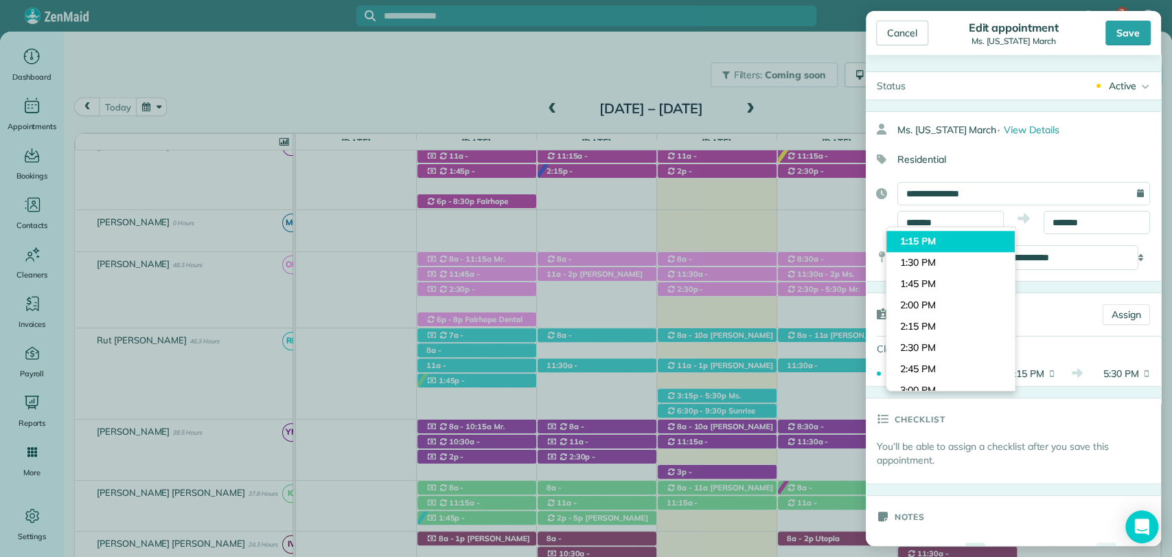
type input "*******"
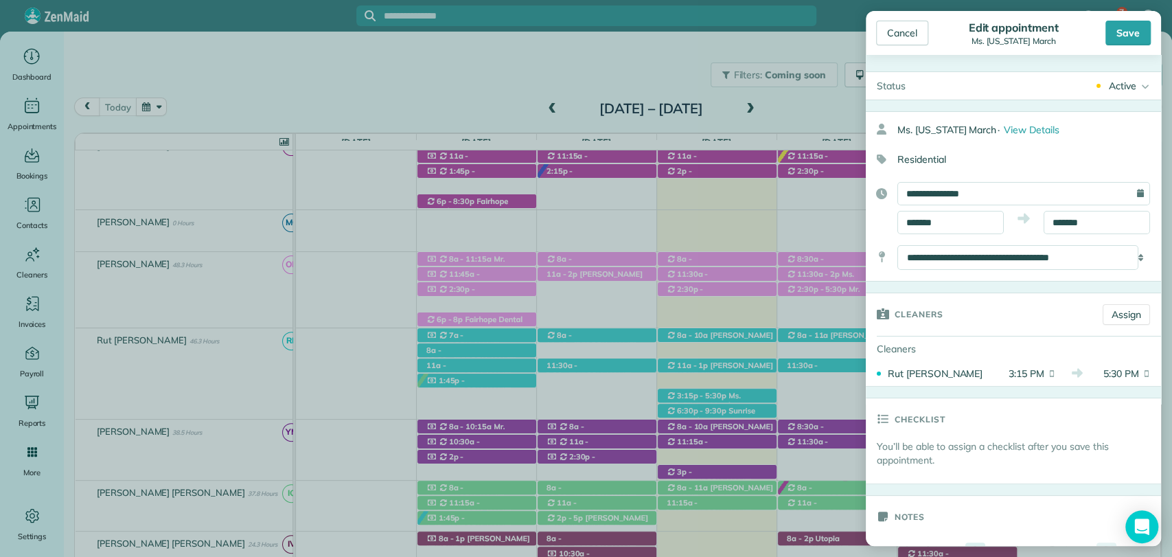
click at [933, 242] on body "7 VB Dashboard Appointments Bookings Contacts Cleaners Invoices Payroll Reports…" at bounding box center [586, 278] width 1172 height 557
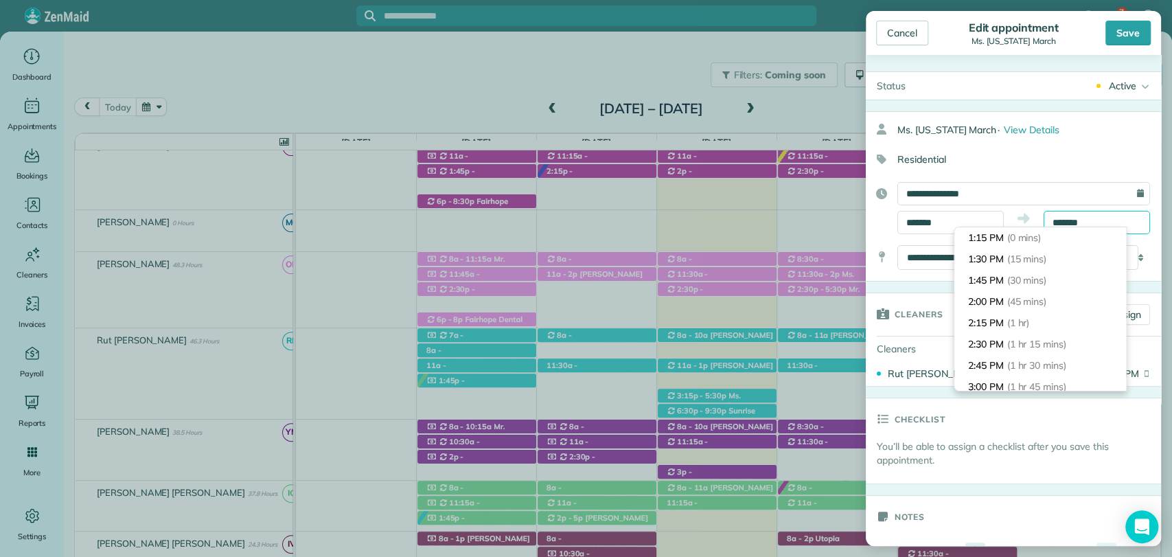
click at [1073, 216] on input "*******" at bounding box center [1096, 222] width 106 height 23
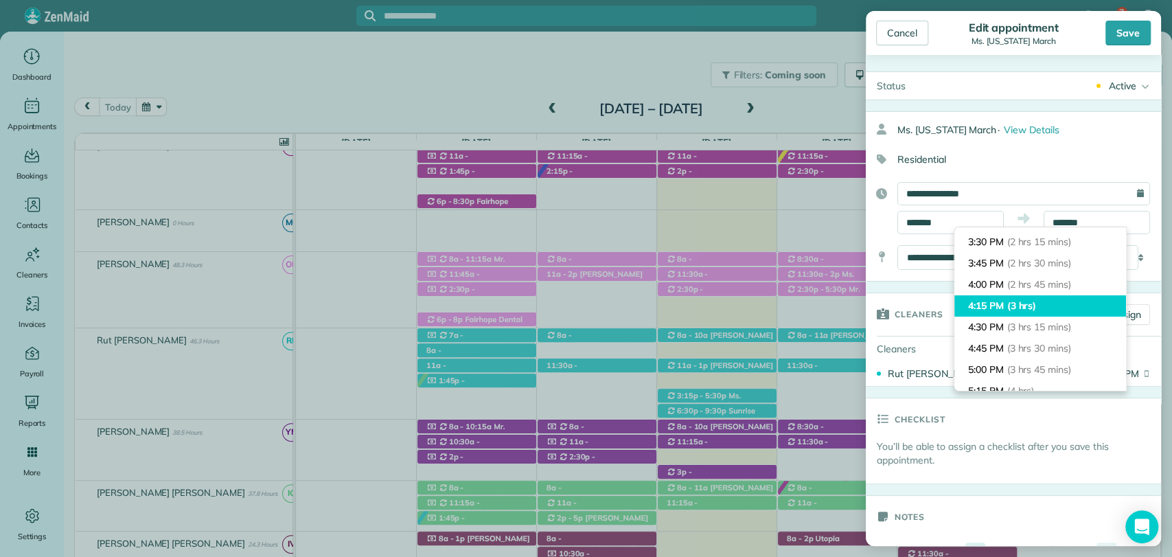
type input "*******"
click at [1012, 308] on span "(3 hrs)" at bounding box center [1022, 305] width 30 height 12
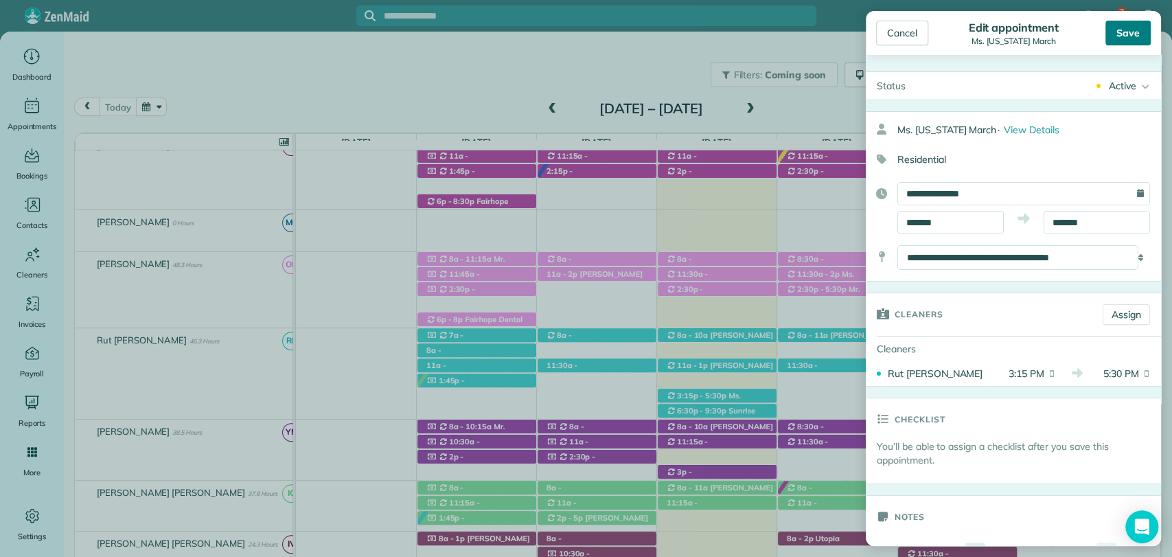
click at [1125, 34] on div "Save" at bounding box center [1127, 33] width 45 height 25
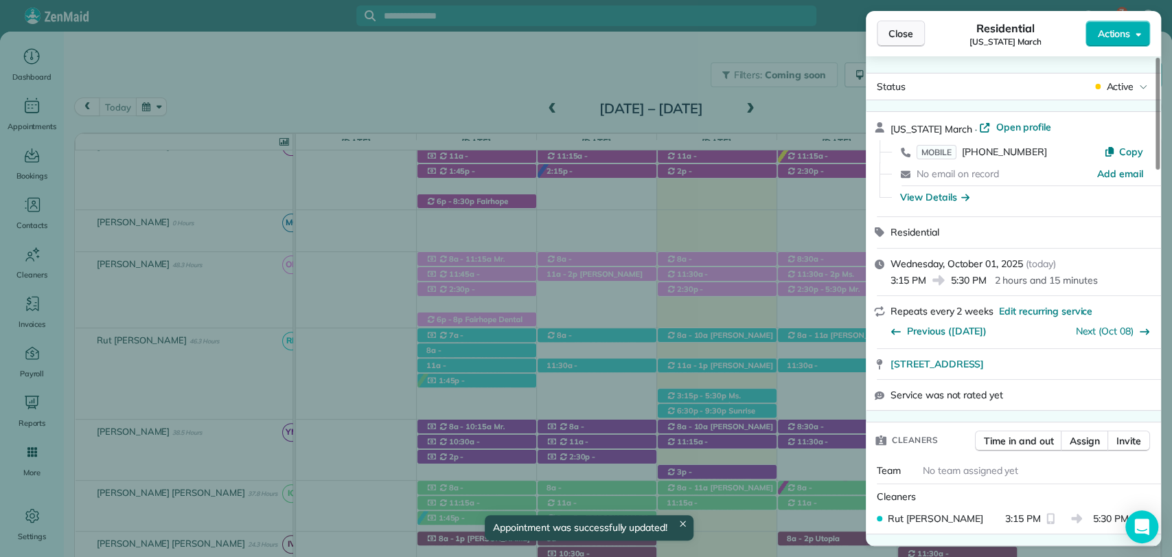
click at [890, 34] on span "Close" at bounding box center [900, 34] width 25 height 14
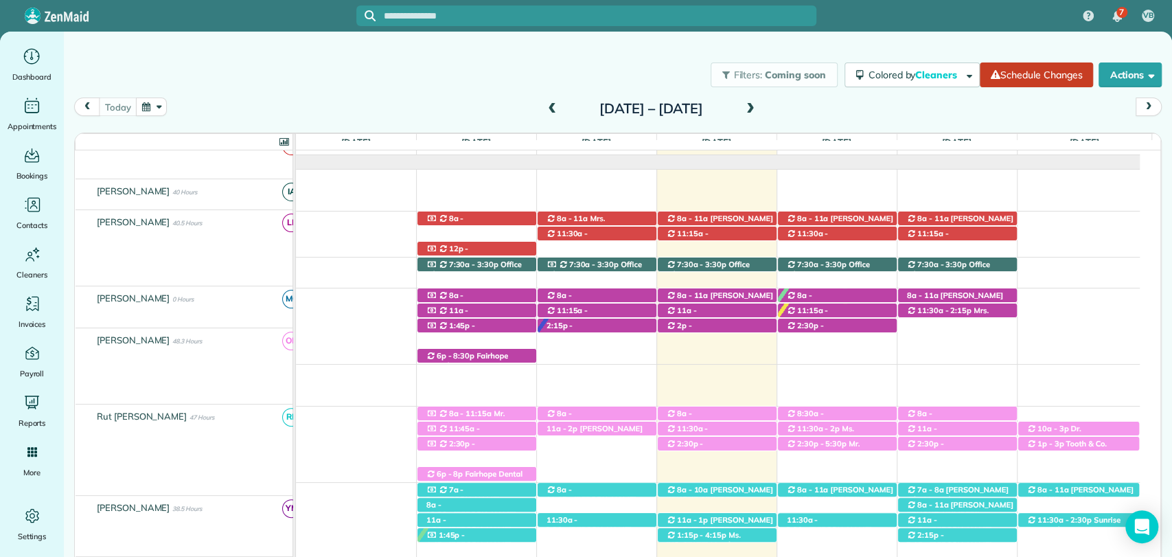
scroll to position [76, 0]
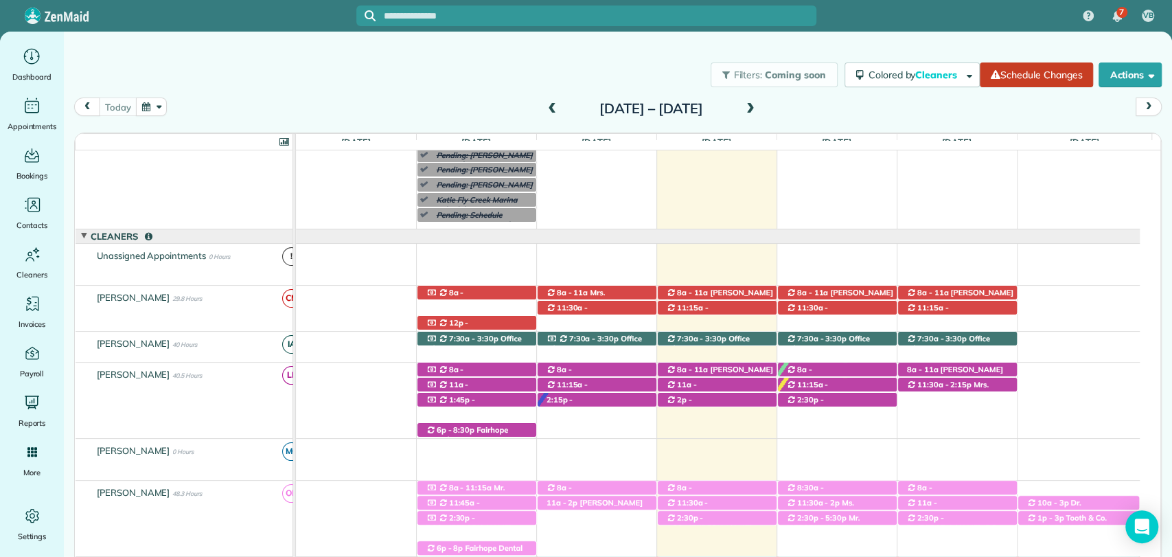
click at [855, 108] on div "today Sunday Sep 28 – Saturday Oct 4, 2025" at bounding box center [617, 110] width 1087 height 26
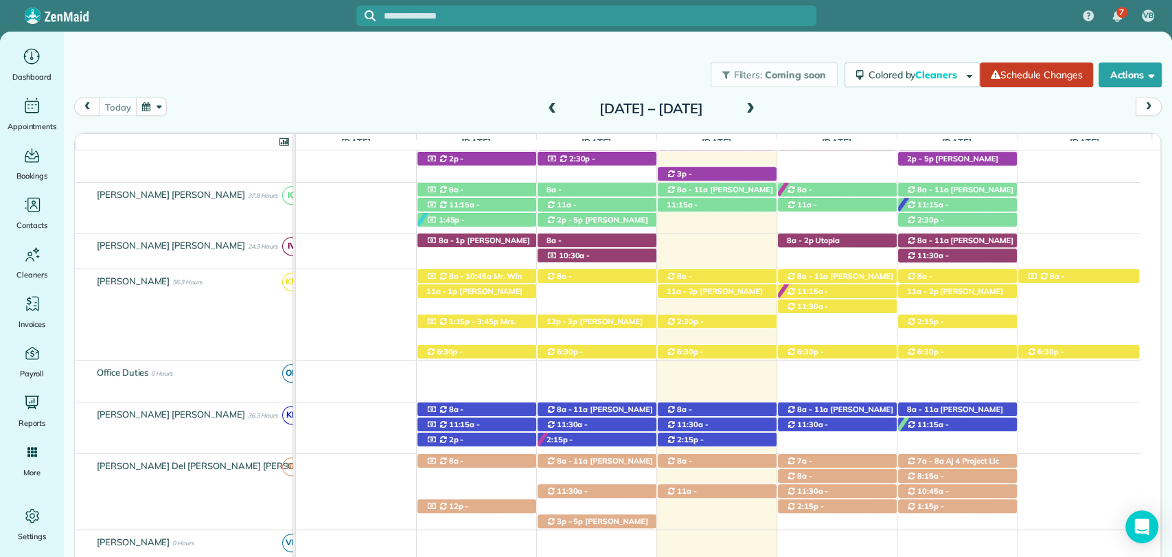
scroll to position [686, 0]
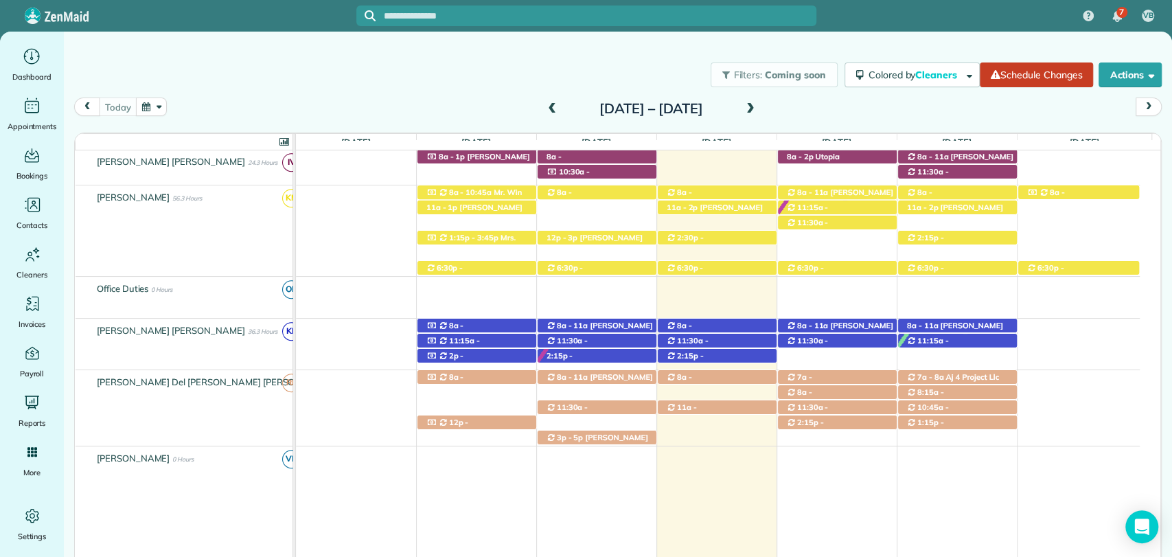
click at [820, 108] on div "today Sunday Sep 28 – Saturday Oct 4, 2025" at bounding box center [617, 110] width 1087 height 26
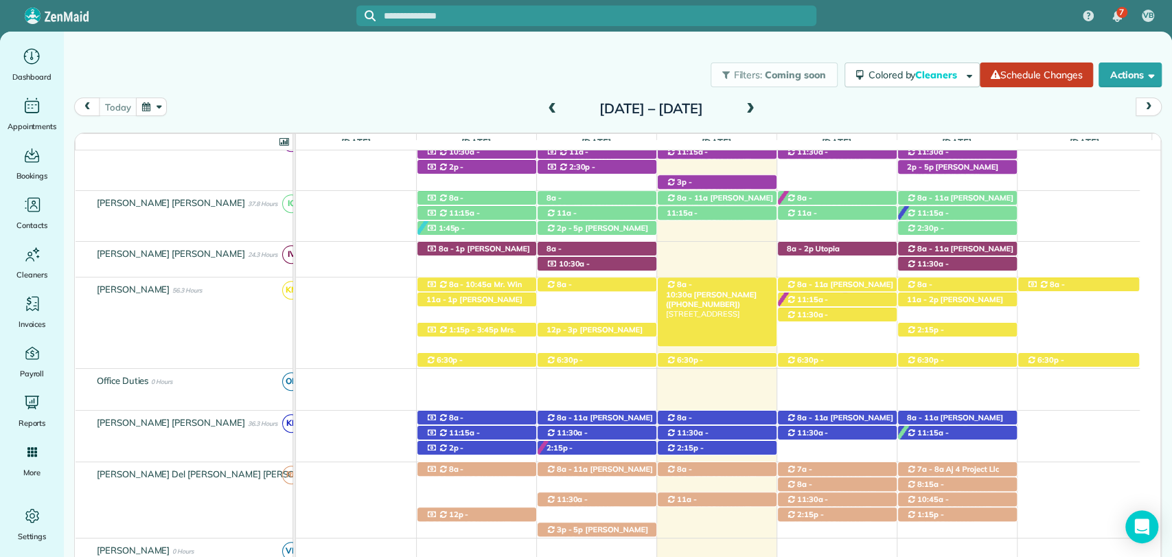
scroll to position [609, 0]
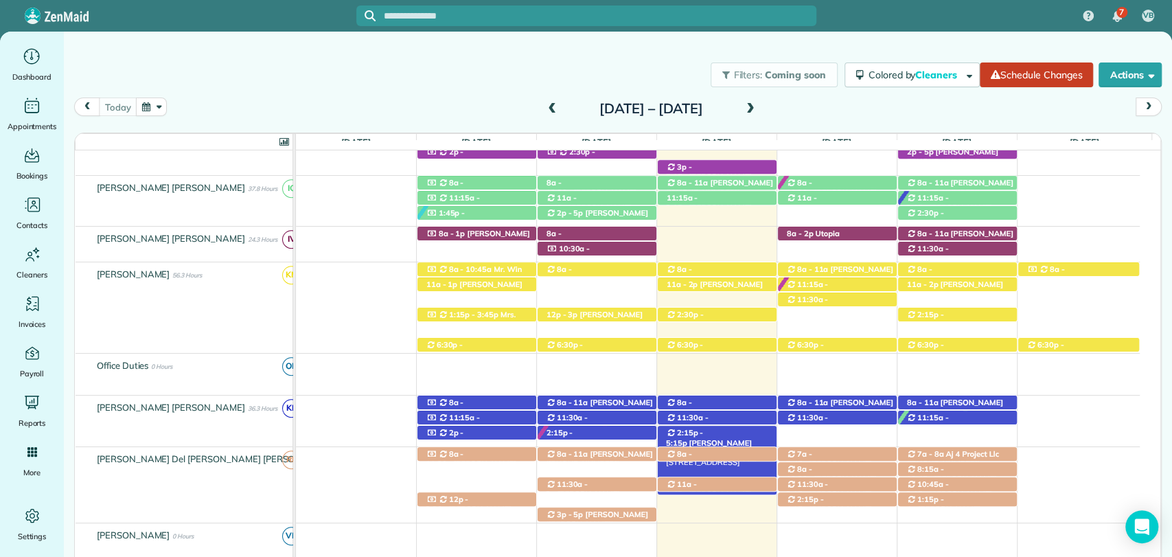
click at [728, 438] on span "Sarah Birdsong (+18503774416)" at bounding box center [709, 447] width 86 height 19
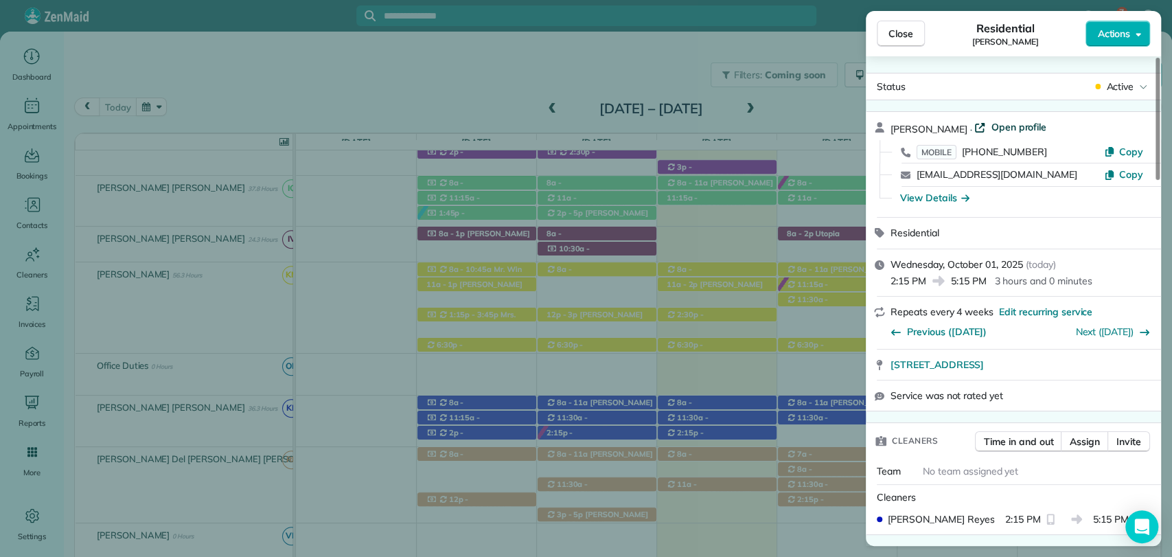
click at [997, 128] on span "Open profile" at bounding box center [1018, 127] width 56 height 14
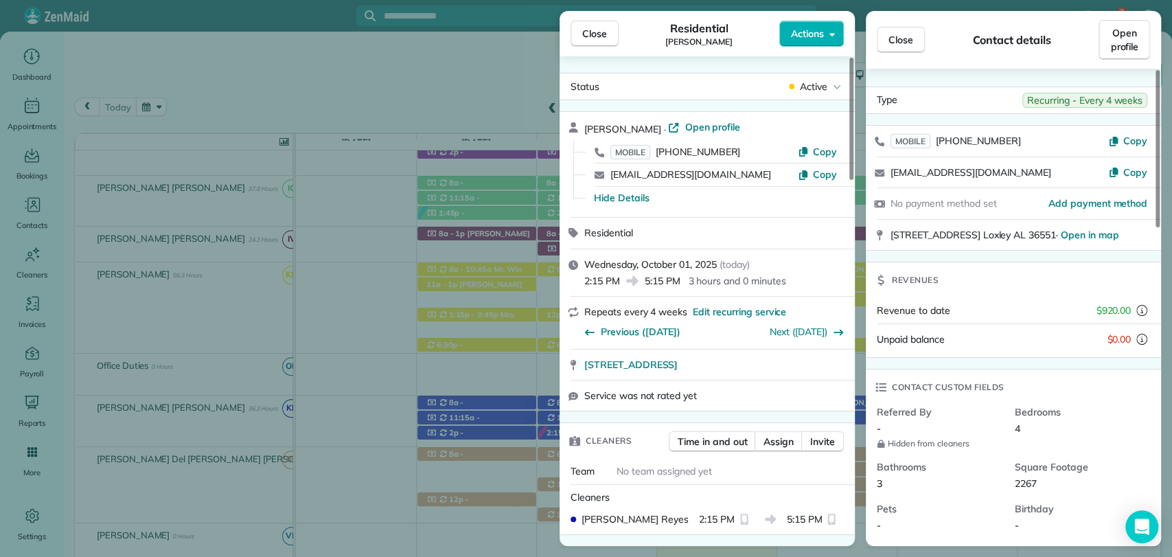
click at [593, 47] on div "Close Residential Sarah Birdsong Actions" at bounding box center [706, 33] width 295 height 45
click at [597, 36] on span "Close" at bounding box center [594, 34] width 25 height 14
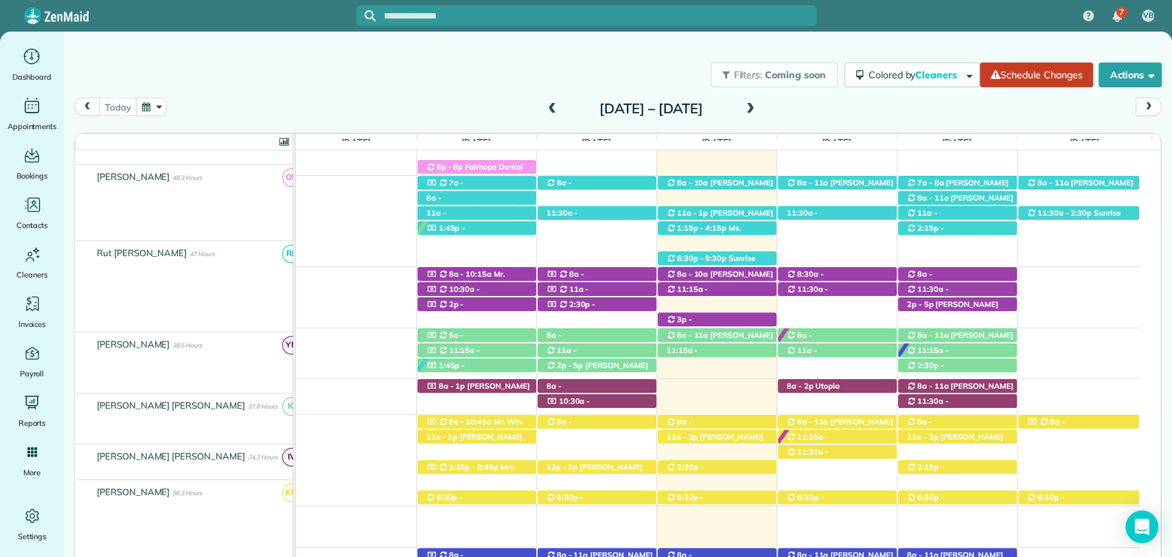
scroll to position [457, 0]
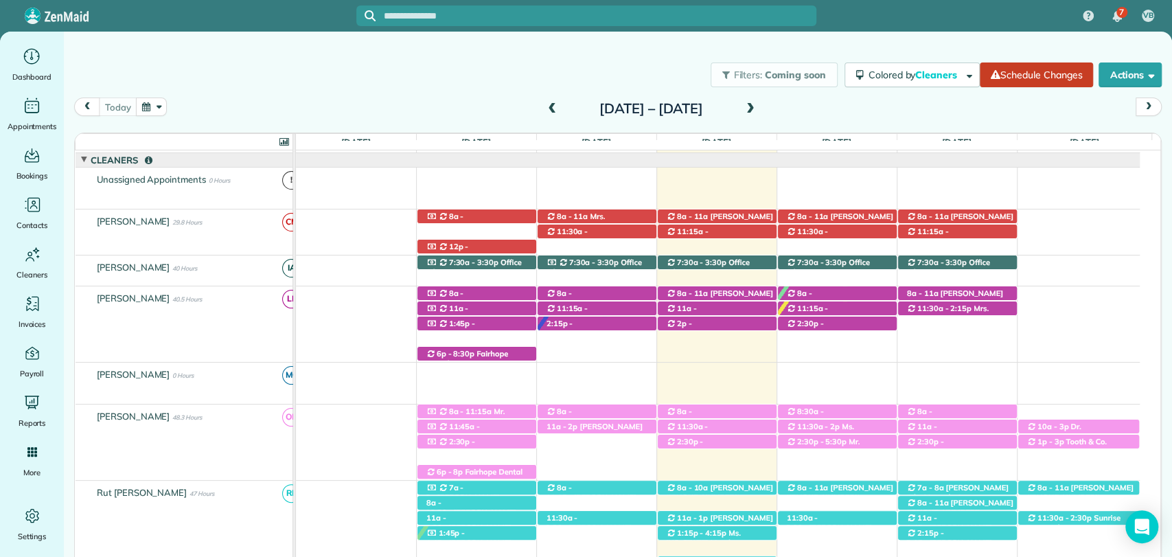
click at [431, 100] on div "today Sunday Sep 28 – Saturday Oct 4, 2025" at bounding box center [617, 110] width 1087 height 26
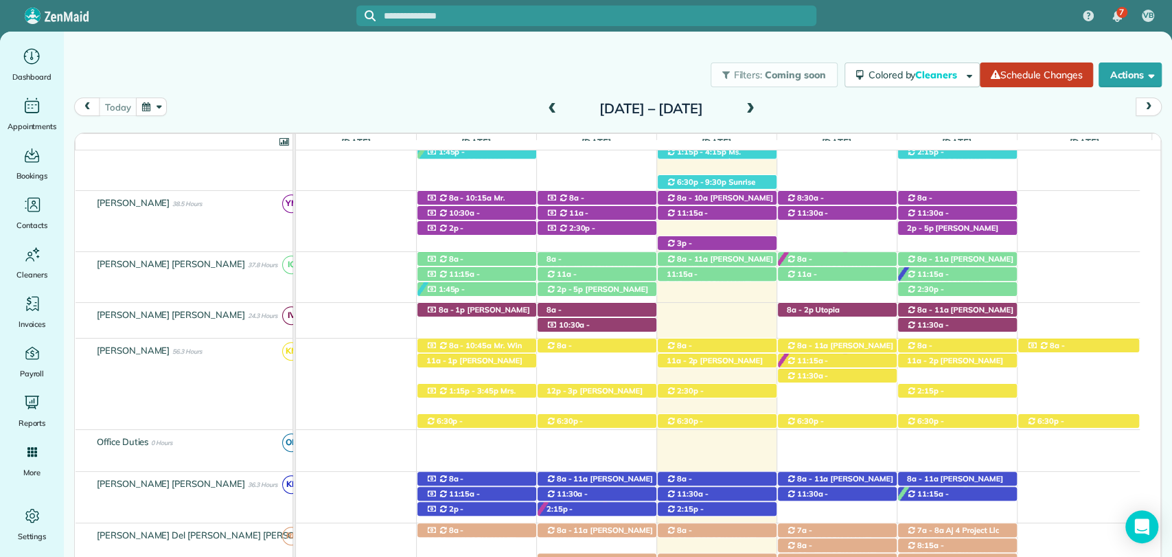
click at [819, 101] on div "today Sunday Sep 28 – Saturday Oct 4, 2025" at bounding box center [617, 110] width 1087 height 26
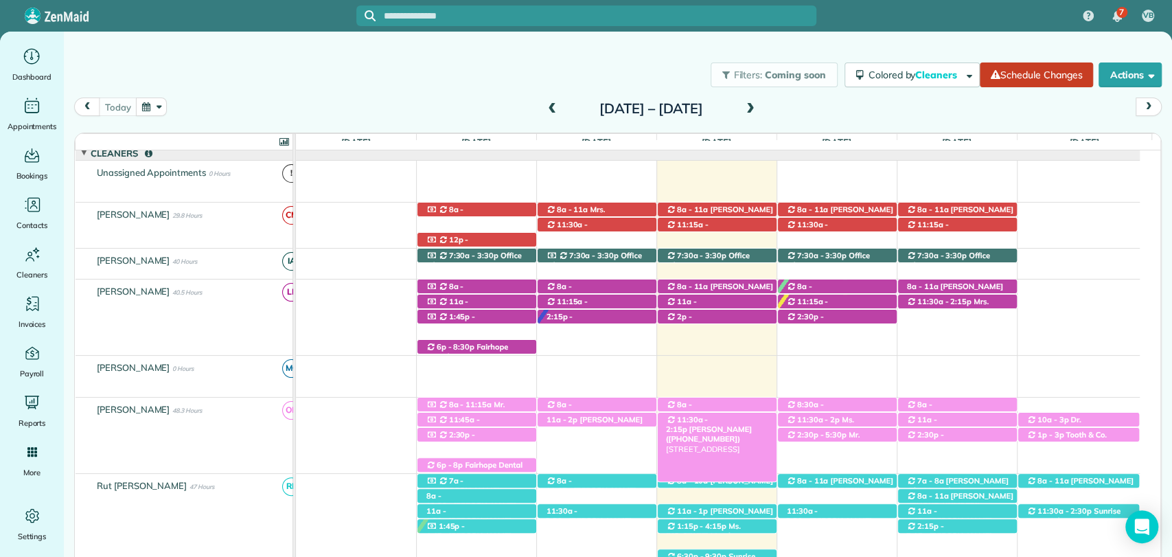
scroll to position [152, 0]
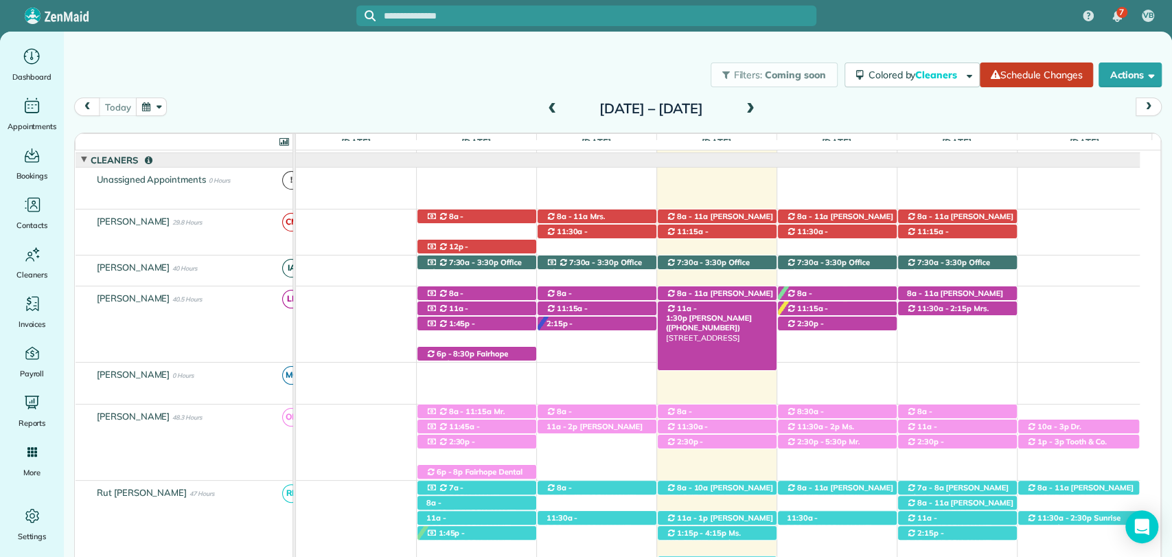
click at [726, 313] on span "Carlos Serrano (+12566093009)" at bounding box center [709, 322] width 86 height 19
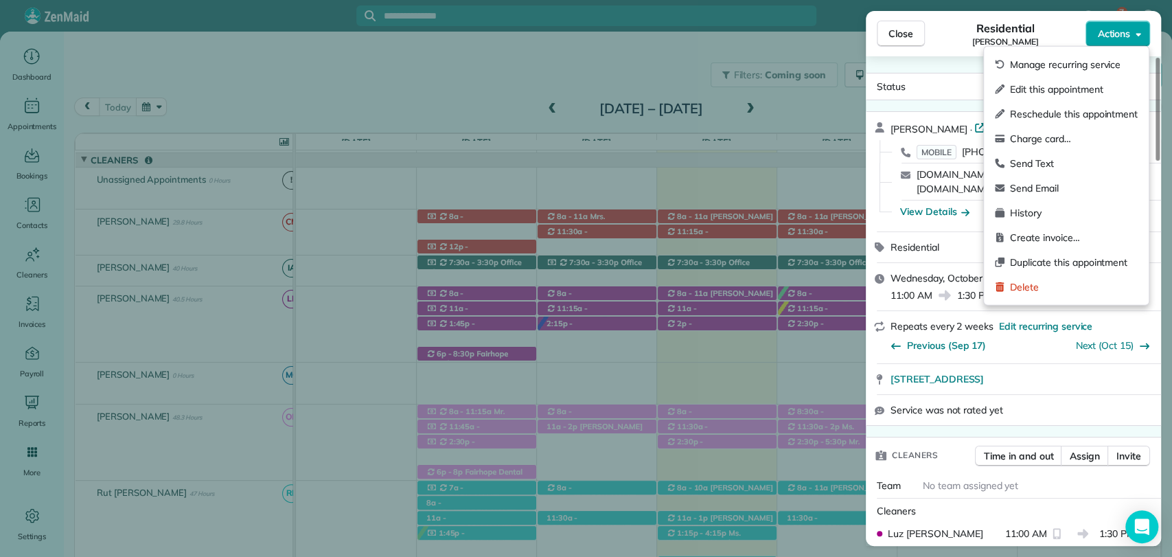
click at [1128, 40] on span "Actions" at bounding box center [1113, 34] width 33 height 14
click at [1054, 84] on span "Edit this appointment" at bounding box center [1074, 89] width 128 height 14
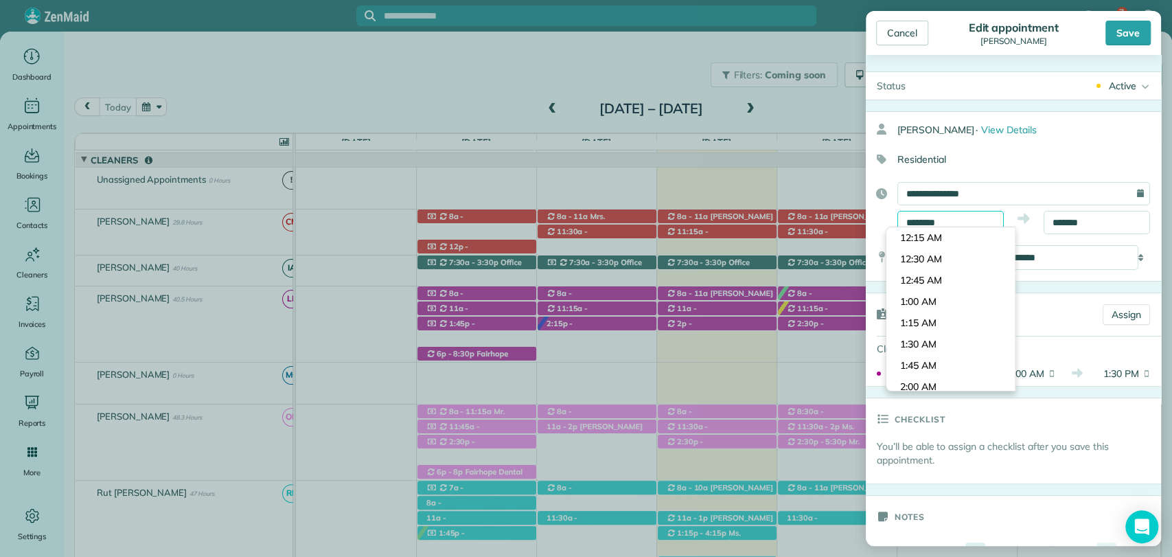
click at [933, 220] on input "********" at bounding box center [950, 222] width 106 height 23
type input "********"
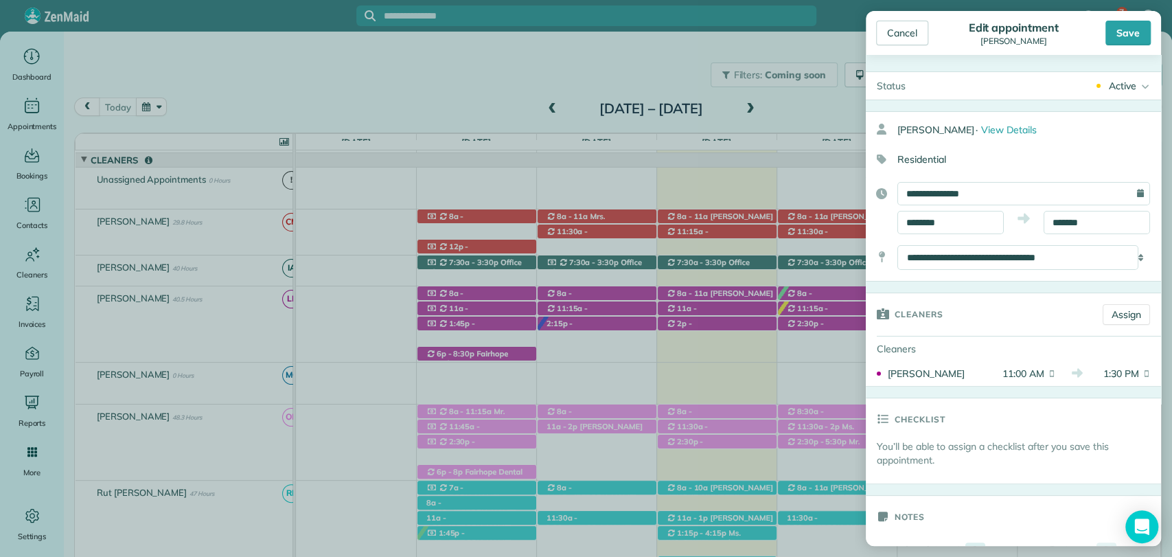
click at [933, 284] on body "7 VB Dashboard Appointments Bookings Contacts Cleaners Invoices Payroll Reports…" at bounding box center [586, 278] width 1172 height 557
click at [1058, 224] on input "*******" at bounding box center [1096, 222] width 106 height 23
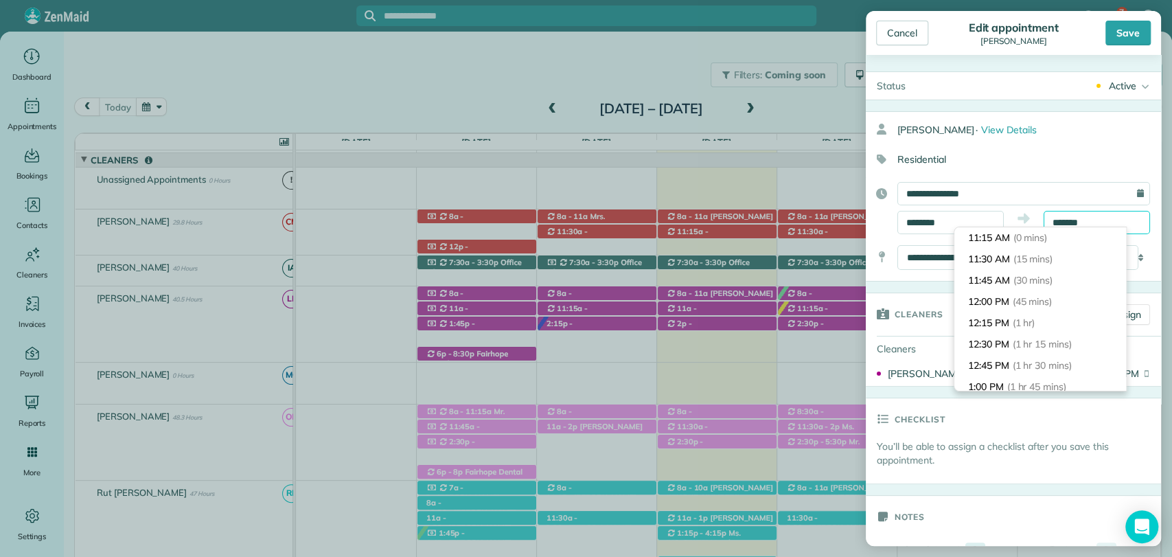
scroll to position [170, 0]
type input "*******"
click at [1008, 274] on span "(2 hrs 30 mins)" at bounding box center [1040, 280] width 67 height 12
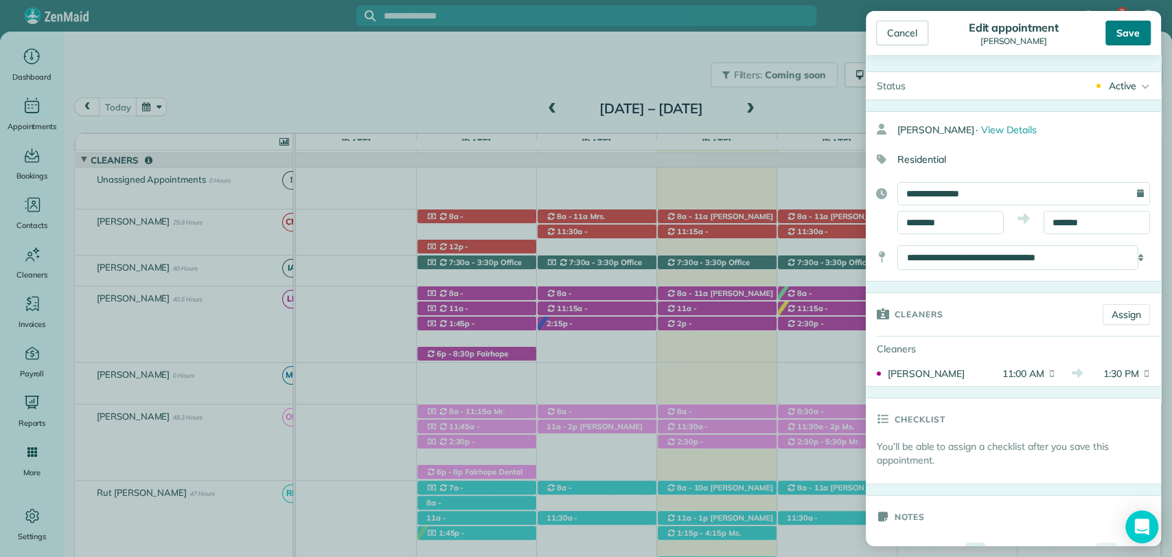
click at [1122, 34] on div "Save" at bounding box center [1127, 33] width 45 height 25
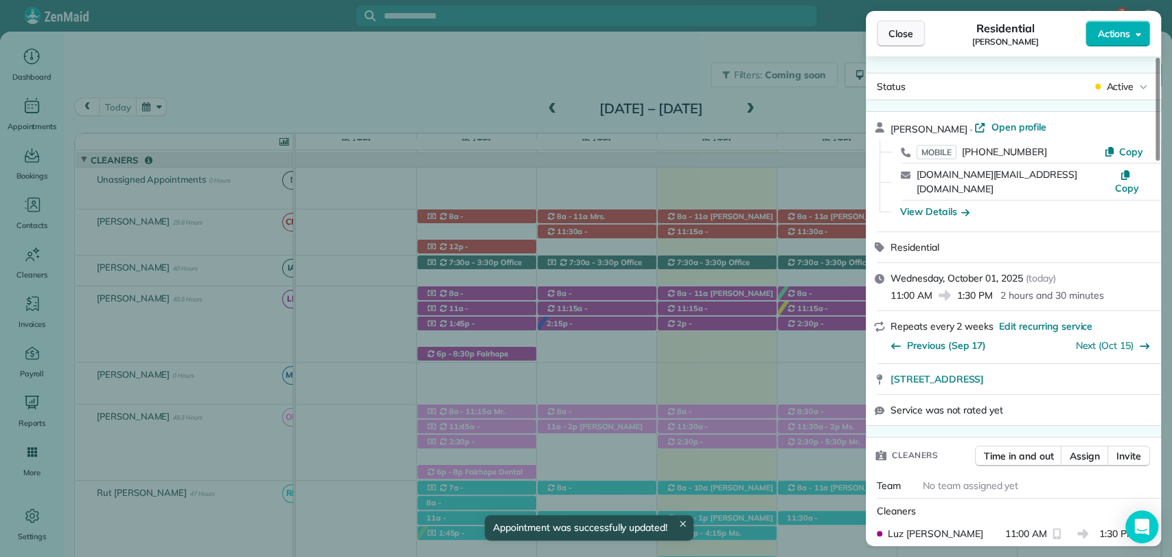
click at [911, 32] on span "Close" at bounding box center [900, 34] width 25 height 14
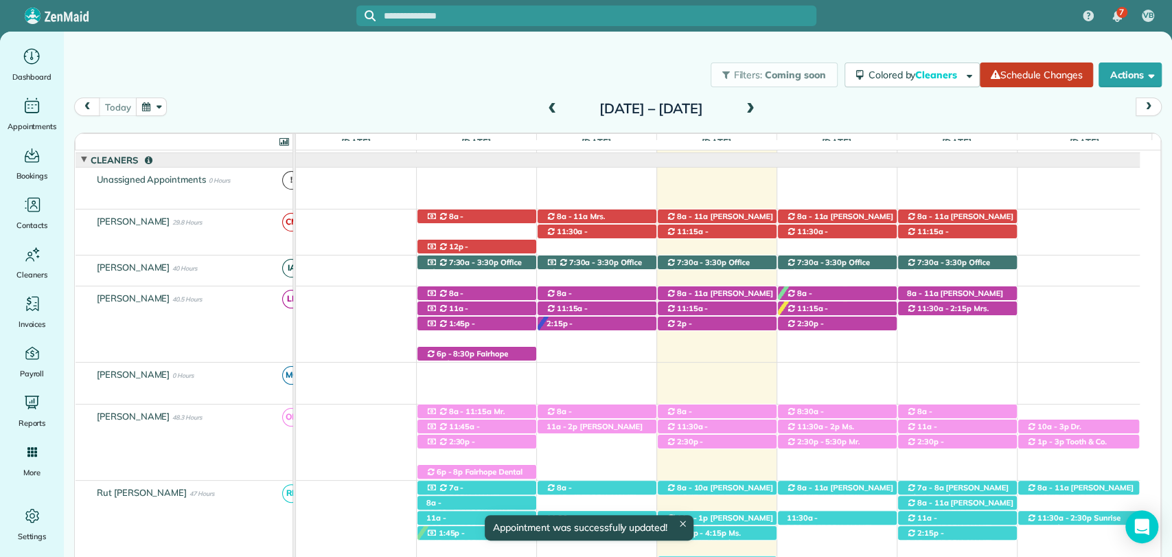
scroll to position [457, 0]
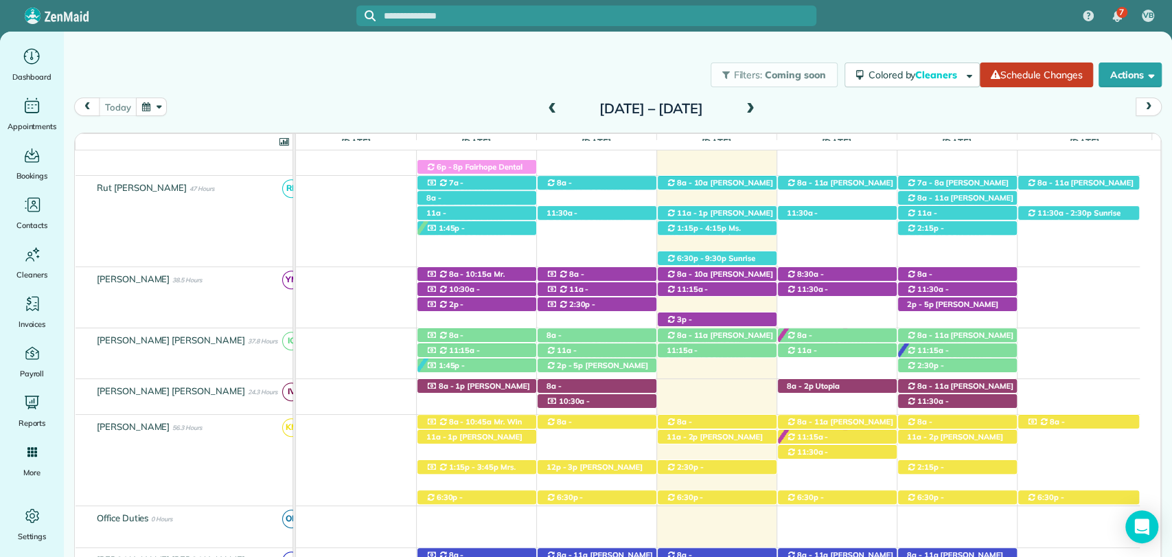
click at [863, 112] on div "today Sunday Sep 28 – Saturday Oct 4, 2025" at bounding box center [617, 110] width 1087 height 26
click at [844, 113] on div "today Sunday Sep 28 – Saturday Oct 4, 2025" at bounding box center [617, 110] width 1087 height 26
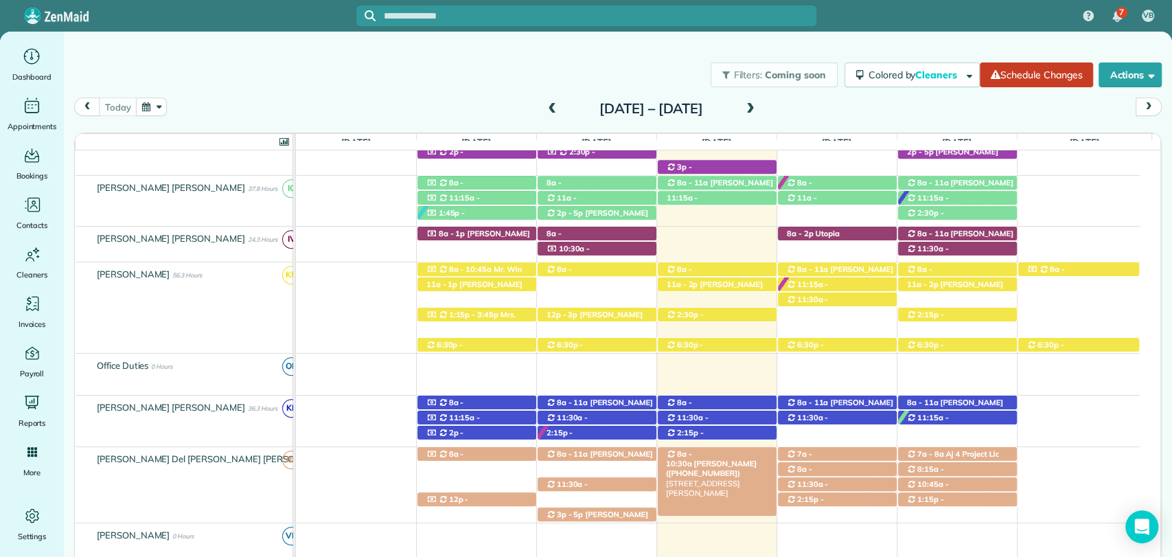
scroll to position [339, 0]
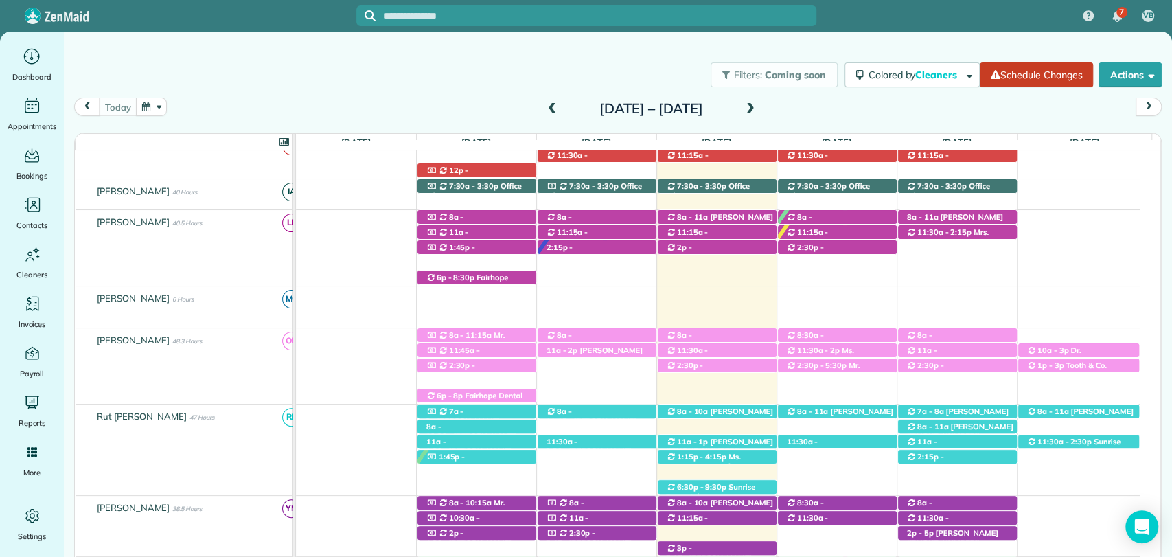
click at [867, 22] on div "7 VB" at bounding box center [586, 16] width 1172 height 32
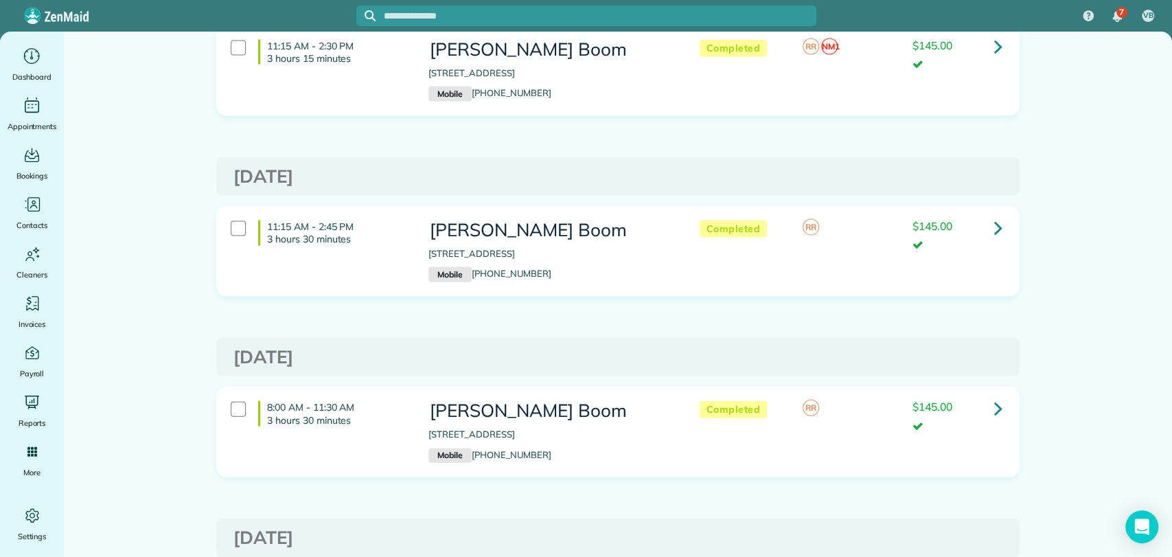
scroll to position [2122, 0]
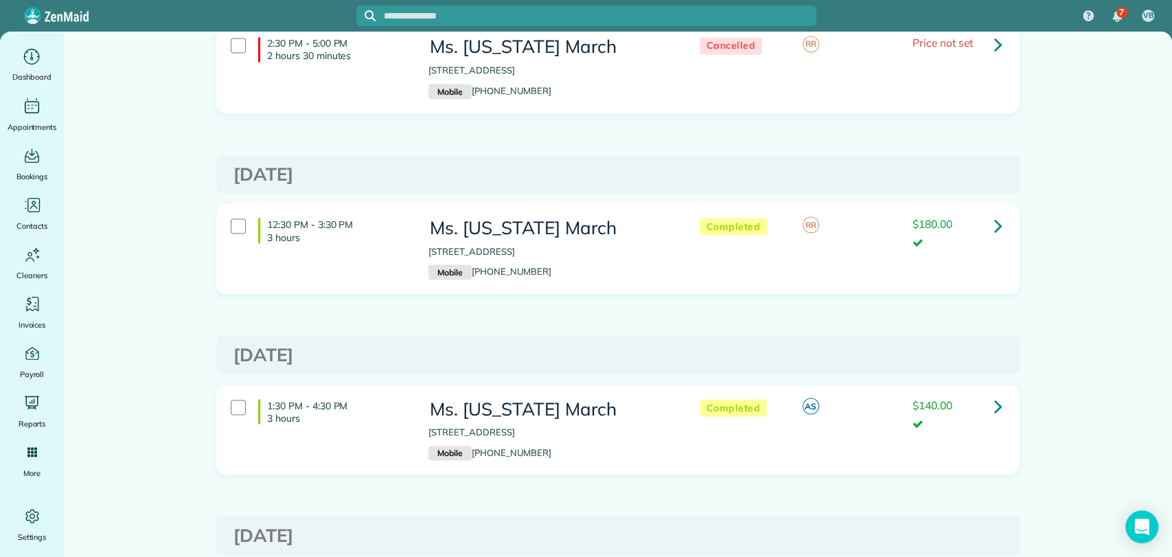
scroll to position [1906, 0]
